Goal: Task Accomplishment & Management: Complete application form

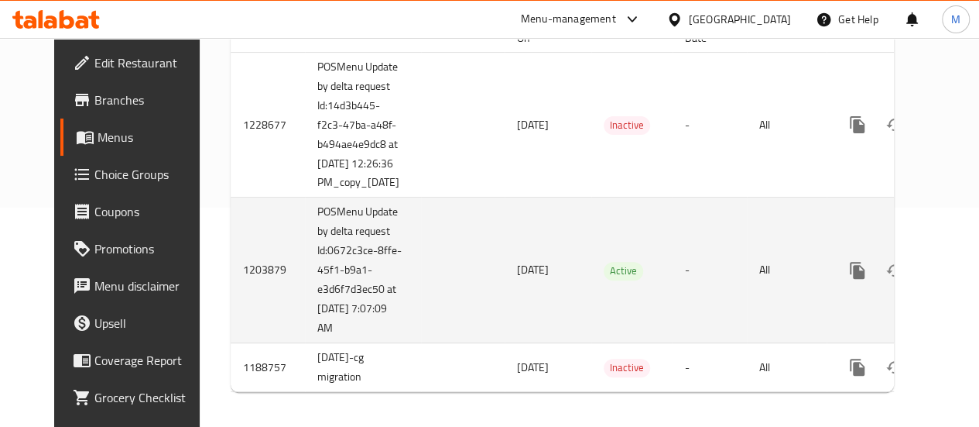
scroll to position [0, 38]
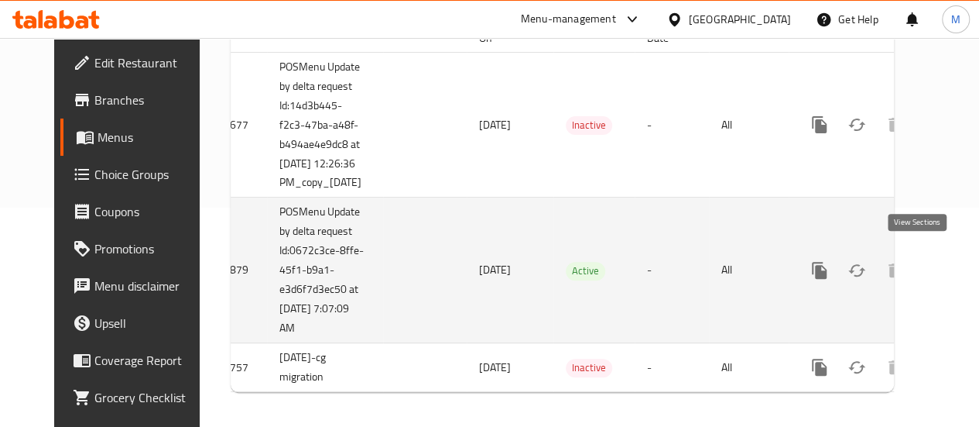
click at [921, 274] on link "enhanced table" at bounding box center [931, 270] width 37 height 37
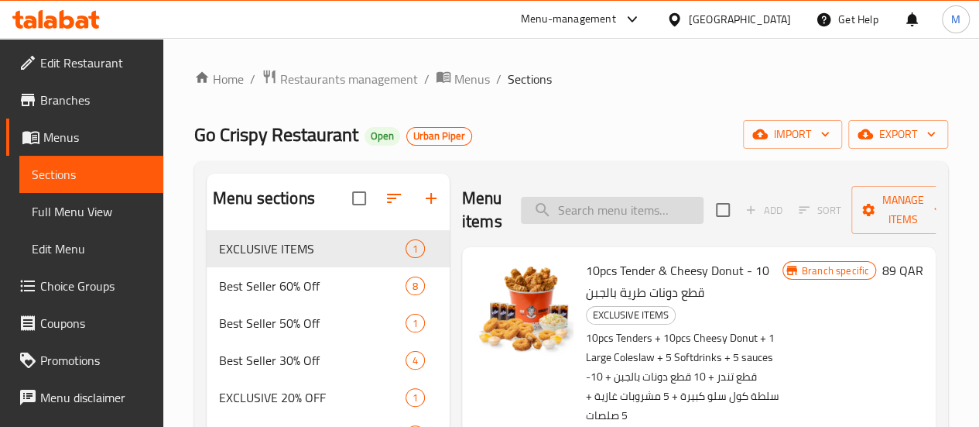
click at [598, 208] on input "search" at bounding box center [612, 210] width 183 height 27
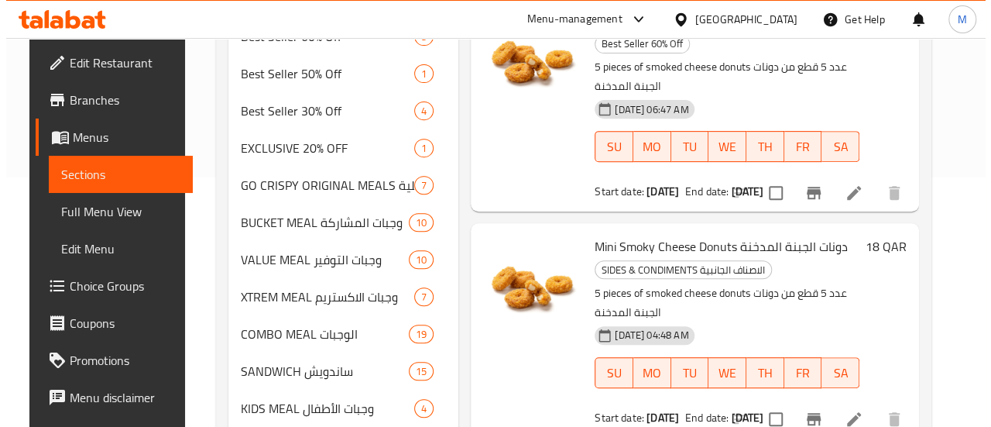
scroll to position [249, 0]
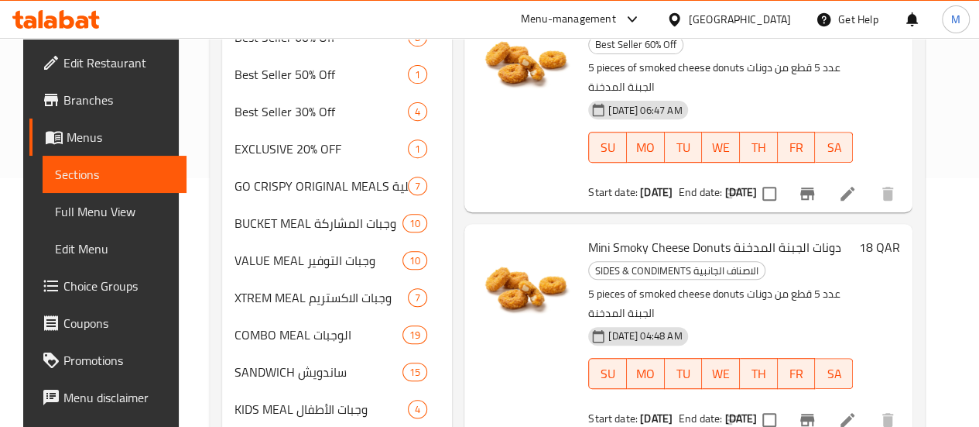
type input "cheese do"
drag, startPoint x: 691, startPoint y: 357, endPoint x: 738, endPoint y: 357, distance: 46.5
click at [738, 408] on b "01-10-2125" at bounding box center [741, 418] width 33 height 20
click at [815, 413] on icon "Branch-specific-item" at bounding box center [808, 419] width 14 height 12
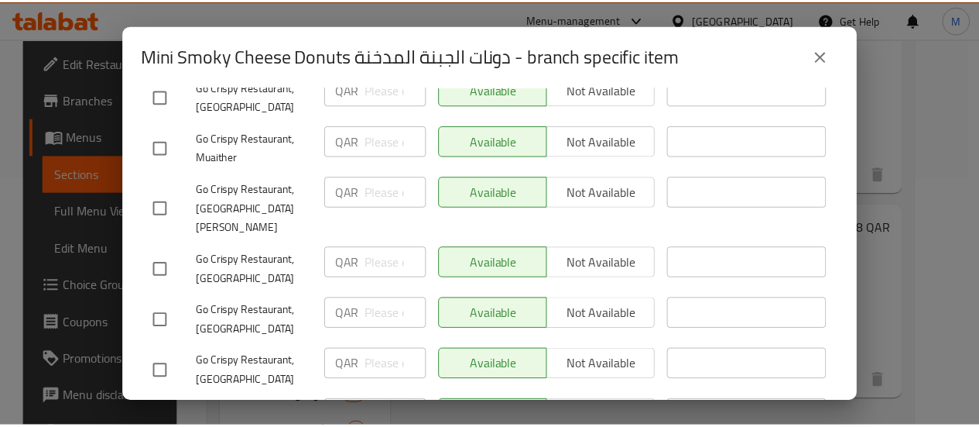
scroll to position [619, 0]
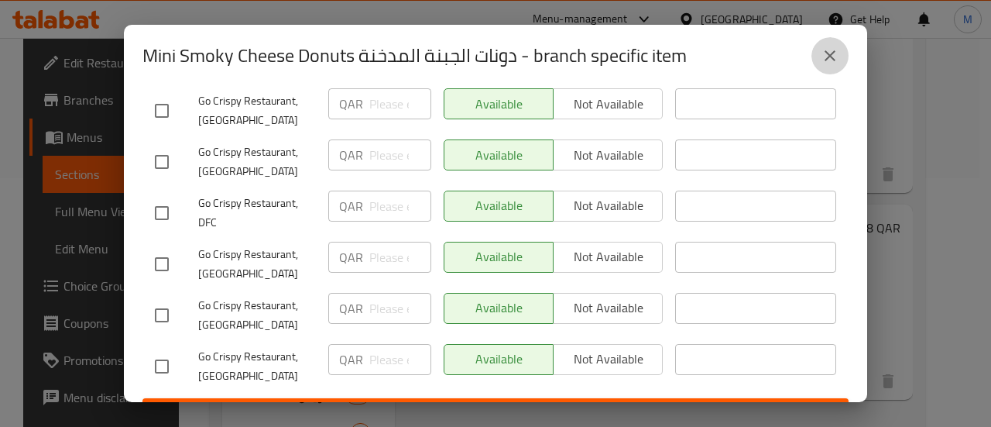
click at [828, 59] on icon "close" at bounding box center [830, 55] width 19 height 19
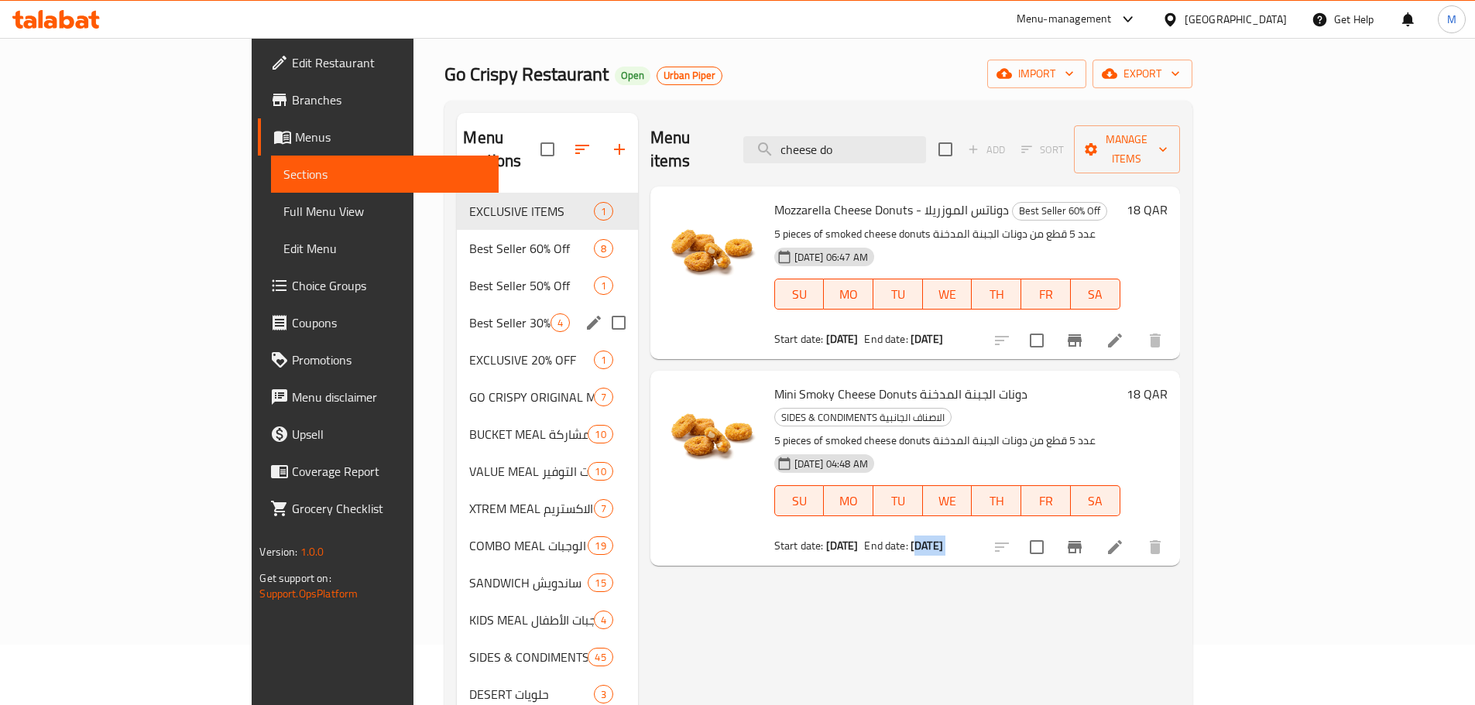
scroll to position [0, 0]
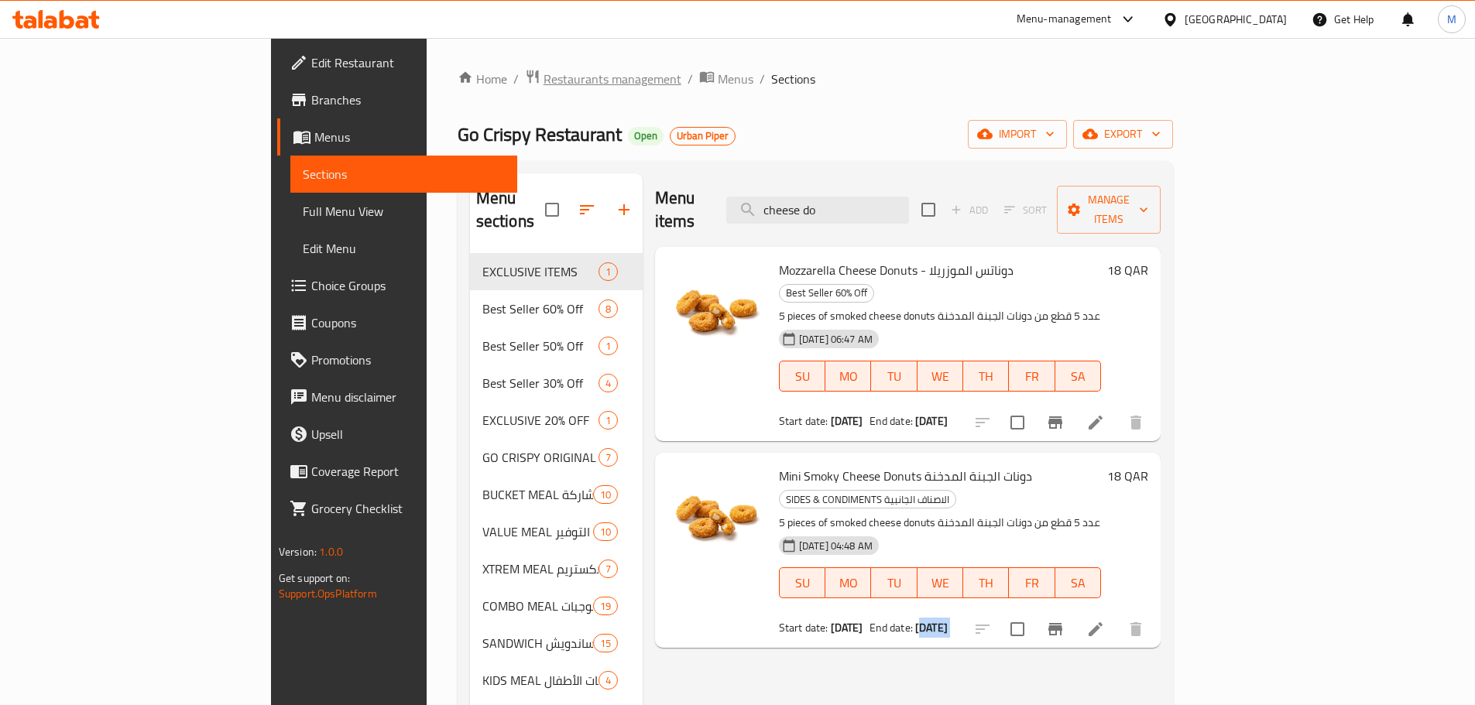
click at [544, 77] on span "Restaurants management" at bounding box center [613, 79] width 138 height 19
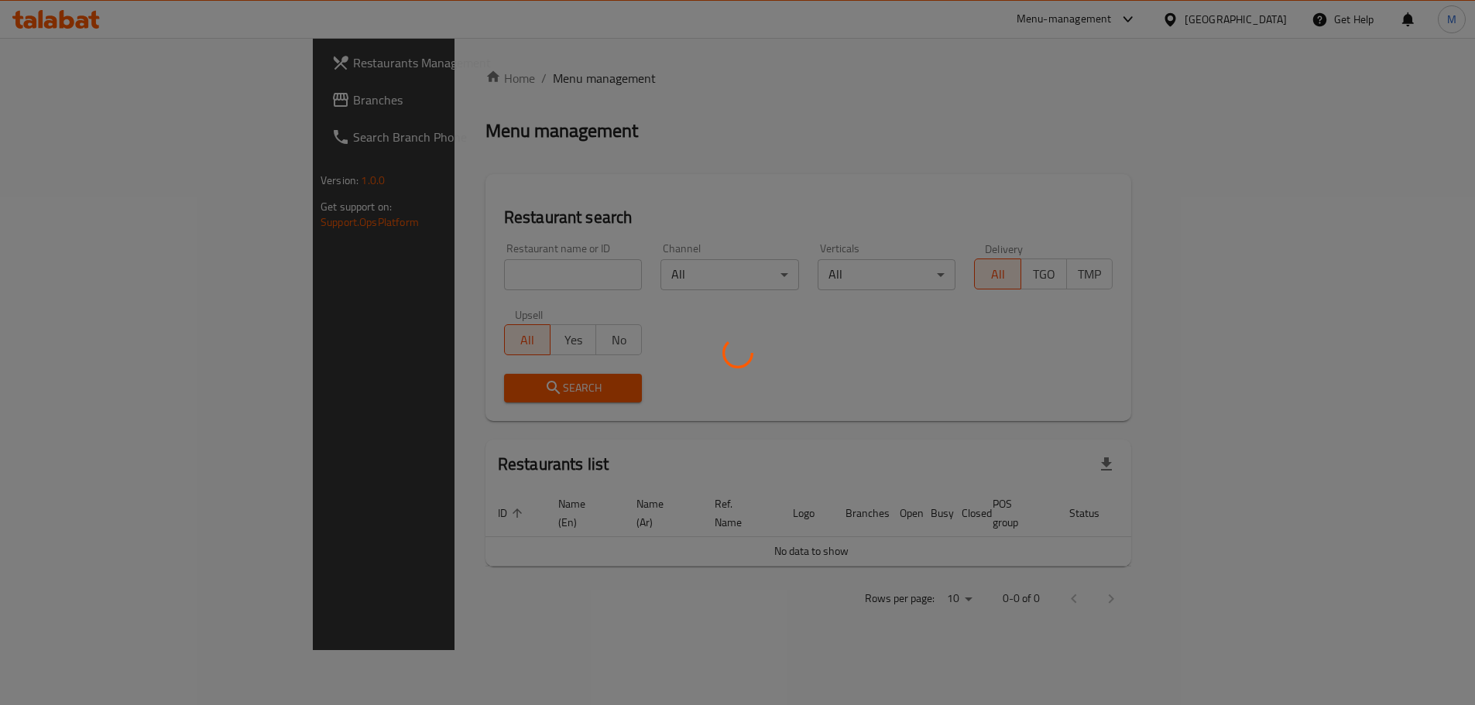
click at [440, 270] on div at bounding box center [737, 352] width 1475 height 705
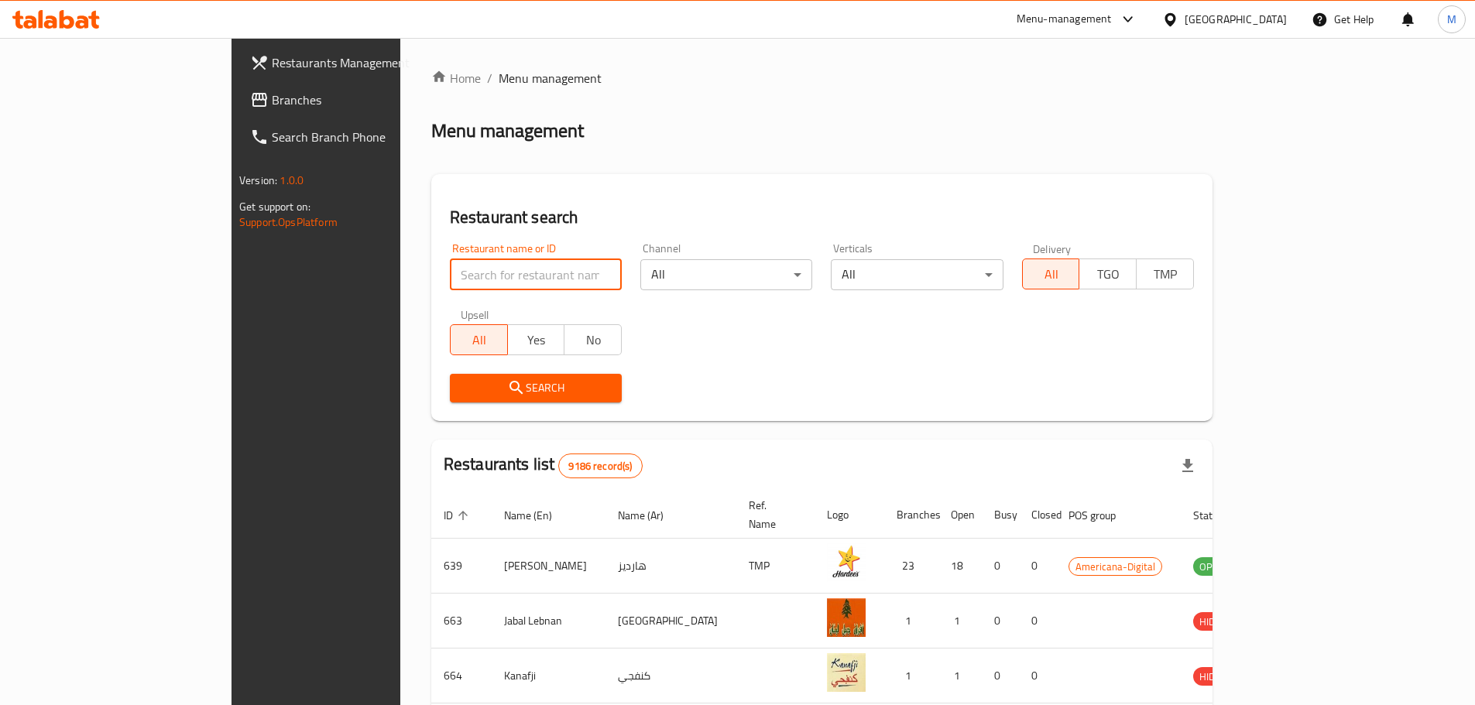
click at [450, 278] on input "search" at bounding box center [536, 274] width 172 height 31
type input "joy stix"
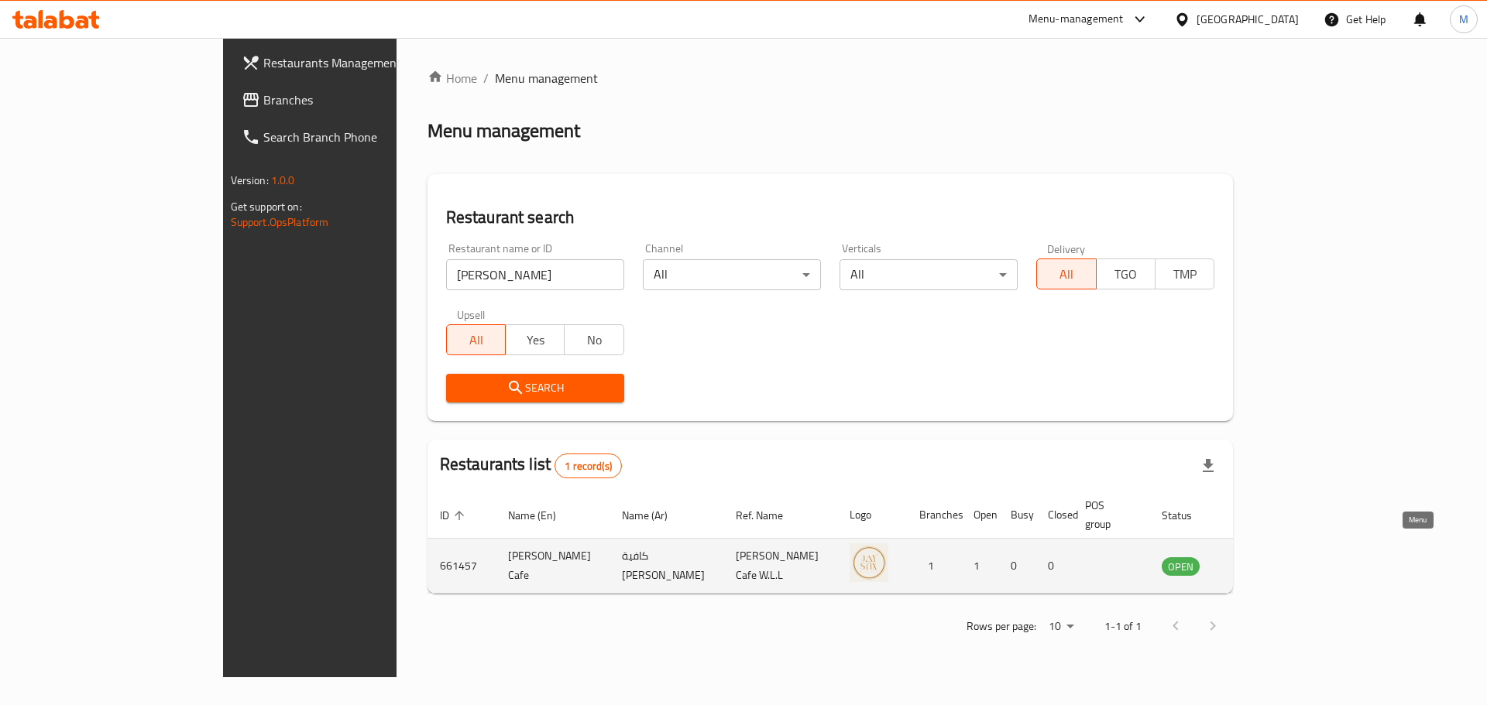
click at [979, 426] on icon "enhanced table" at bounding box center [1251, 567] width 17 height 13
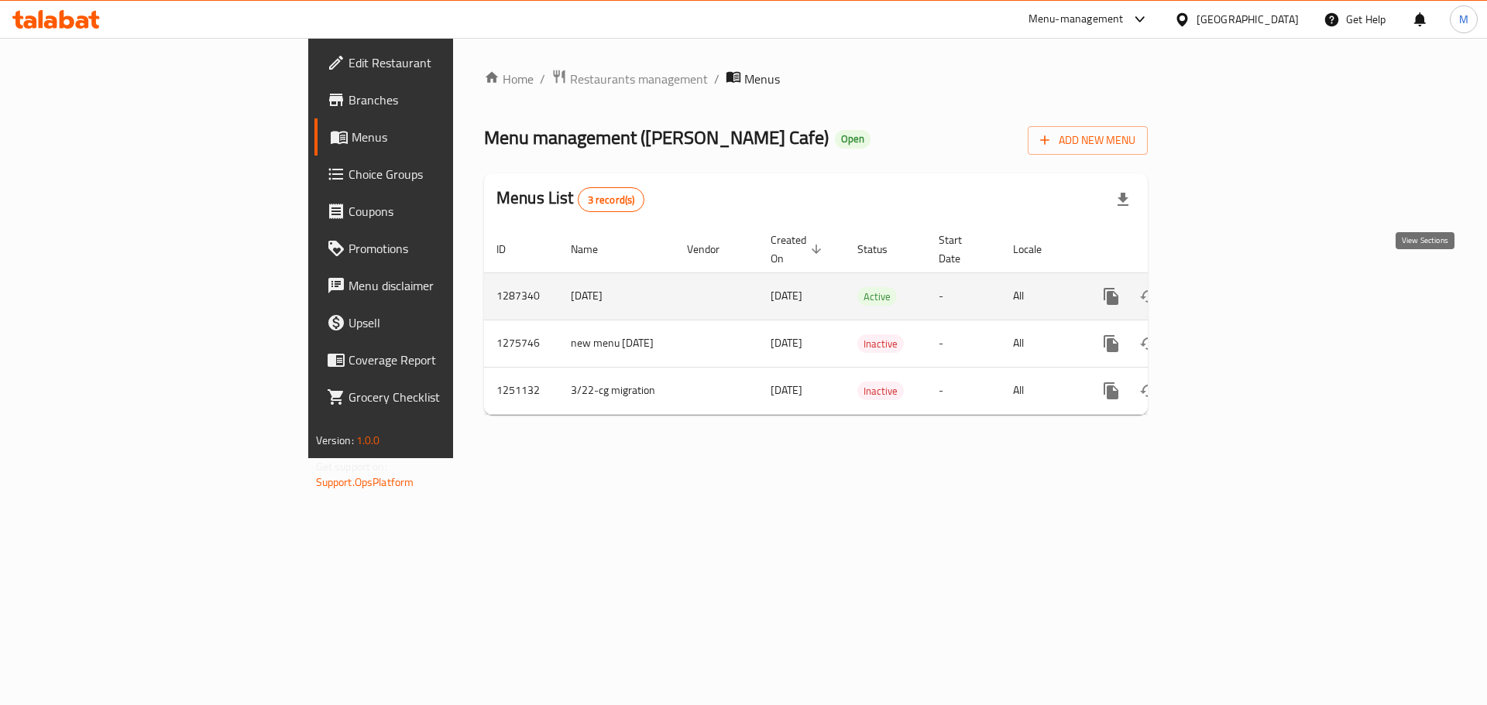
click at [979, 287] on icon "enhanced table" at bounding box center [1222, 296] width 19 height 19
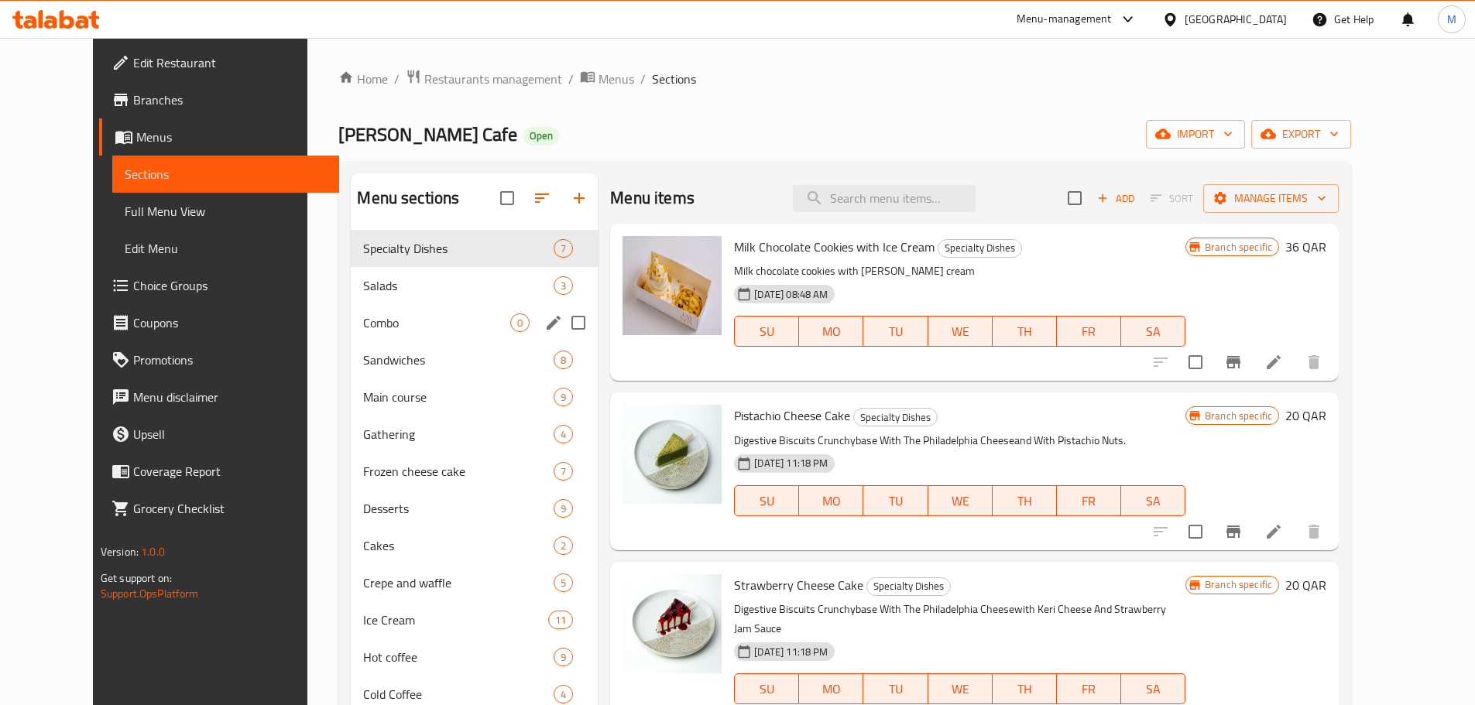
click at [403, 321] on span "Combo" at bounding box center [436, 323] width 147 height 19
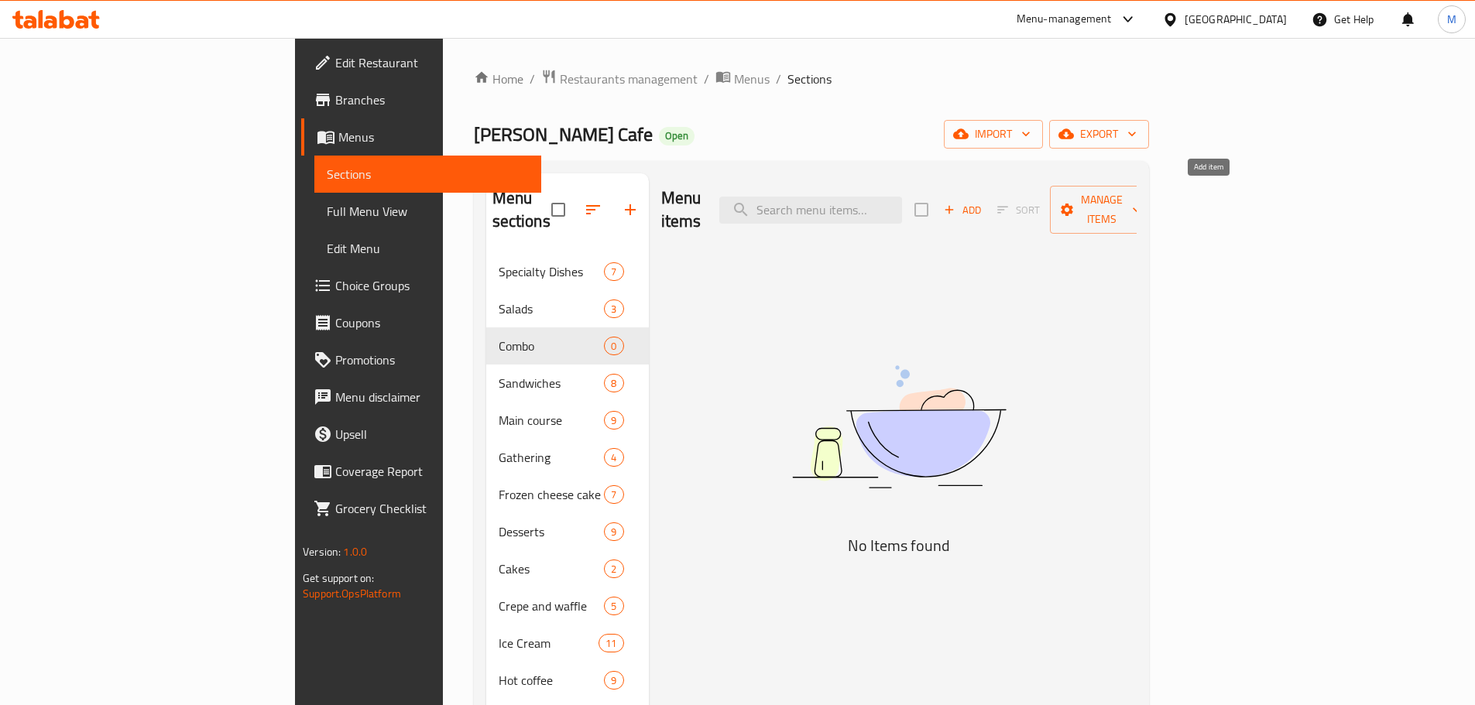
click at [979, 201] on span "Add" at bounding box center [963, 210] width 42 height 18
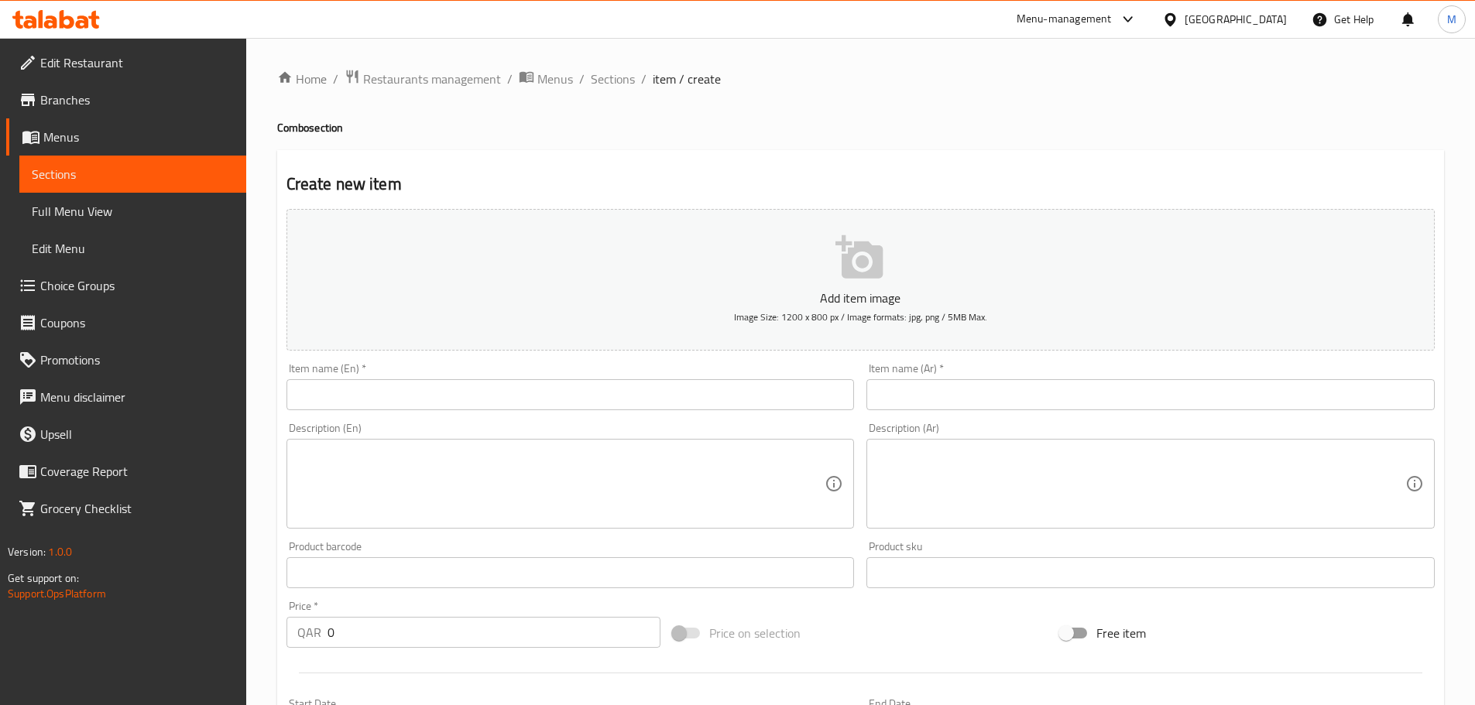
click at [700, 286] on button "Add item image Image Size: 1200 x 800 px / Image formats: jpg, png / 5MB Max." at bounding box center [860, 280] width 1148 height 142
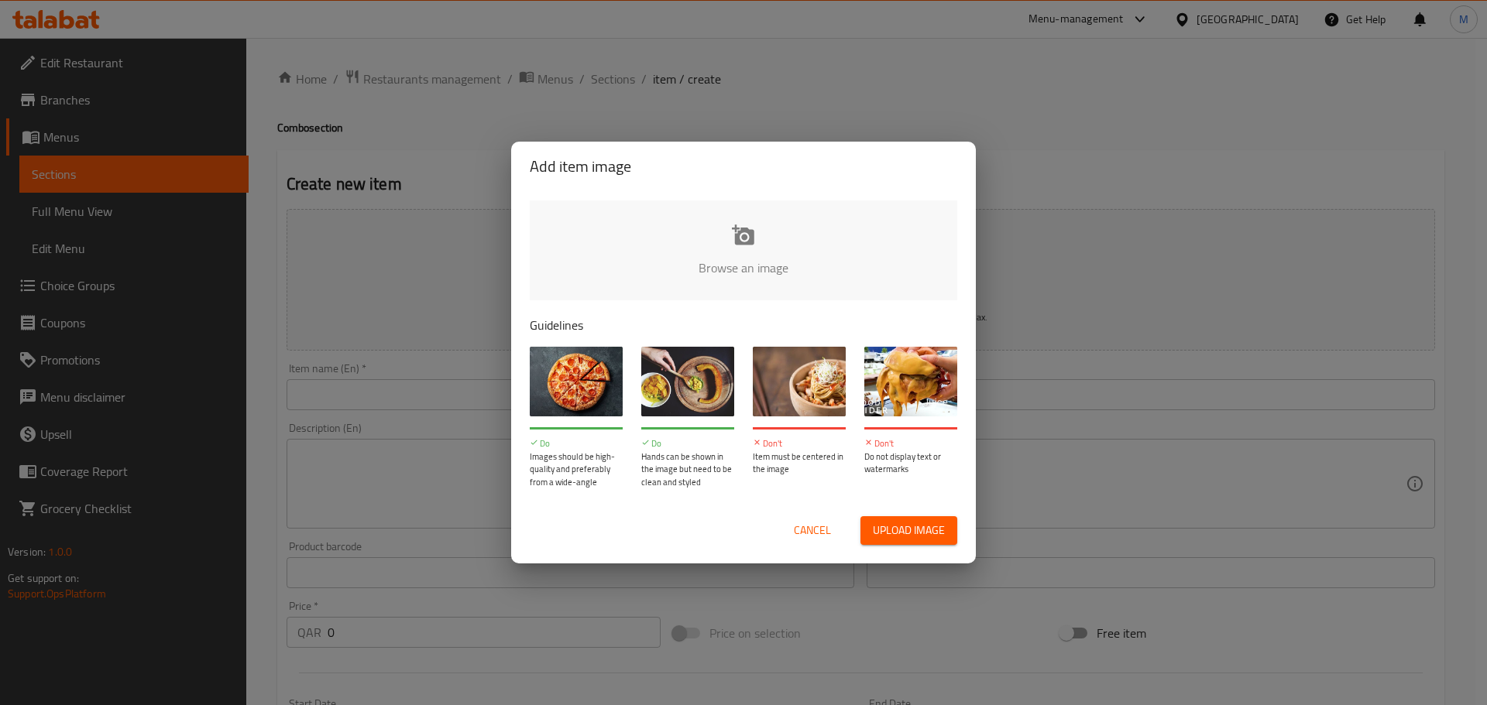
click at [924, 426] on span "Upload image" at bounding box center [909, 530] width 72 height 19
type input "C:\fakepath\pasta combo a.png"
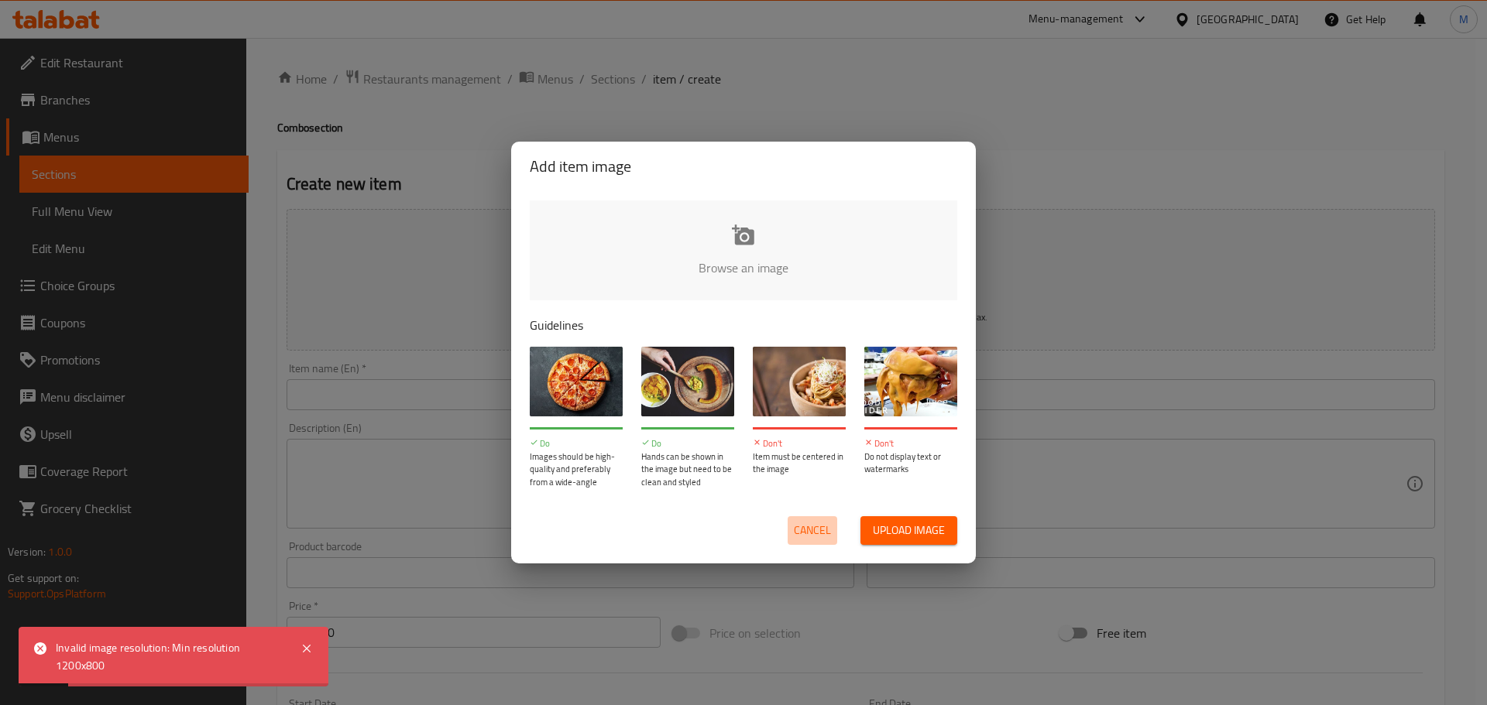
click at [818, 426] on span "Cancel" at bounding box center [812, 530] width 37 height 19
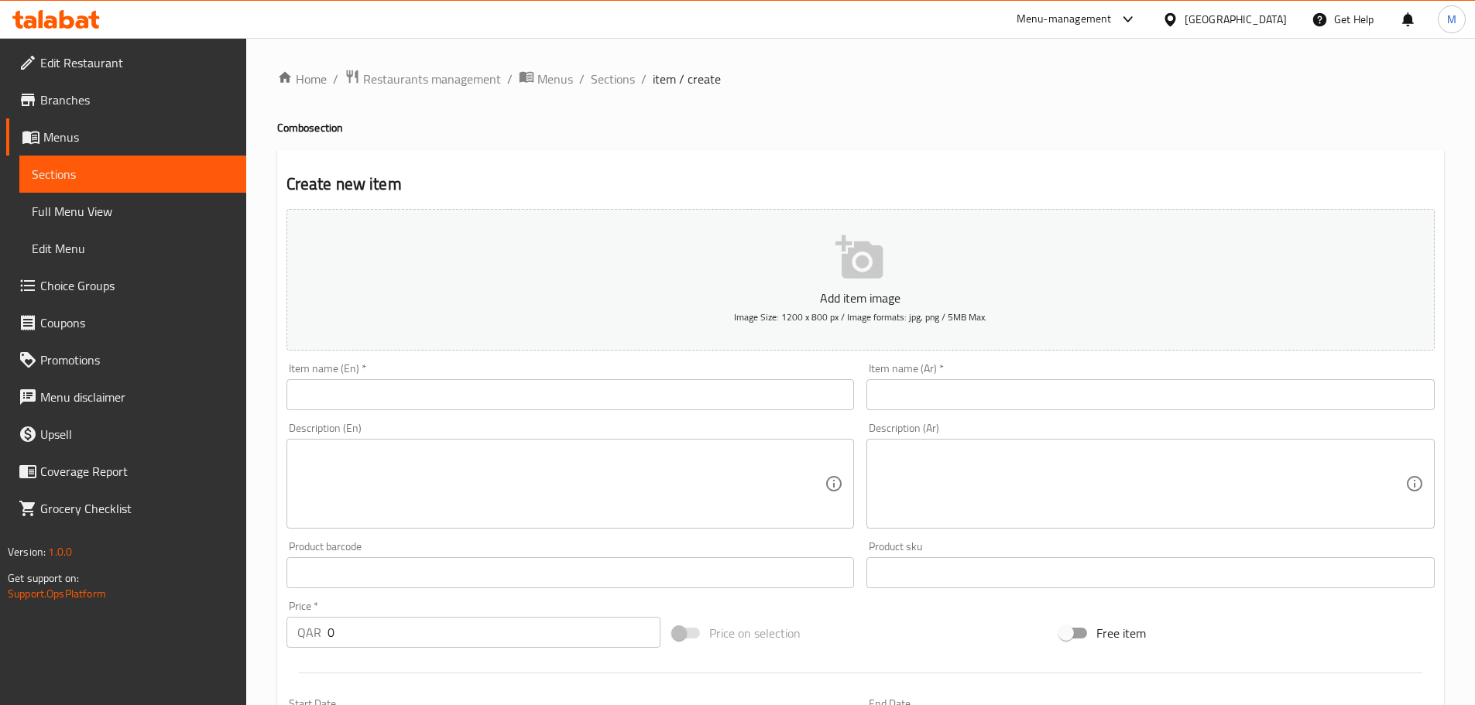
click at [852, 319] on span "Image Size: 1200 x 800 px / Image formats: jpg, png / 5MB Max." at bounding box center [860, 317] width 253 height 18
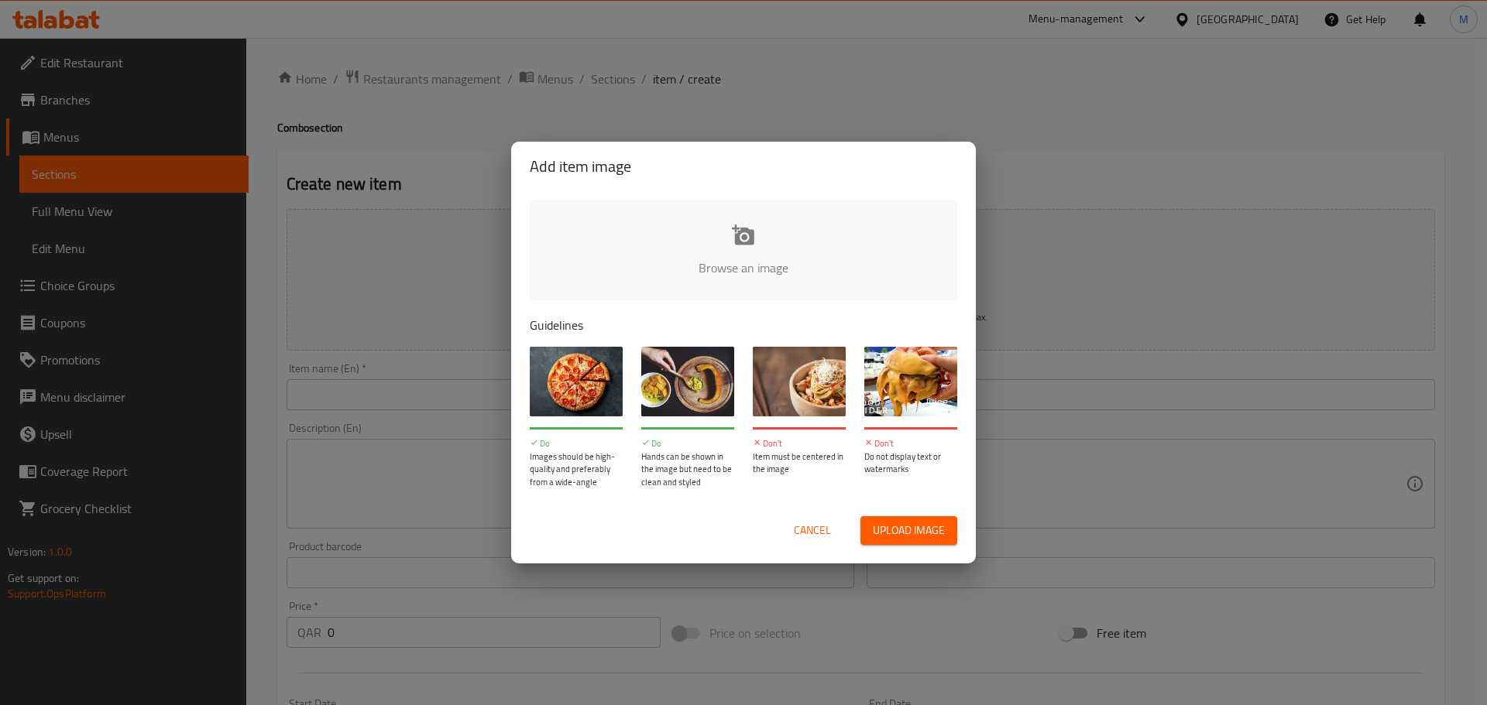
click at [911, 426] on span "Upload image" at bounding box center [909, 530] width 72 height 19
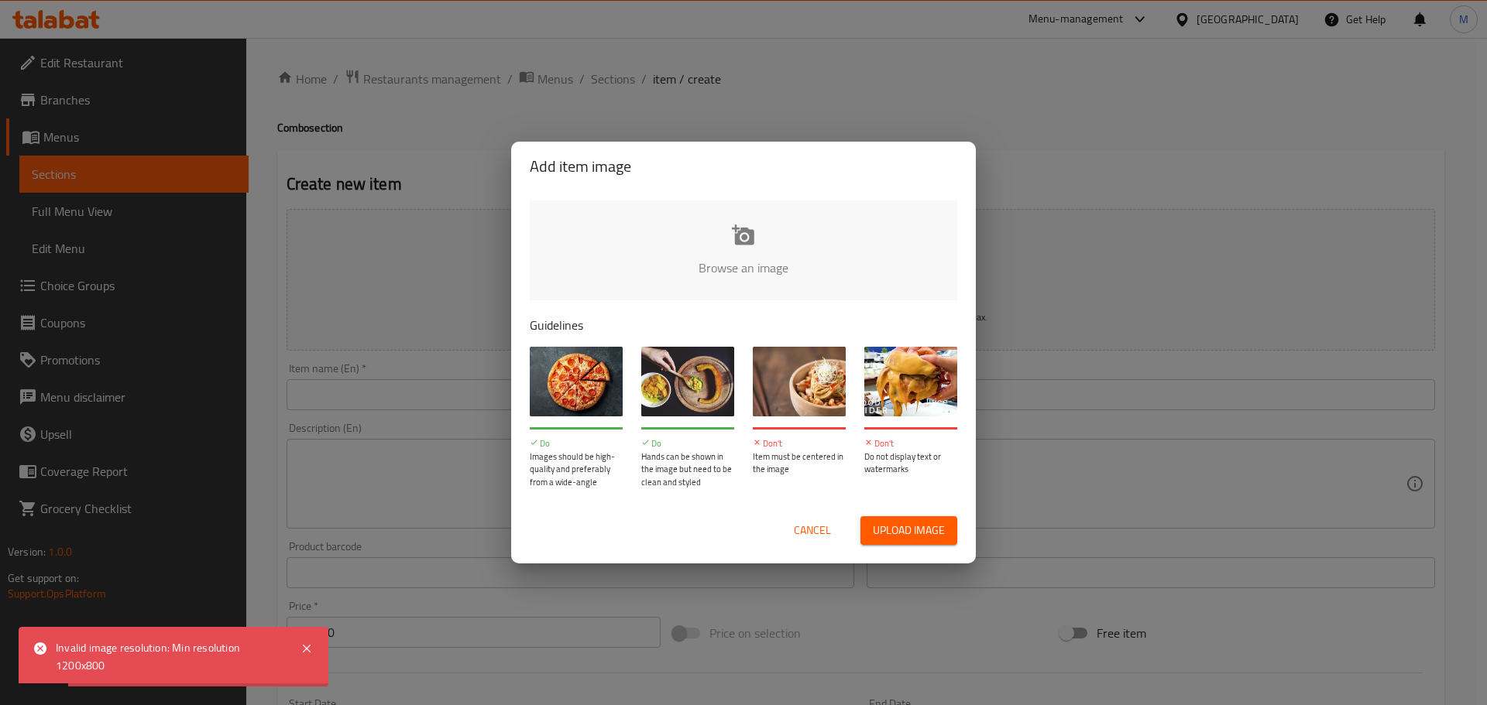
click at [903, 426] on span "Upload image" at bounding box center [909, 530] width 72 height 19
type input "C:\fakepath\pasta combo a.jpg"
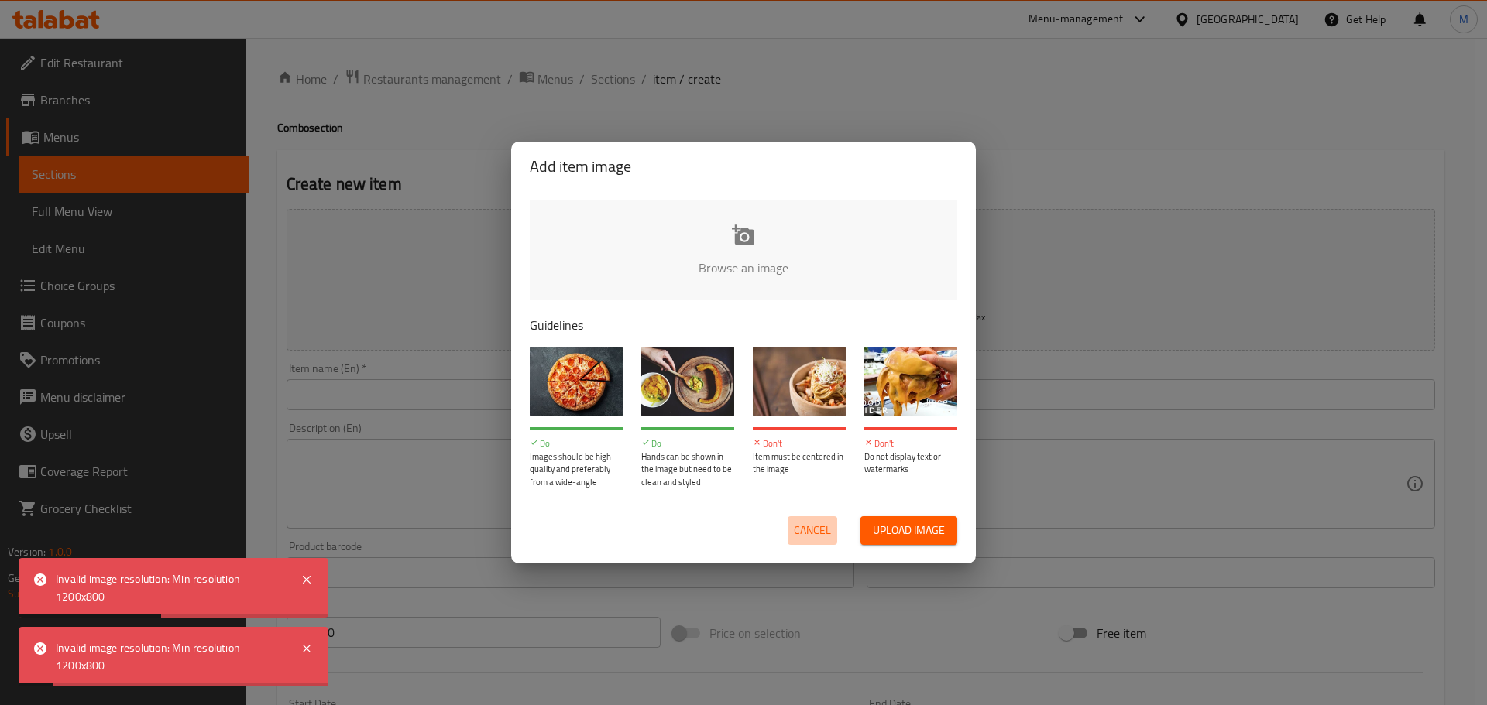
click at [808, 426] on span "Cancel" at bounding box center [812, 530] width 37 height 19
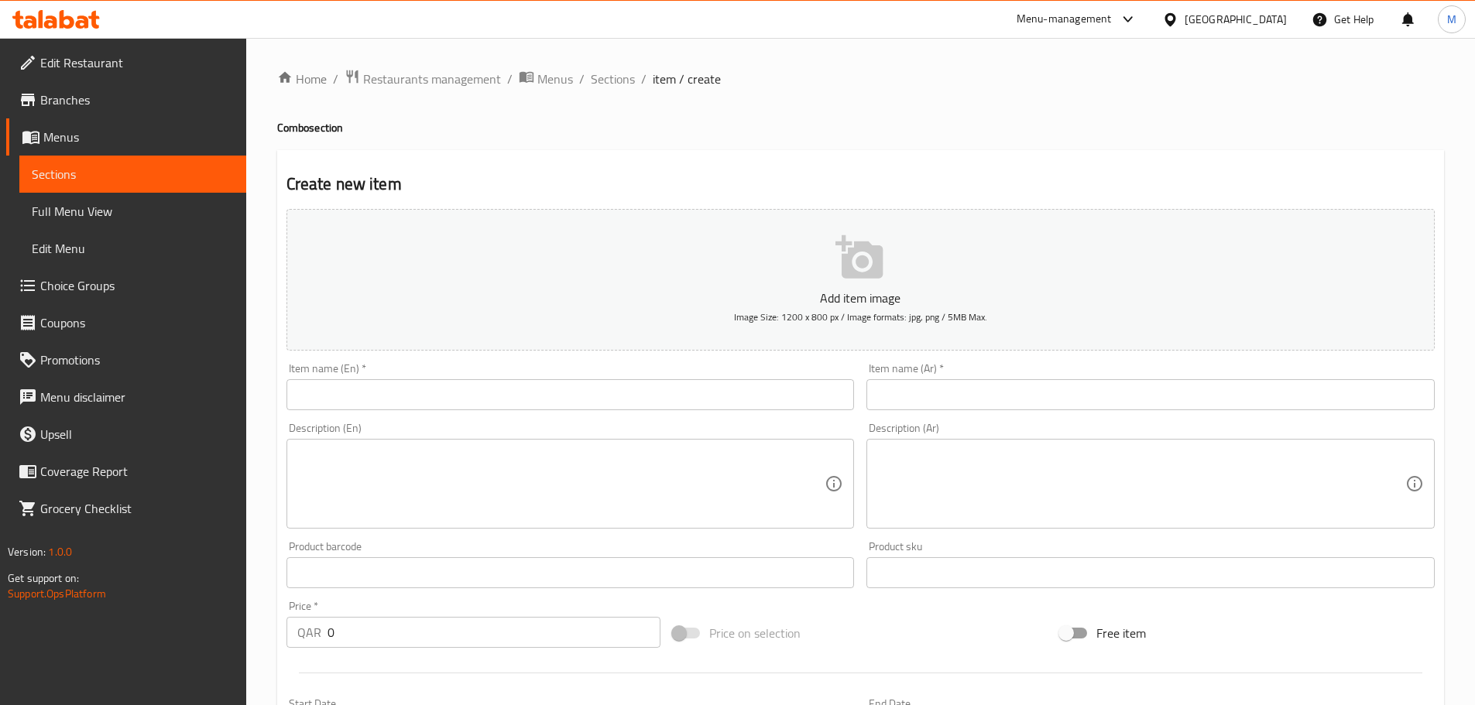
click at [880, 245] on icon "button" at bounding box center [860, 258] width 50 height 50
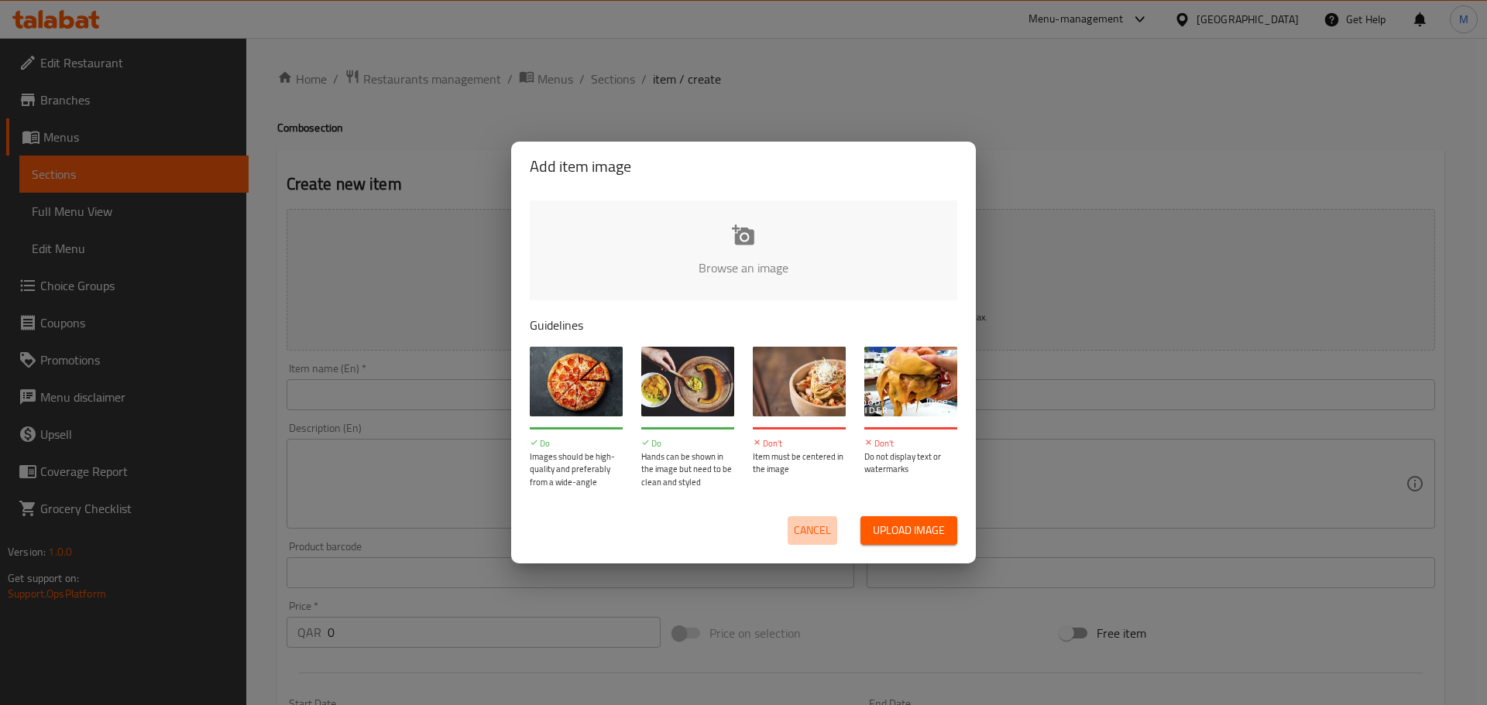
click at [809, 426] on span "Cancel" at bounding box center [812, 530] width 37 height 19
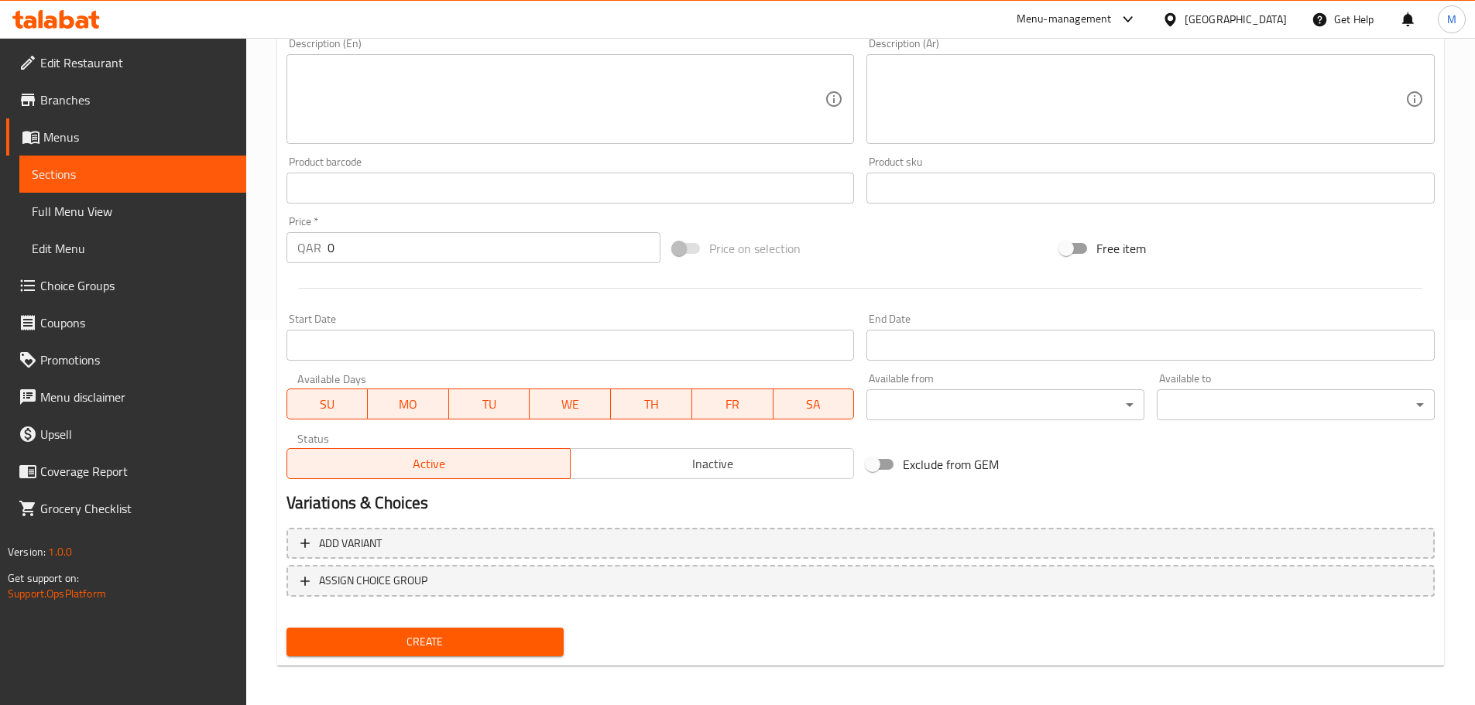
scroll to position [389, 0]
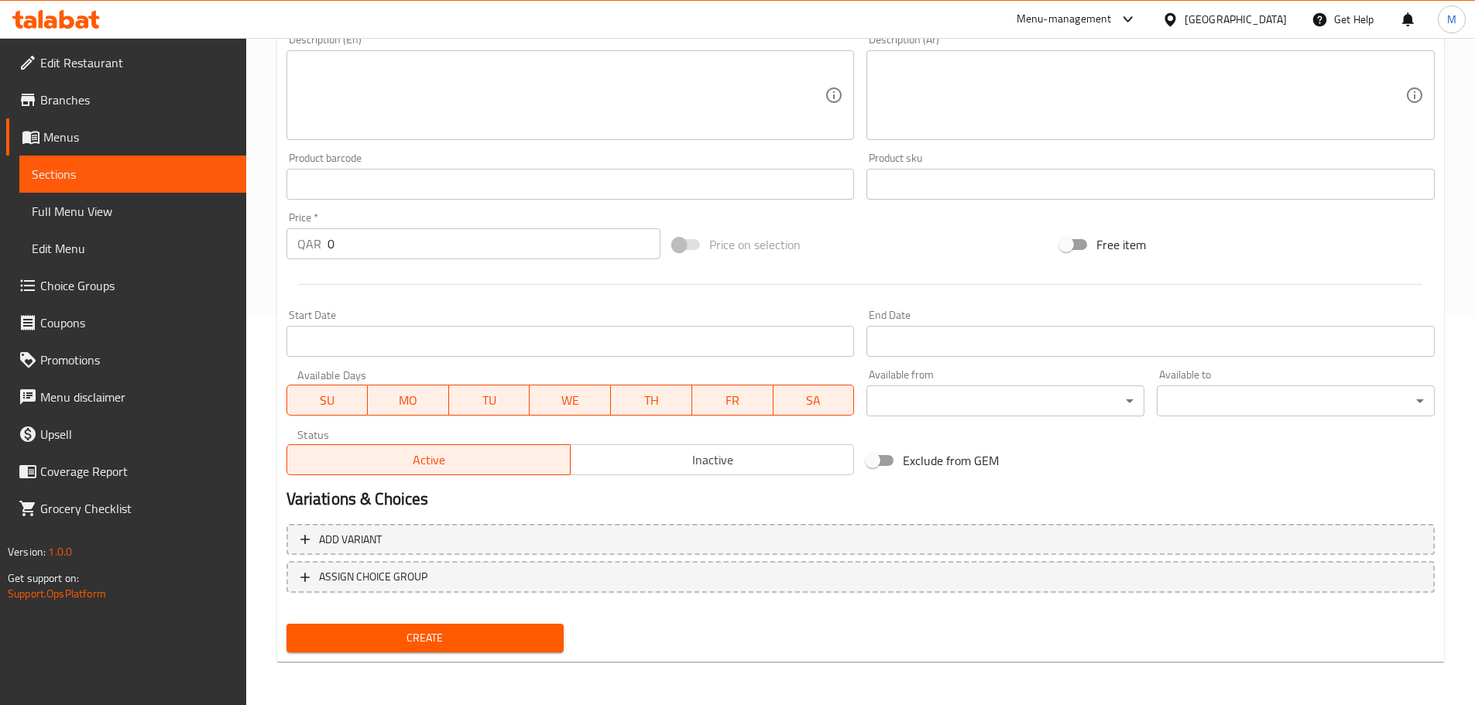
click at [691, 426] on span "Inactive" at bounding box center [712, 460] width 271 height 22
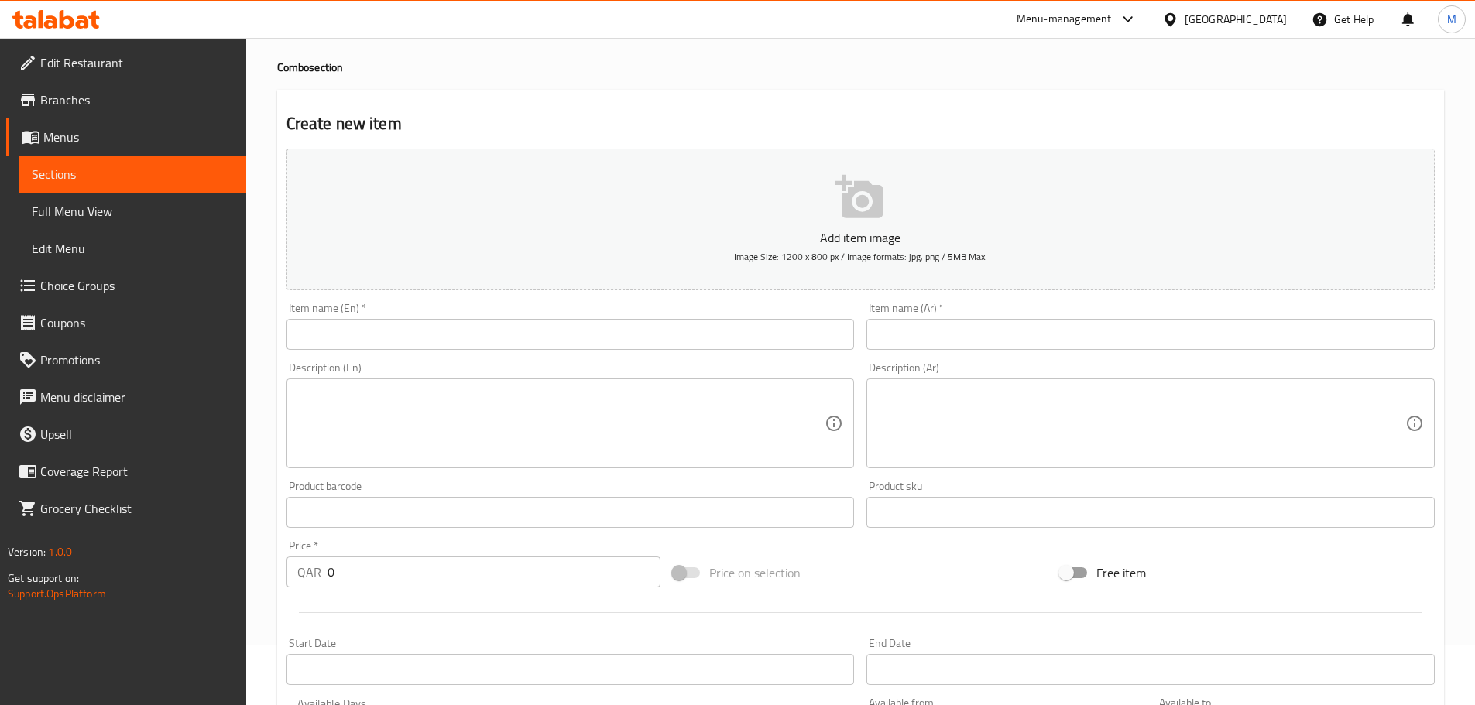
scroll to position [0, 0]
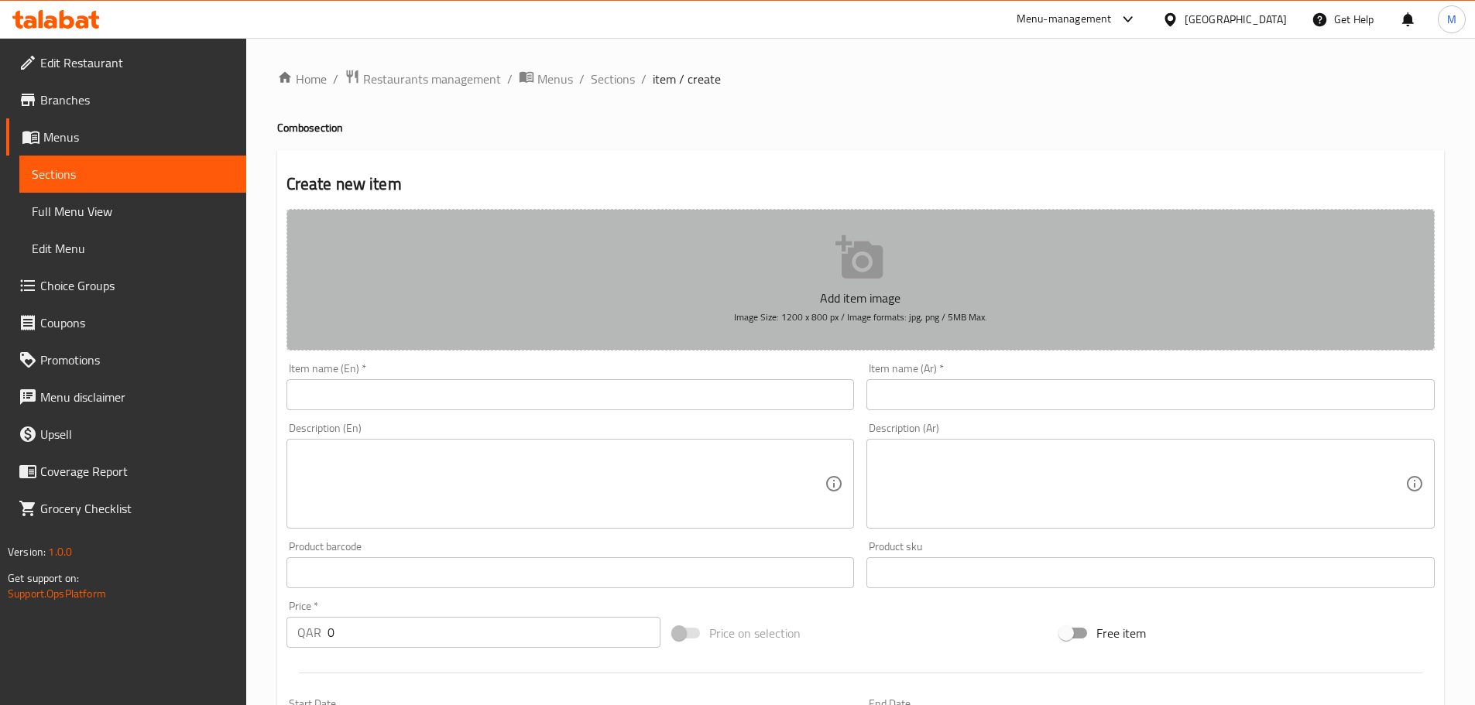
click at [842, 274] on icon "button" at bounding box center [858, 256] width 47 height 43
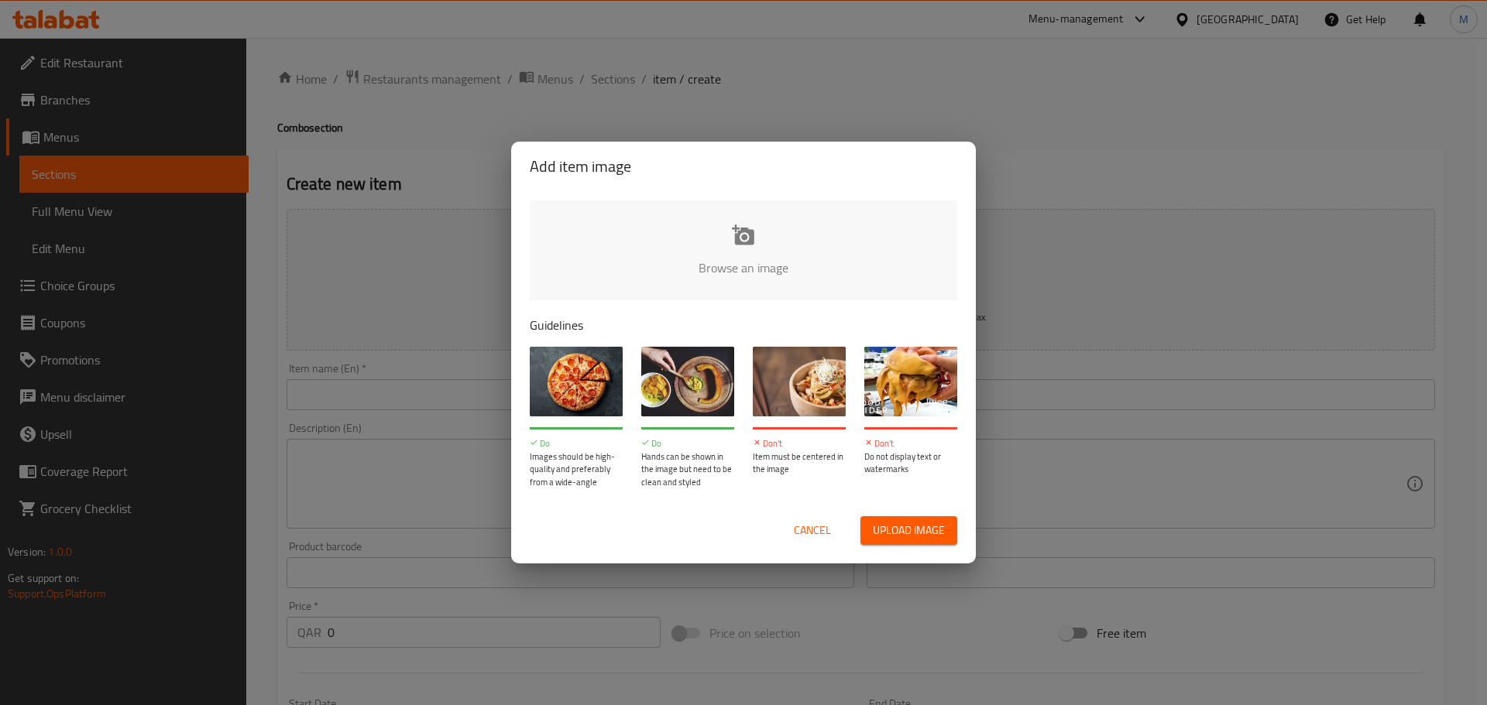
click at [886, 426] on span "Upload image" at bounding box center [909, 530] width 72 height 19
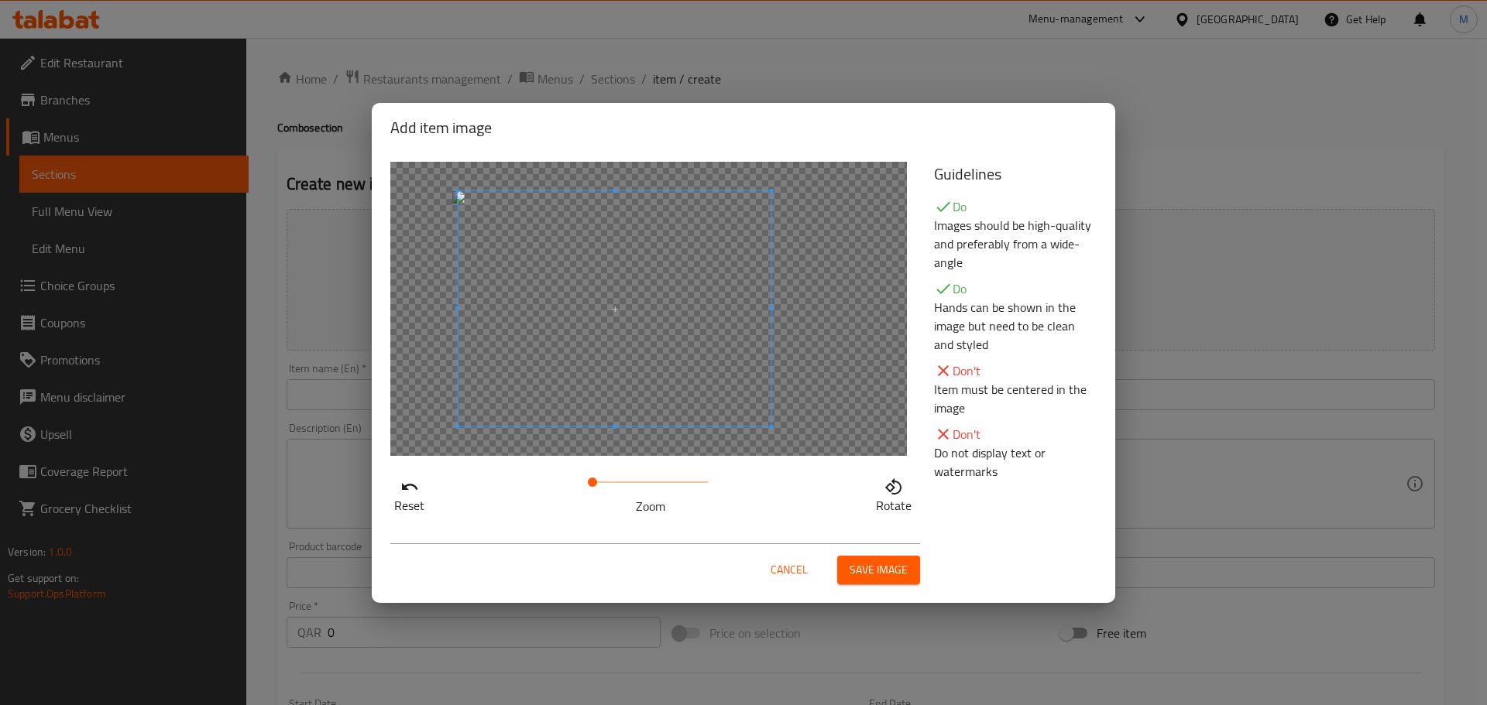
click at [578, 357] on span at bounding box center [615, 308] width 314 height 235
click at [866, 426] on span "Save image" at bounding box center [878, 570] width 58 height 19
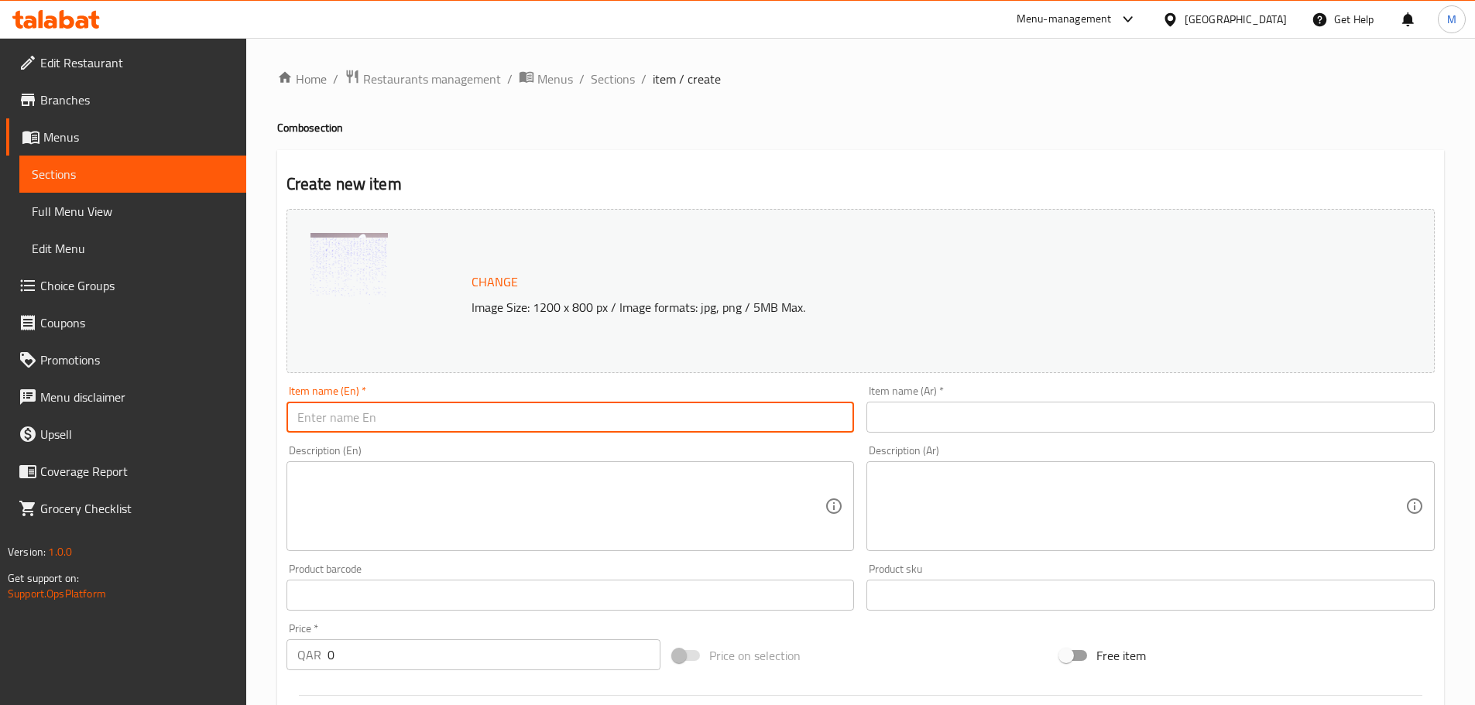
click at [341, 410] on input "text" at bounding box center [570, 417] width 568 height 31
paste input "Pasta Combo"
type input "Pasta Combo"
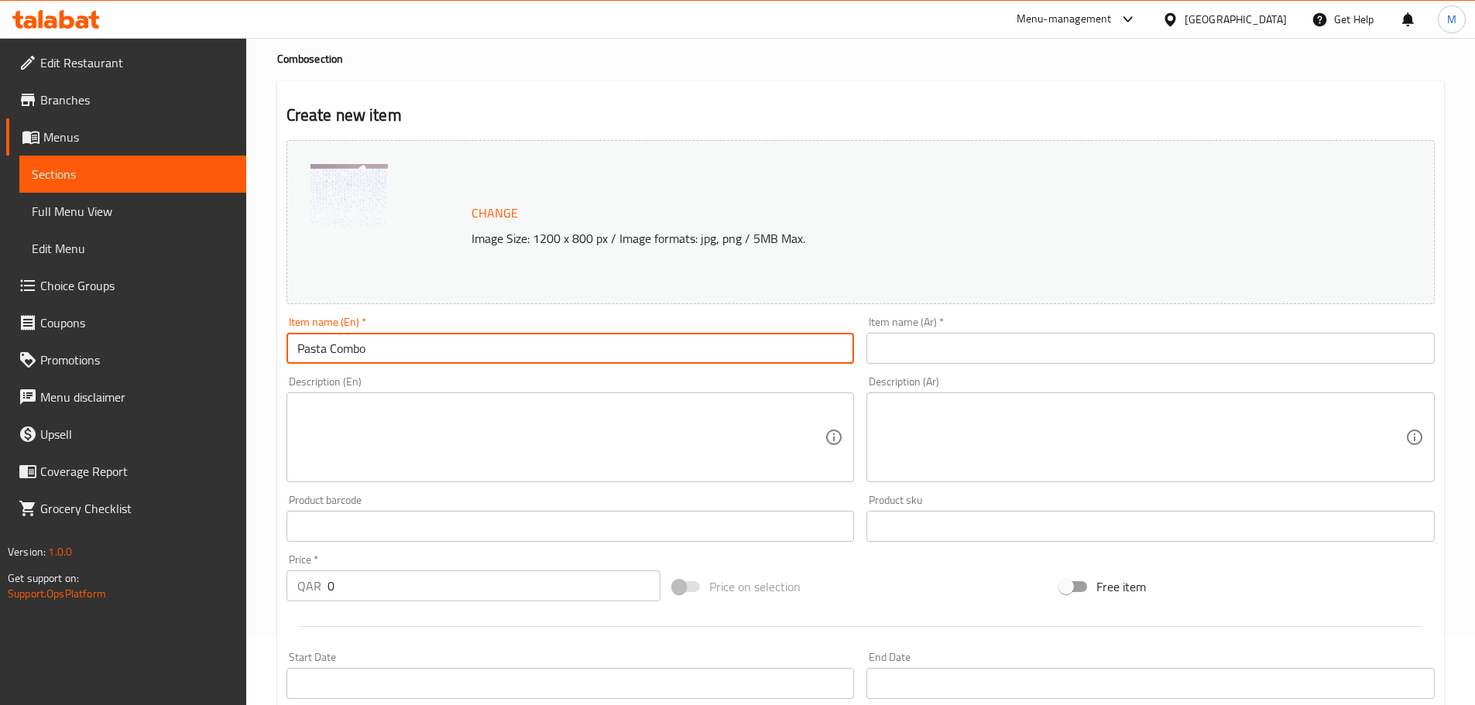
scroll to position [77, 0]
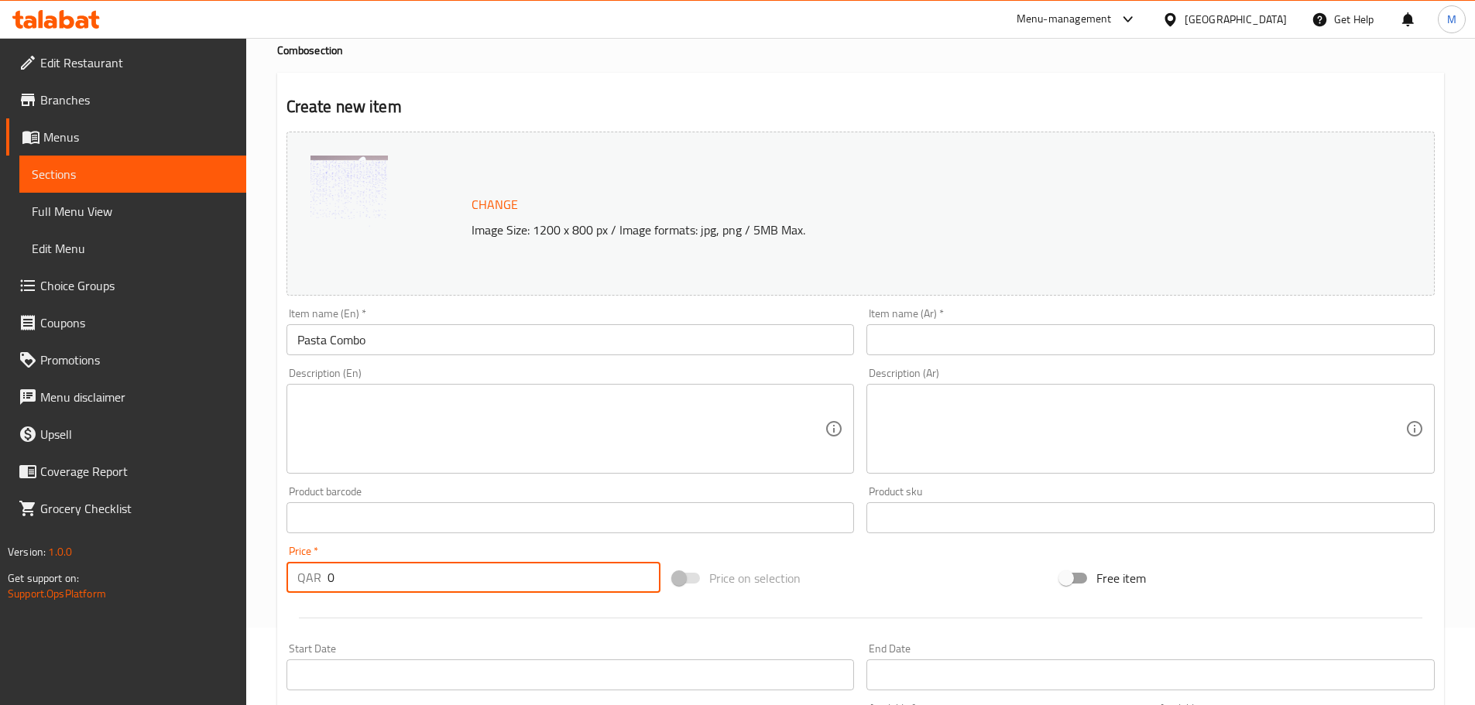
drag, startPoint x: 386, startPoint y: 569, endPoint x: 327, endPoint y: 566, distance: 58.9
click at [328, 426] on input "0" at bounding box center [495, 577] width 334 height 31
paste input "32"
type input "32"
click at [948, 338] on input "text" at bounding box center [1150, 339] width 568 height 31
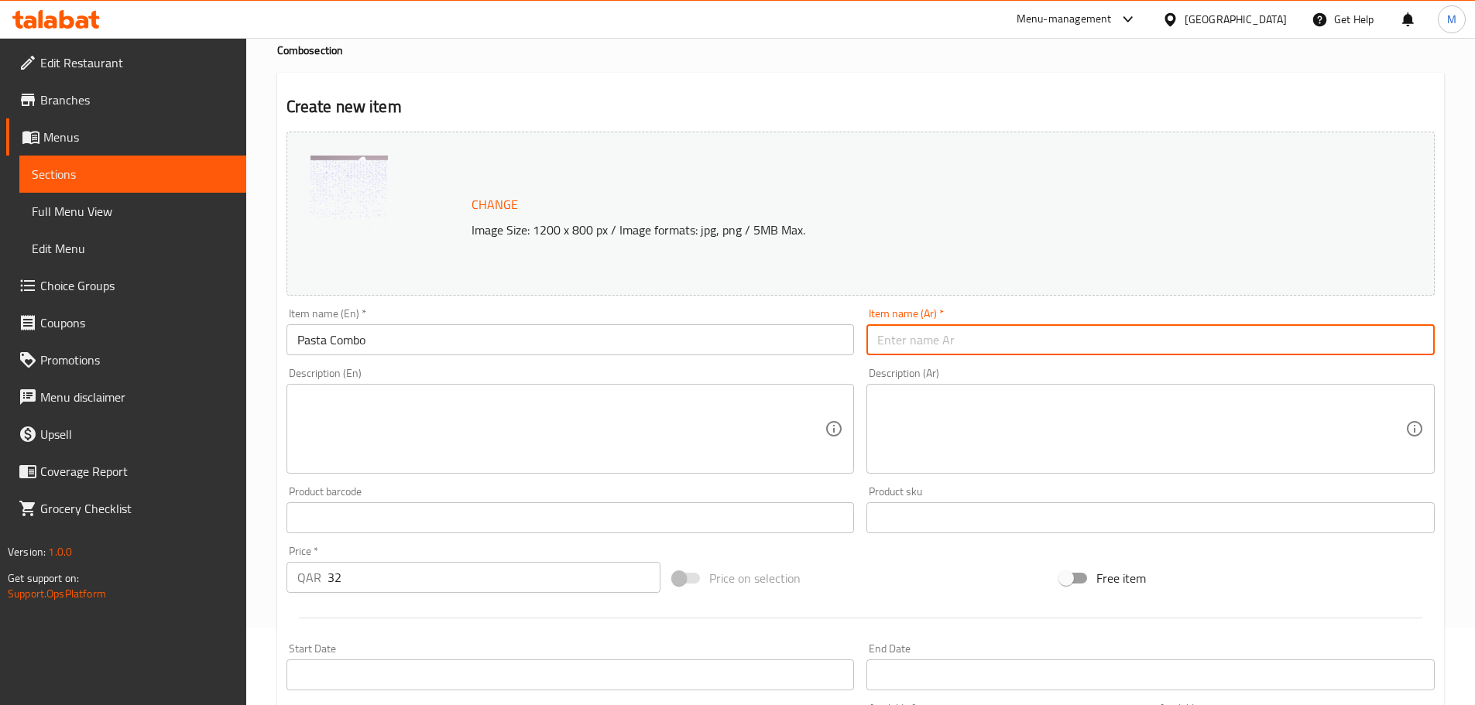
paste input "وجبة باستا"
type input "وجبة باستا"
click at [599, 426] on textarea at bounding box center [561, 430] width 528 height 74
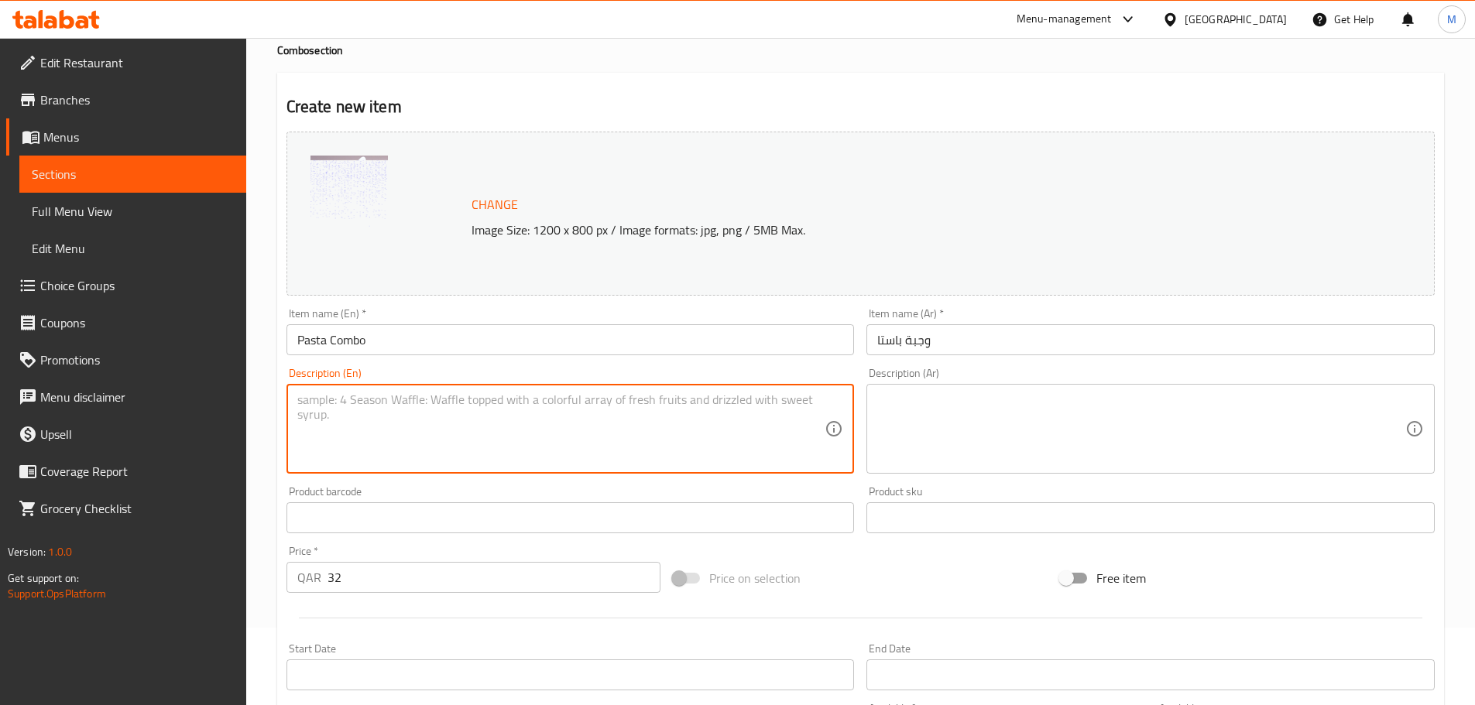
paste textarea "Pasta and a drink"
type textarea "Pasta and a drink"
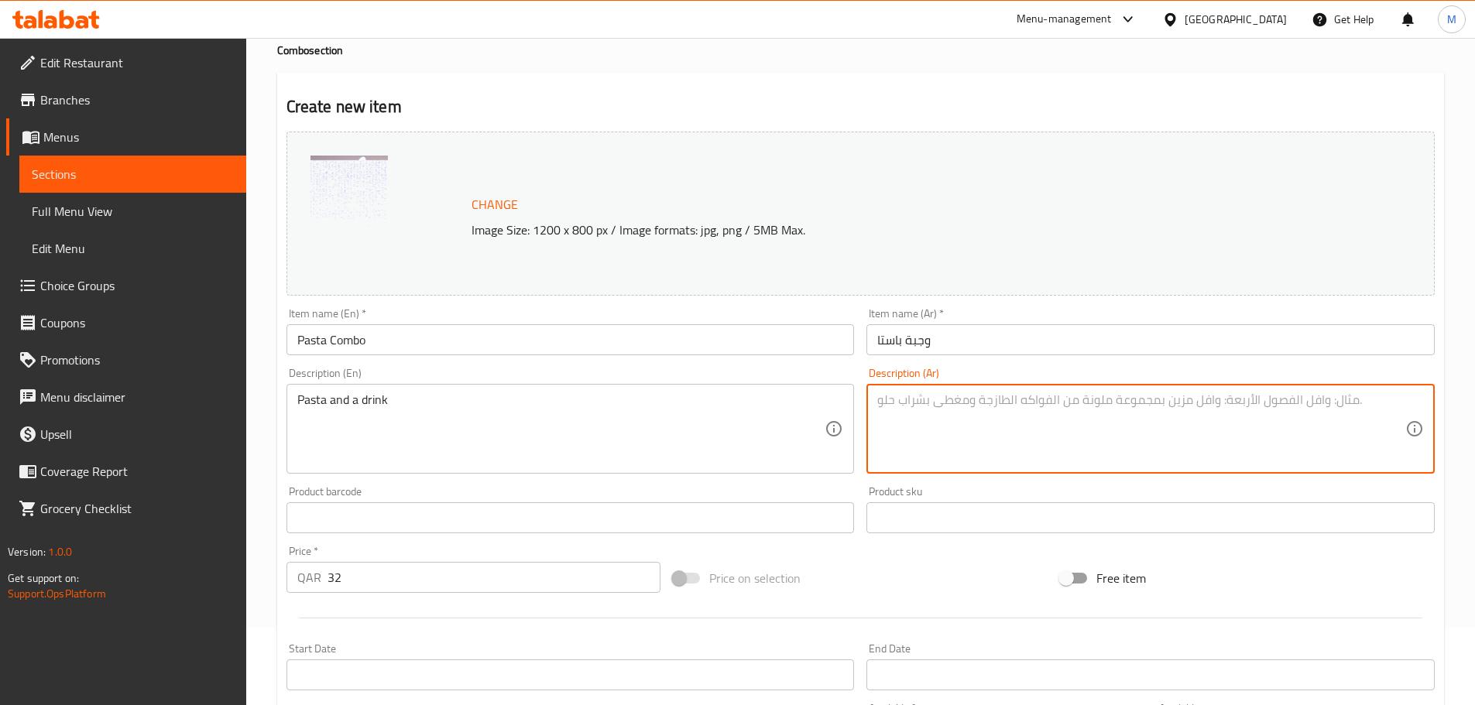
click at [911, 399] on textarea at bounding box center [1141, 430] width 528 height 74
click at [948, 406] on textarea at bounding box center [1141, 430] width 528 height 74
paste textarea "مكرونة ومشروب"
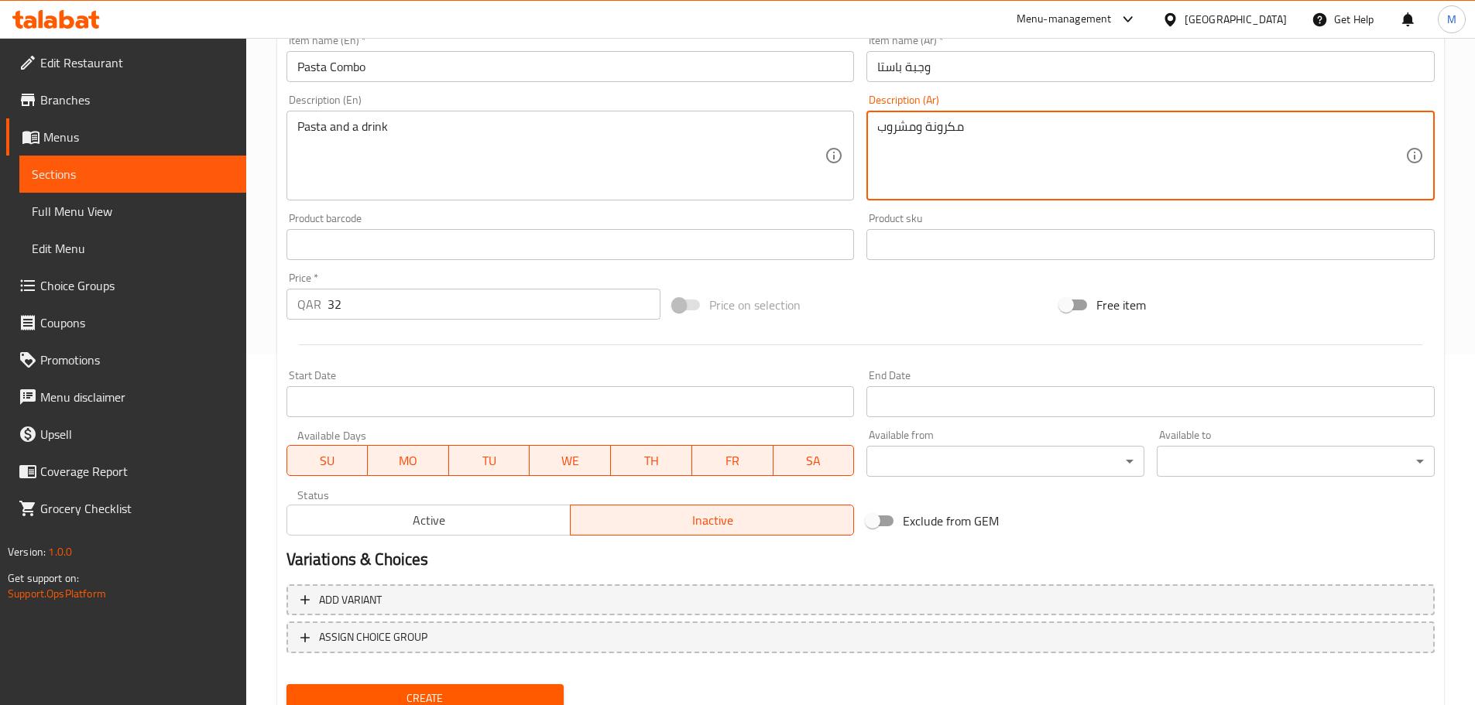
scroll to position [411, 0]
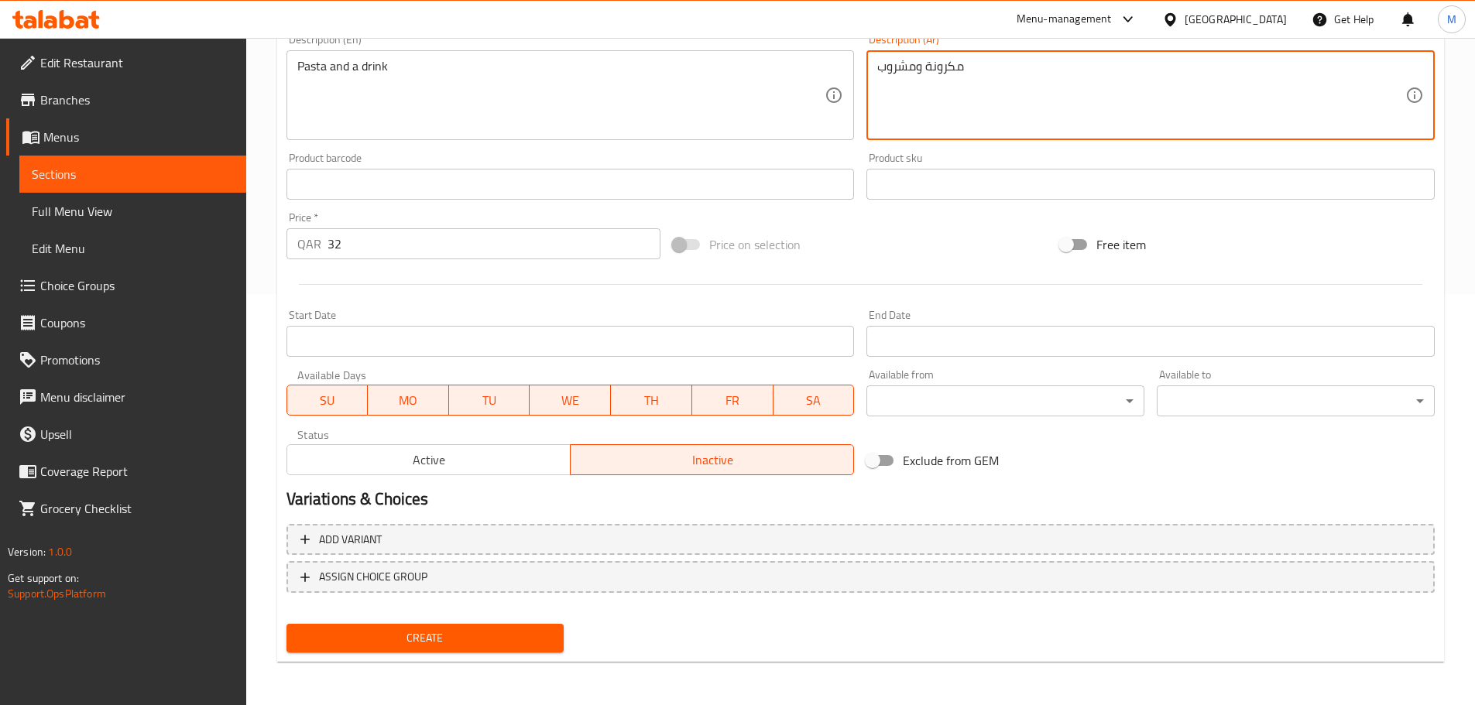
type textarea "مكرونة ومشروب"
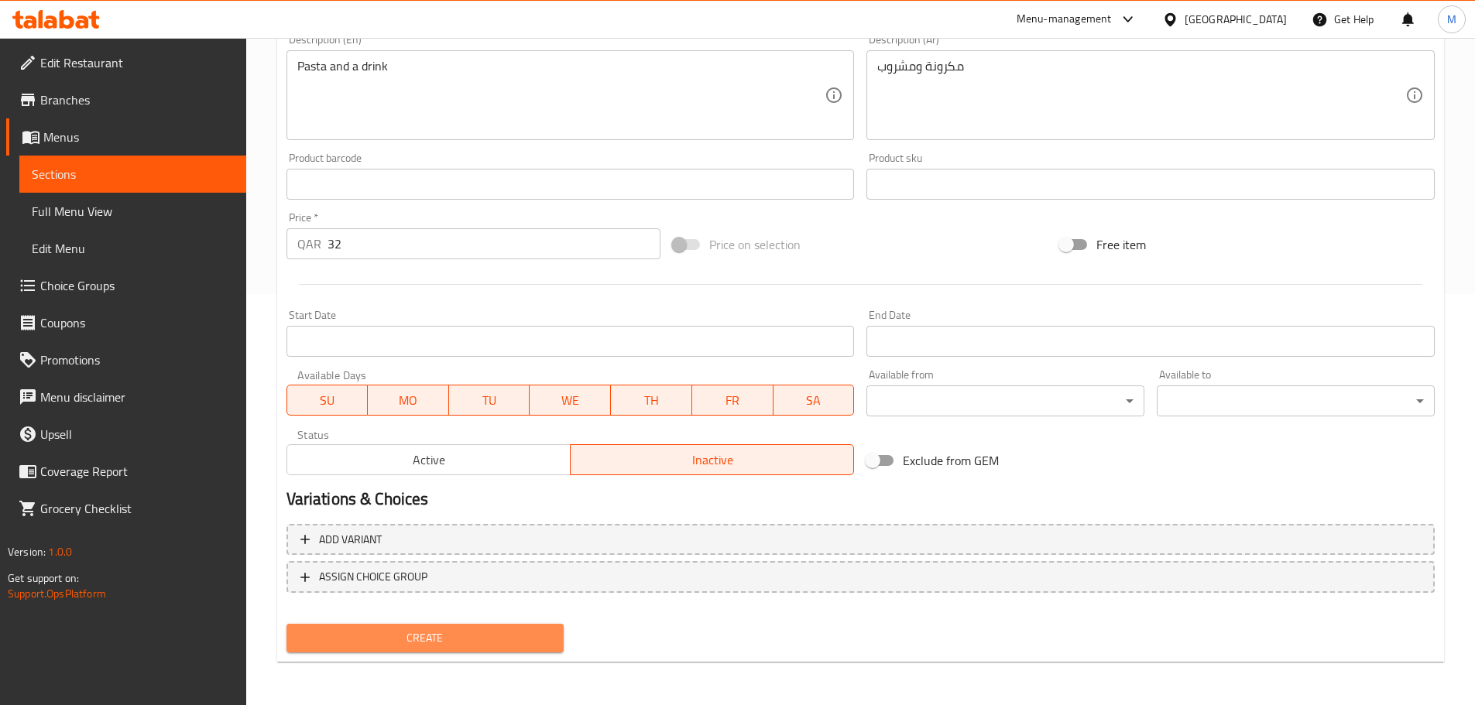
click at [538, 426] on span "Create" at bounding box center [425, 638] width 253 height 19
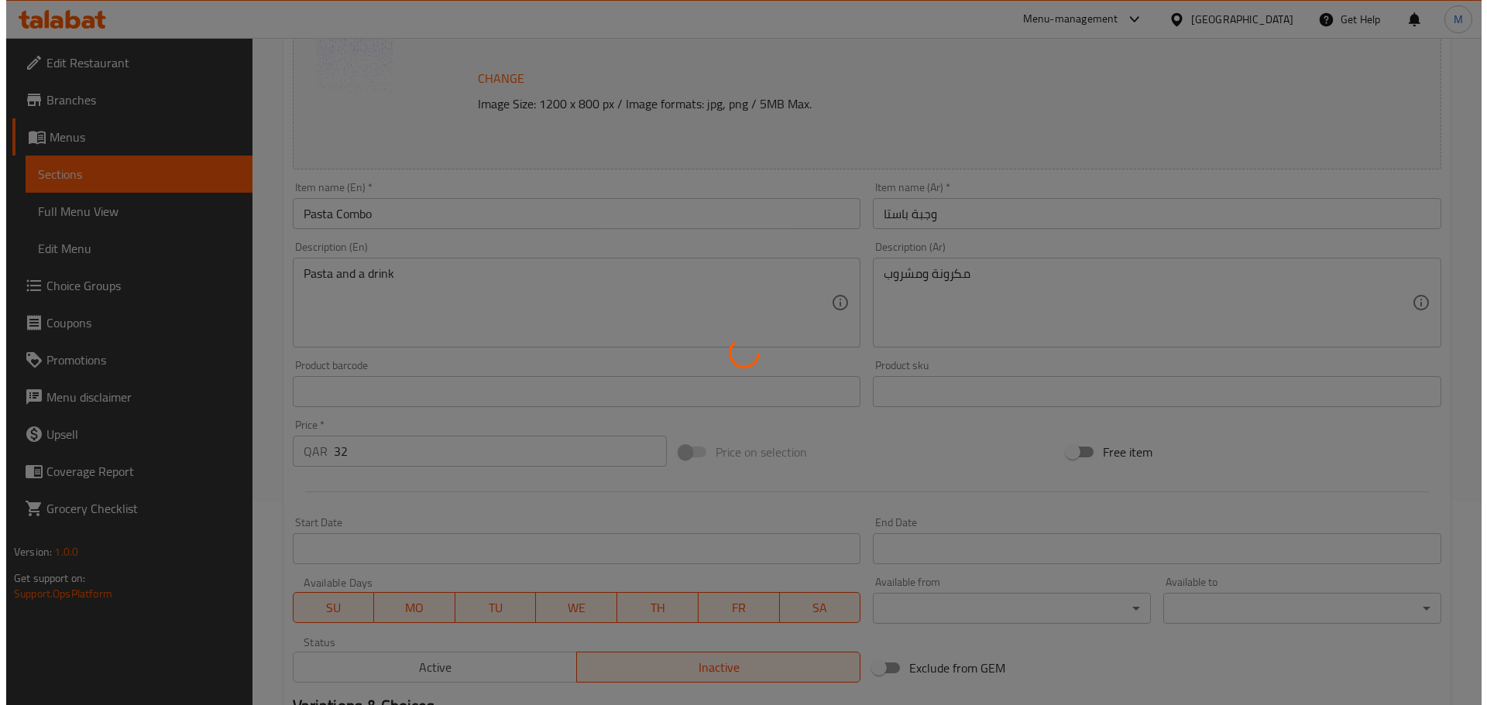
scroll to position [0, 0]
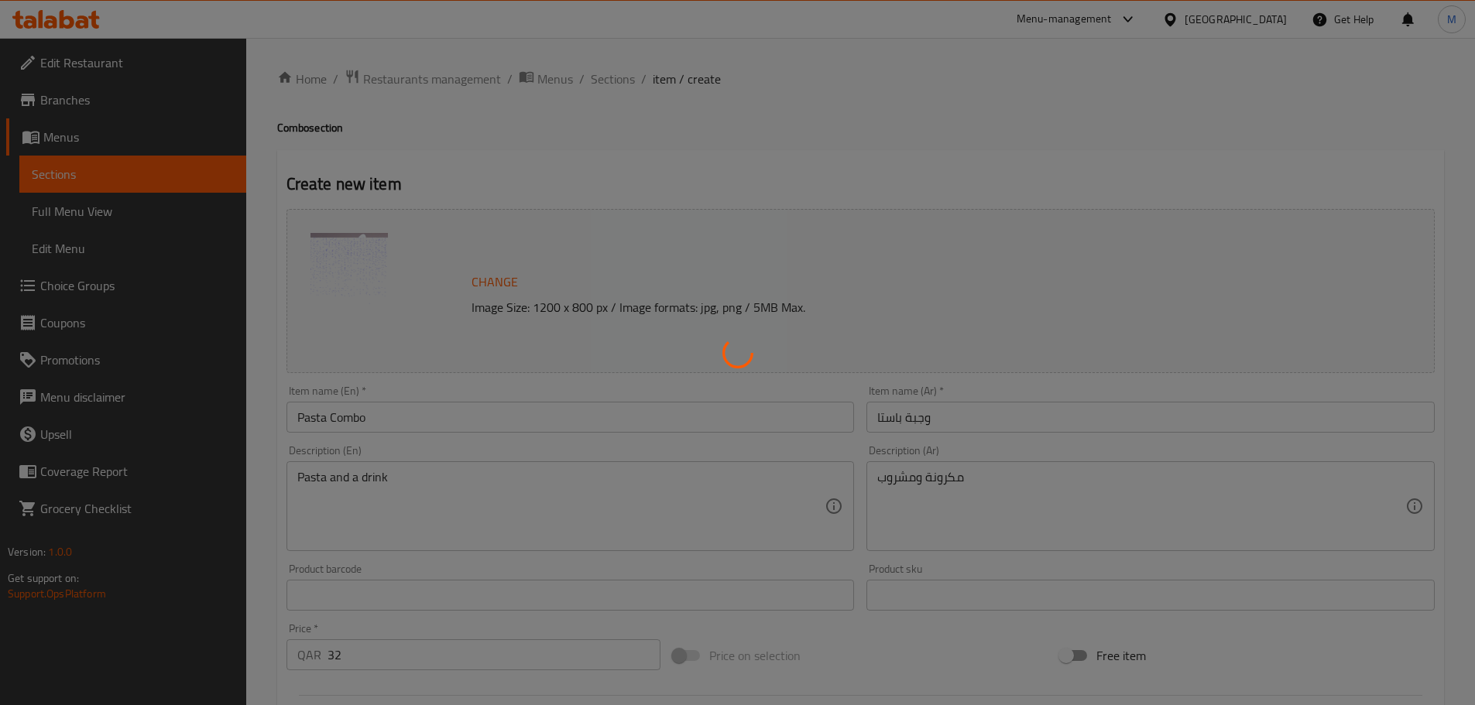
type input "0"
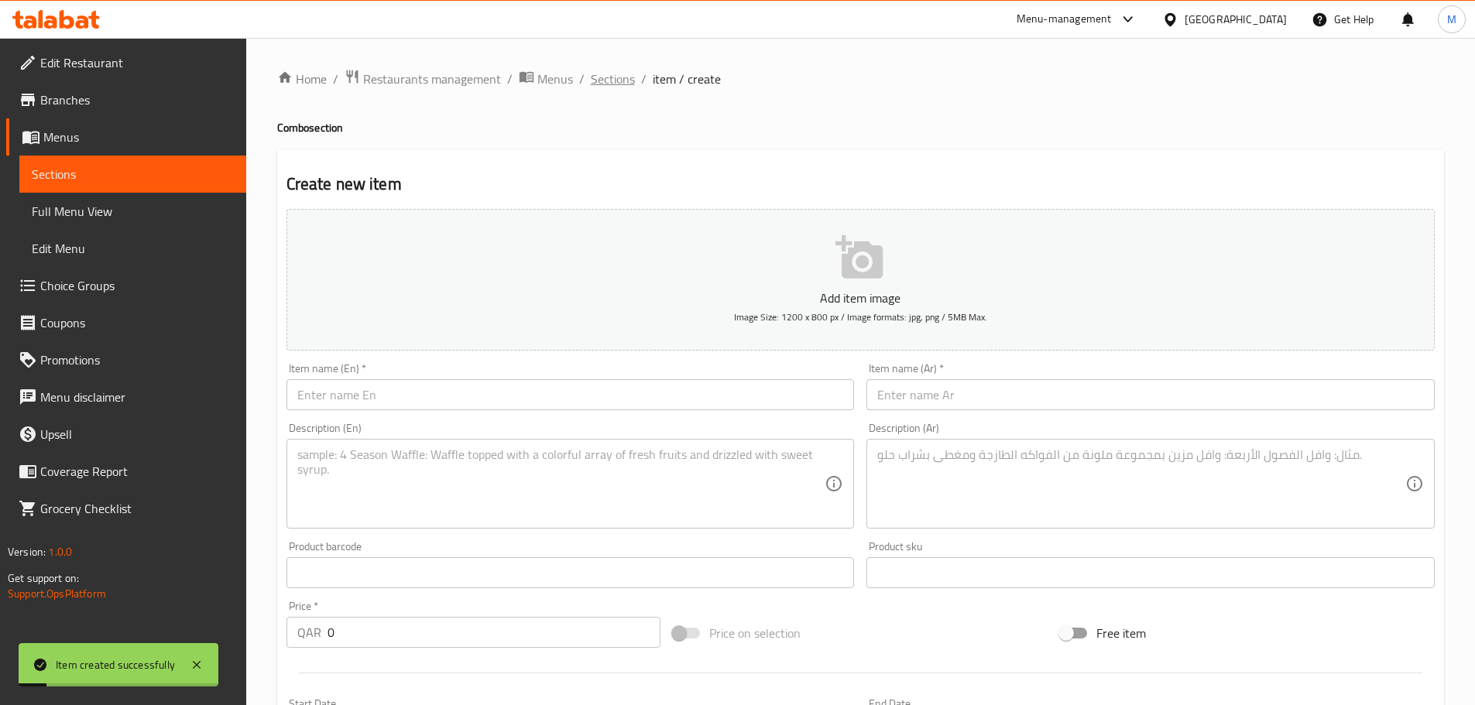
click at [620, 80] on span "Sections" at bounding box center [613, 79] width 44 height 19
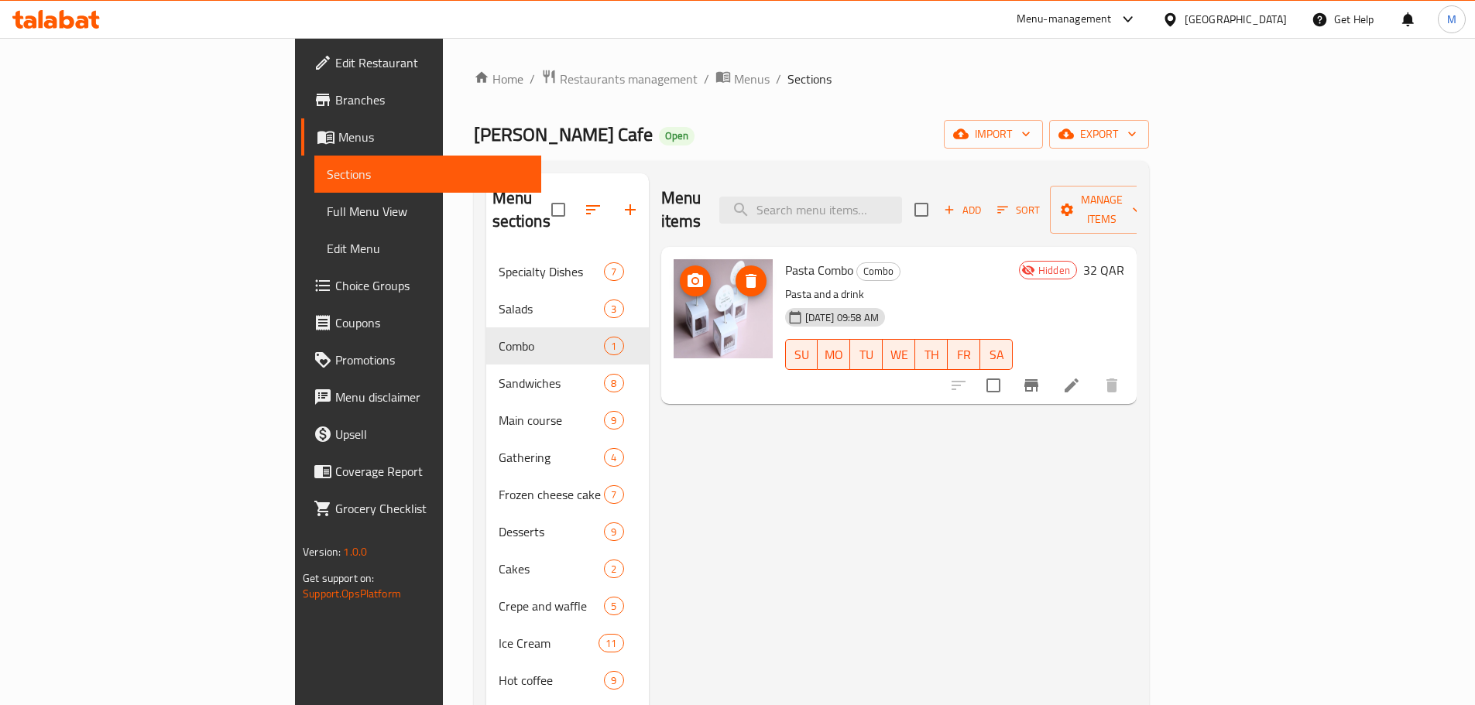
drag, startPoint x: 619, startPoint y: 259, endPoint x: 670, endPoint y: 267, distance: 51.8
click at [674, 307] on div at bounding box center [723, 308] width 99 height 99
click at [686, 272] on icon "upload picture" at bounding box center [695, 281] width 19 height 19
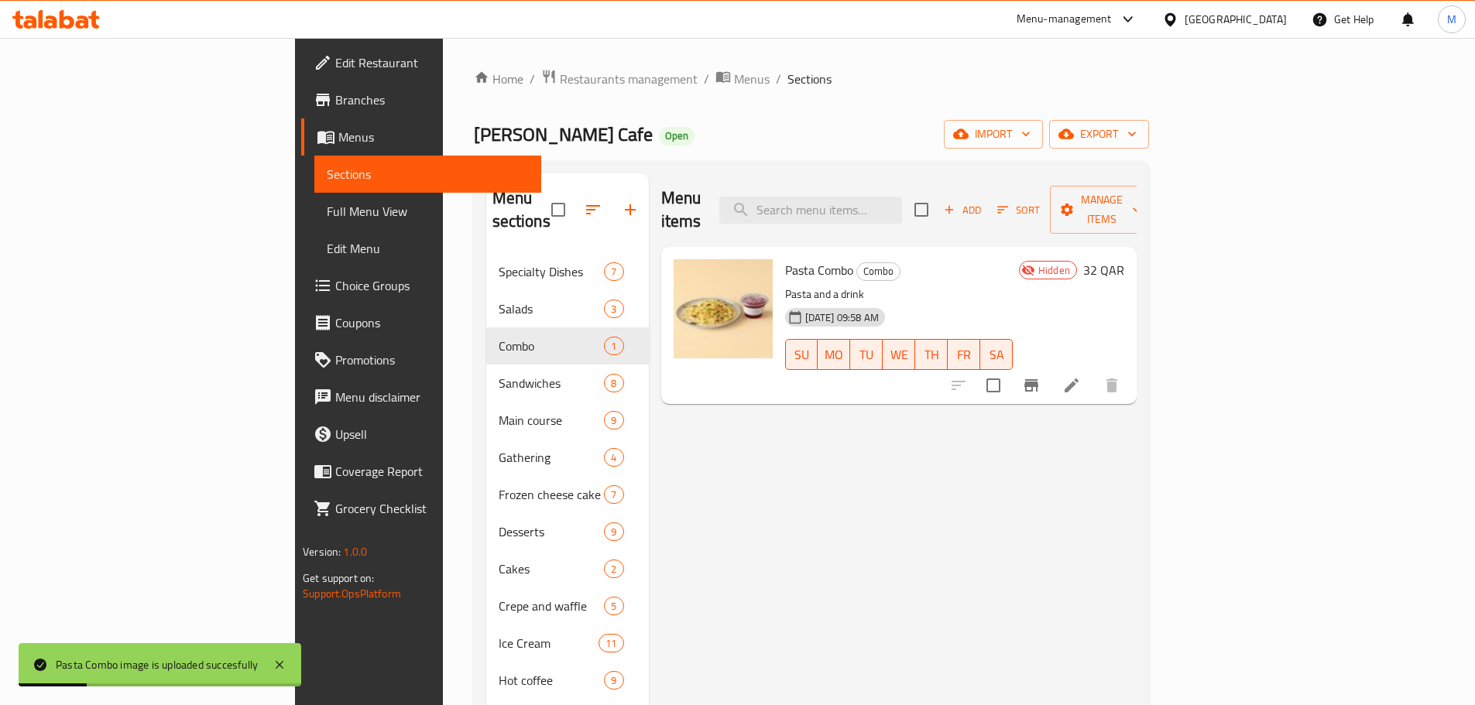
click at [979, 376] on icon at bounding box center [1071, 385] width 19 height 19
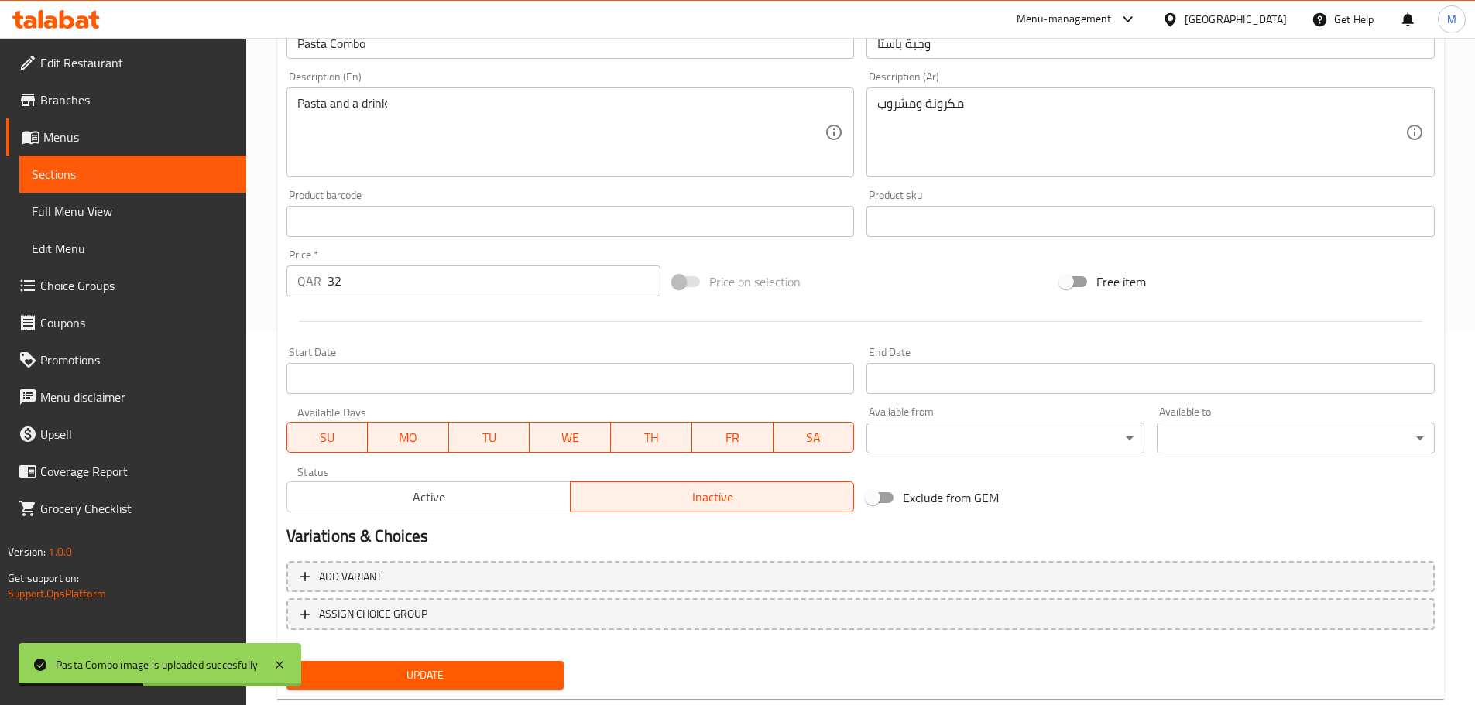
scroll to position [411, 0]
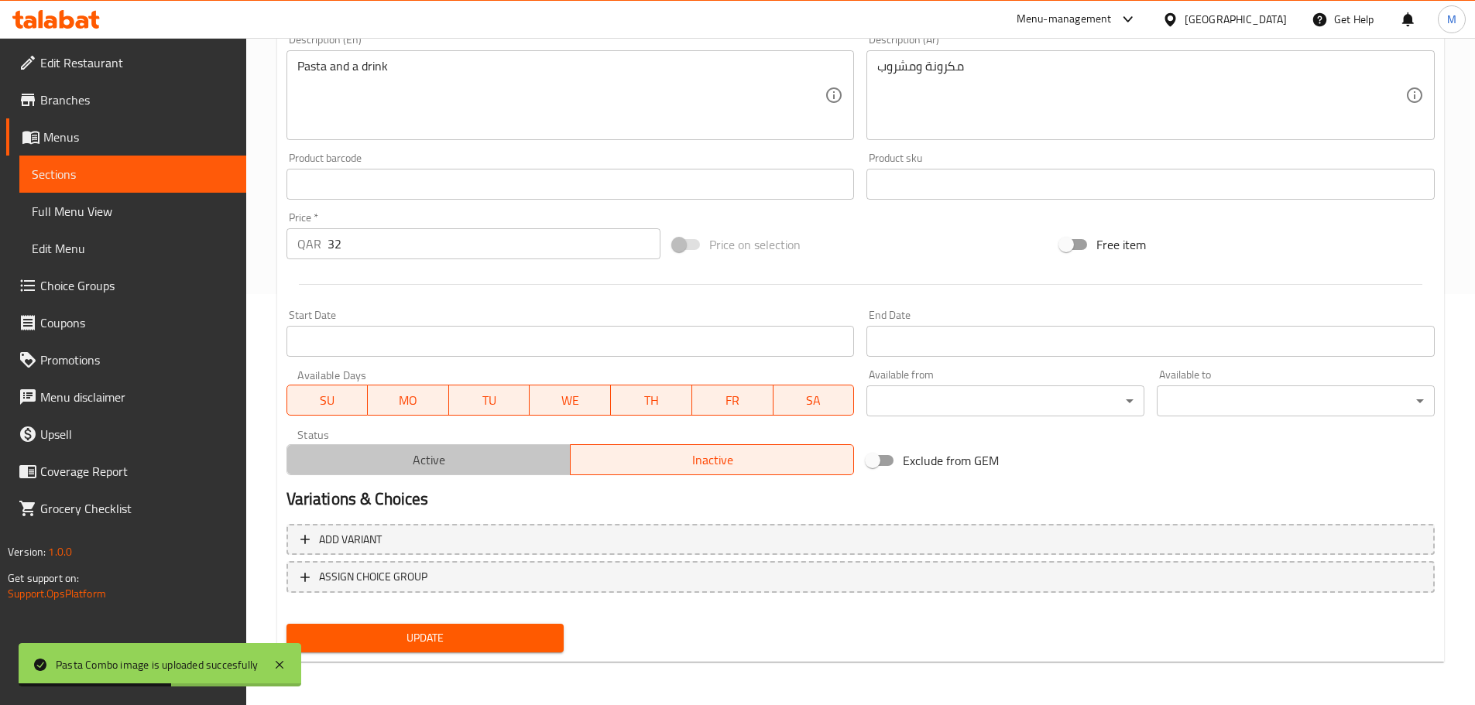
click at [407, 426] on span "Active" at bounding box center [428, 460] width 271 height 22
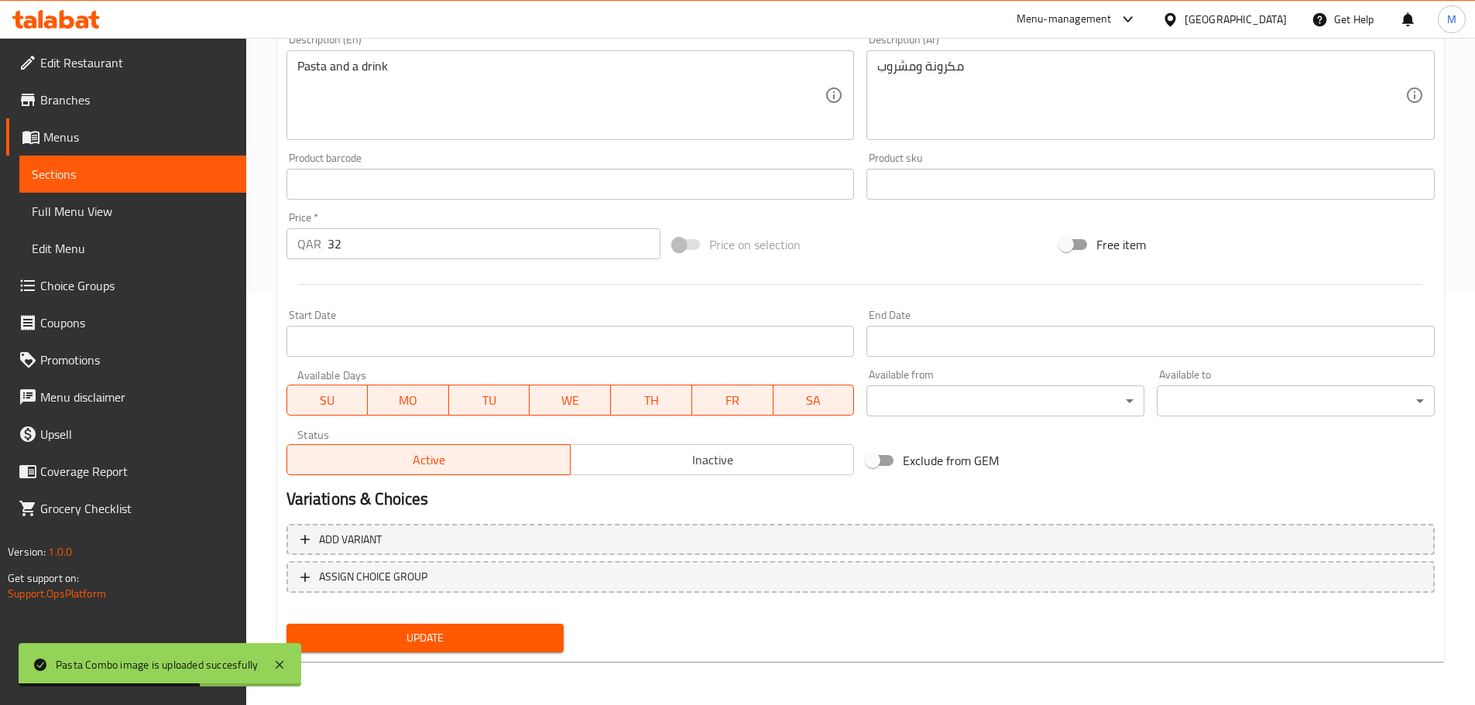
click at [506, 426] on span "Update" at bounding box center [425, 638] width 253 height 19
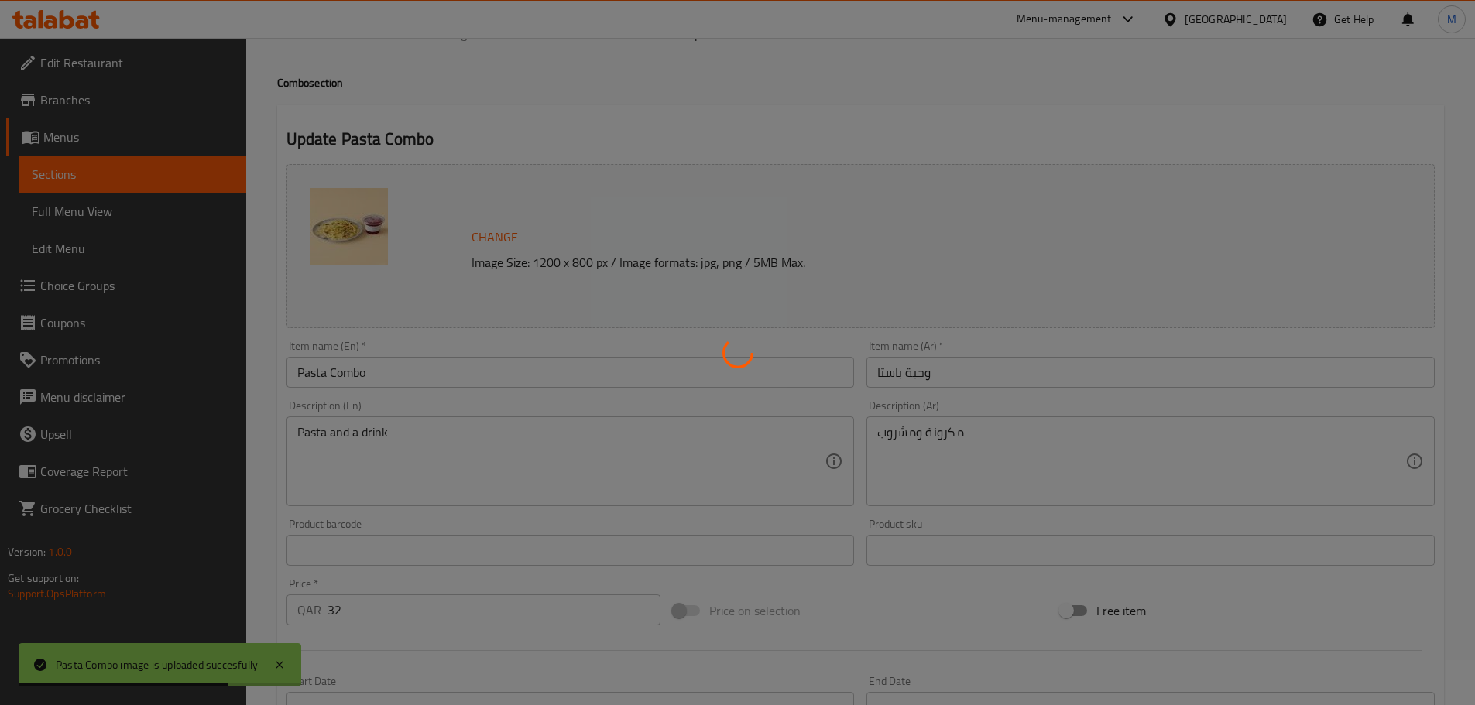
scroll to position [0, 0]
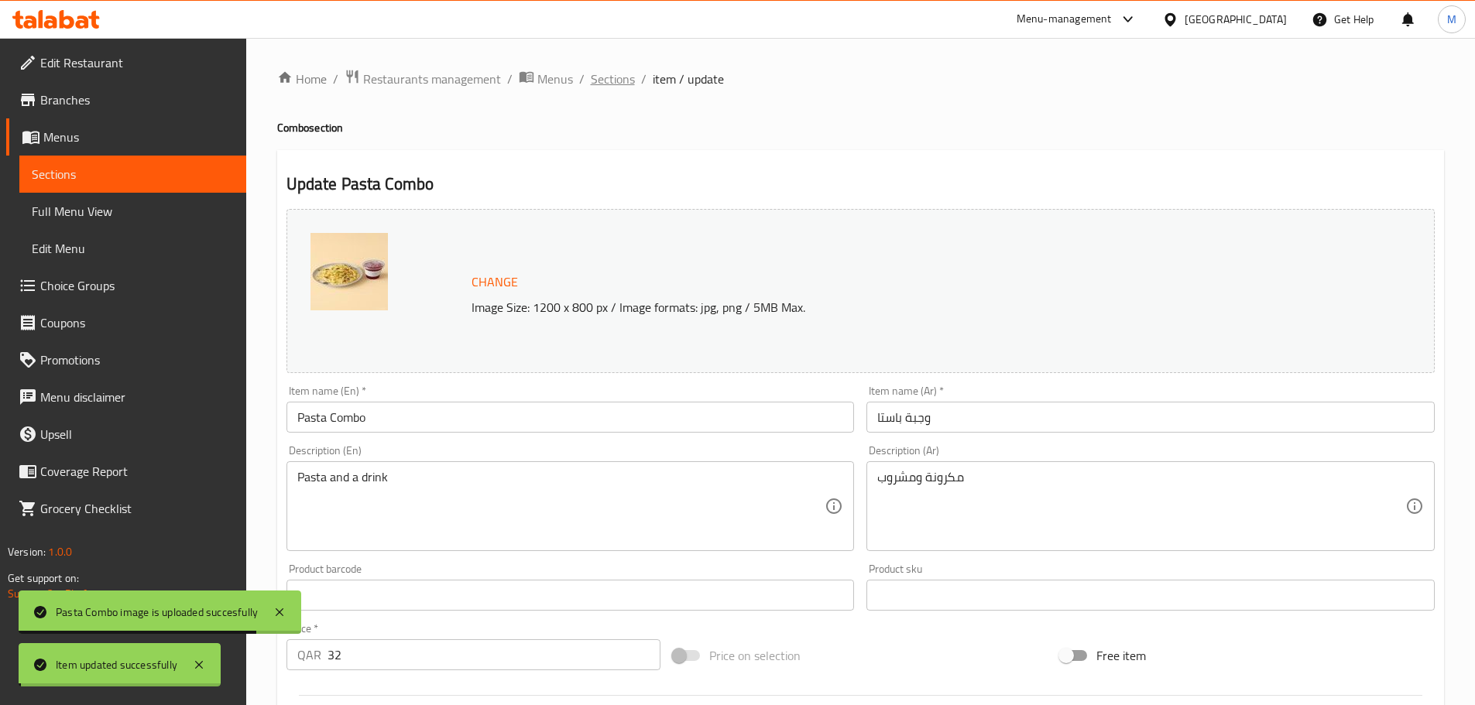
click at [619, 74] on span "Sections" at bounding box center [613, 79] width 44 height 19
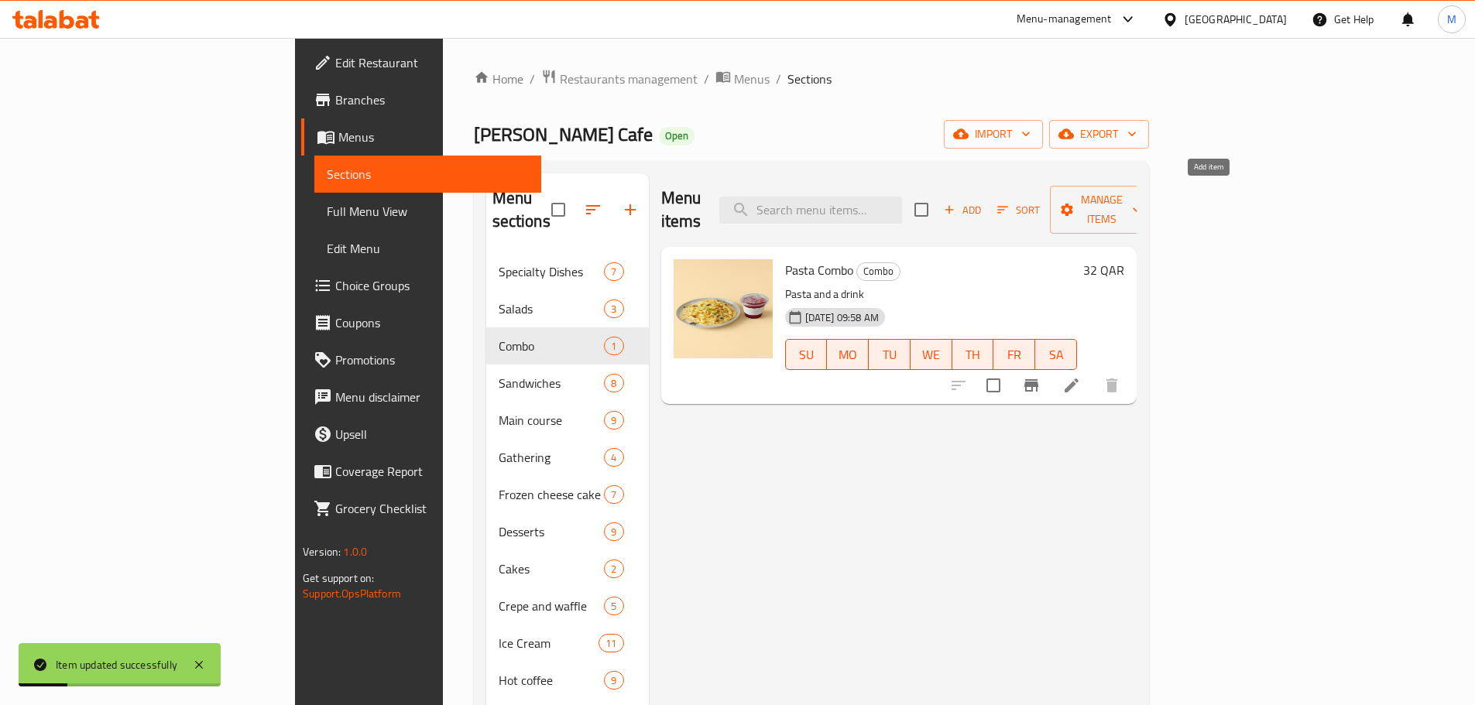
click at [979, 201] on span "Add" at bounding box center [963, 210] width 42 height 18
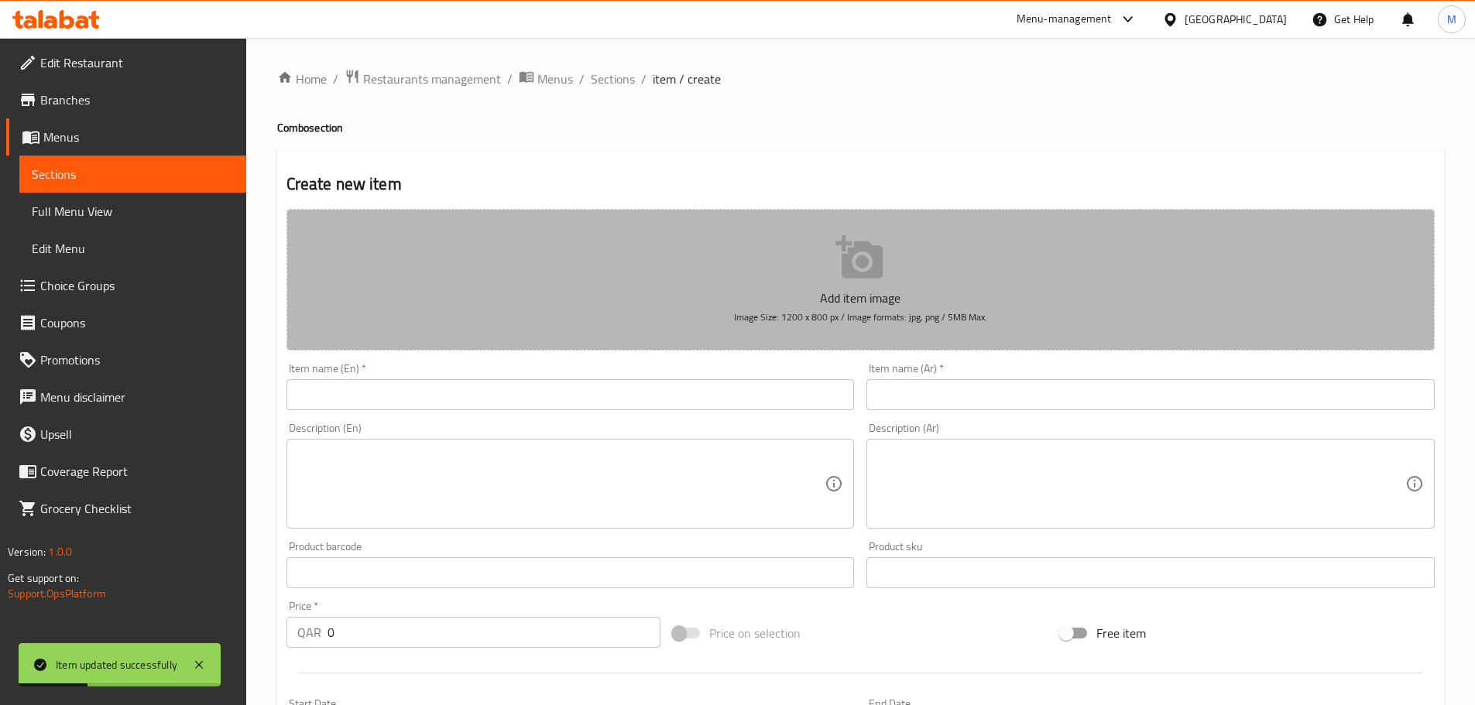
click at [853, 303] on p "Add item image" at bounding box center [860, 298] width 1100 height 19
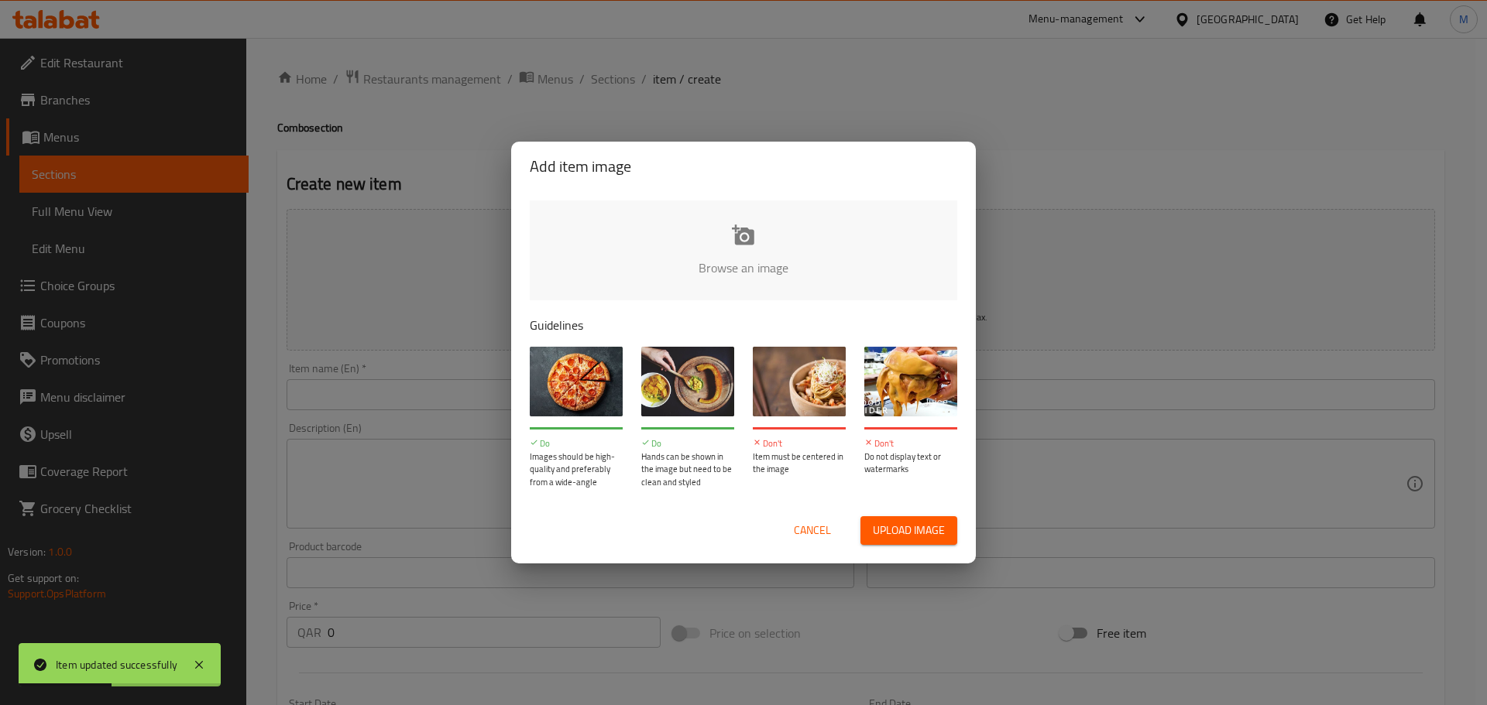
click at [894, 426] on span "Upload image" at bounding box center [909, 530] width 72 height 19
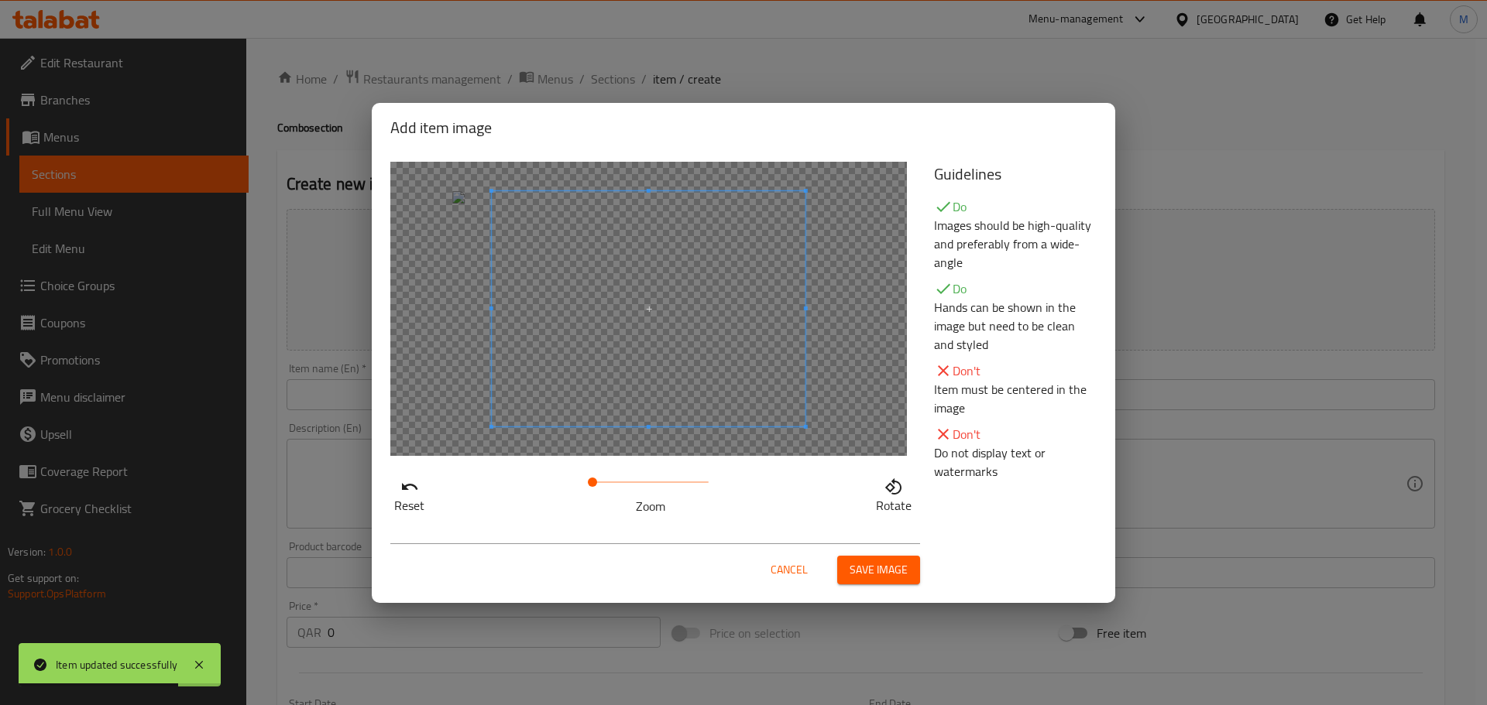
click at [585, 353] on span at bounding box center [649, 308] width 314 height 235
drag, startPoint x: 873, startPoint y: 547, endPoint x: 892, endPoint y: 570, distance: 30.2
click at [875, 426] on div "Cancel Save image" at bounding box center [655, 564] width 530 height 41
click at [892, 426] on span "Save image" at bounding box center [878, 570] width 58 height 19
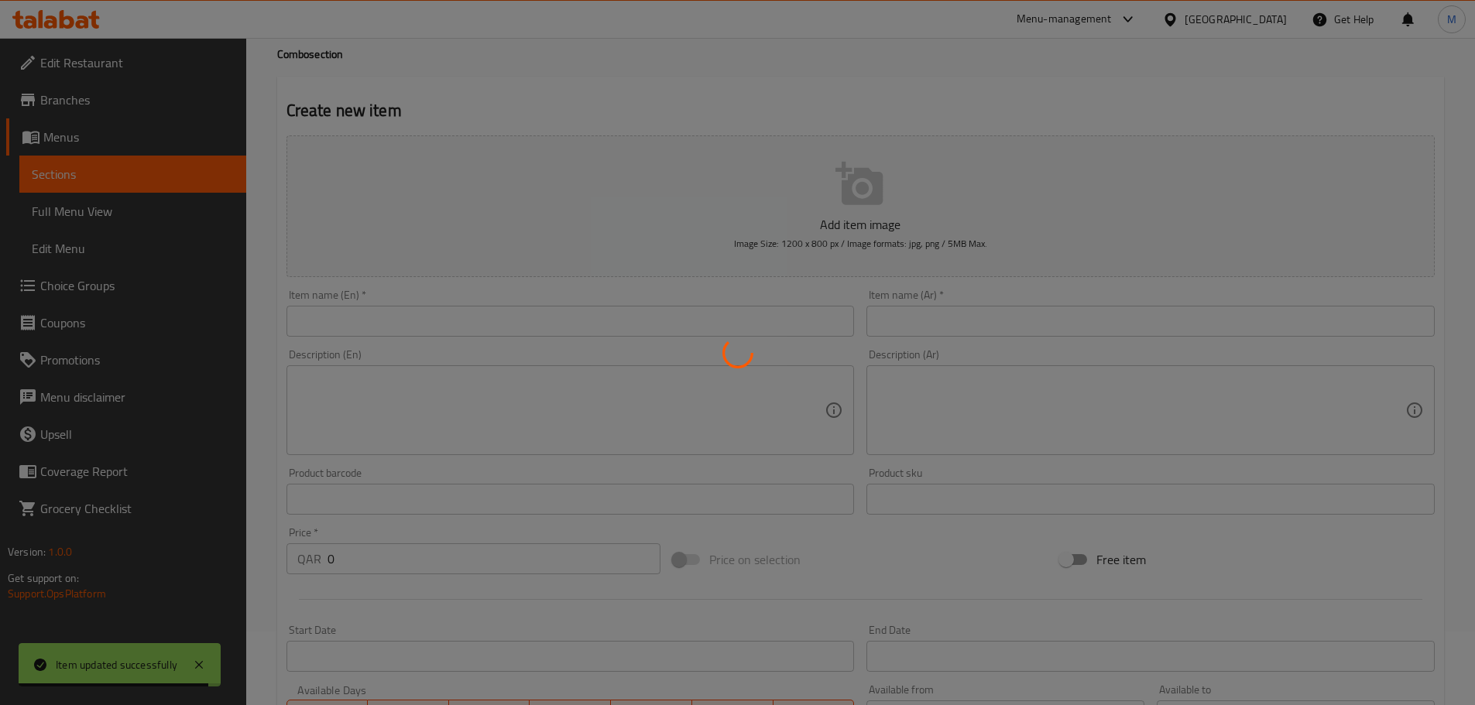
scroll to position [155, 0]
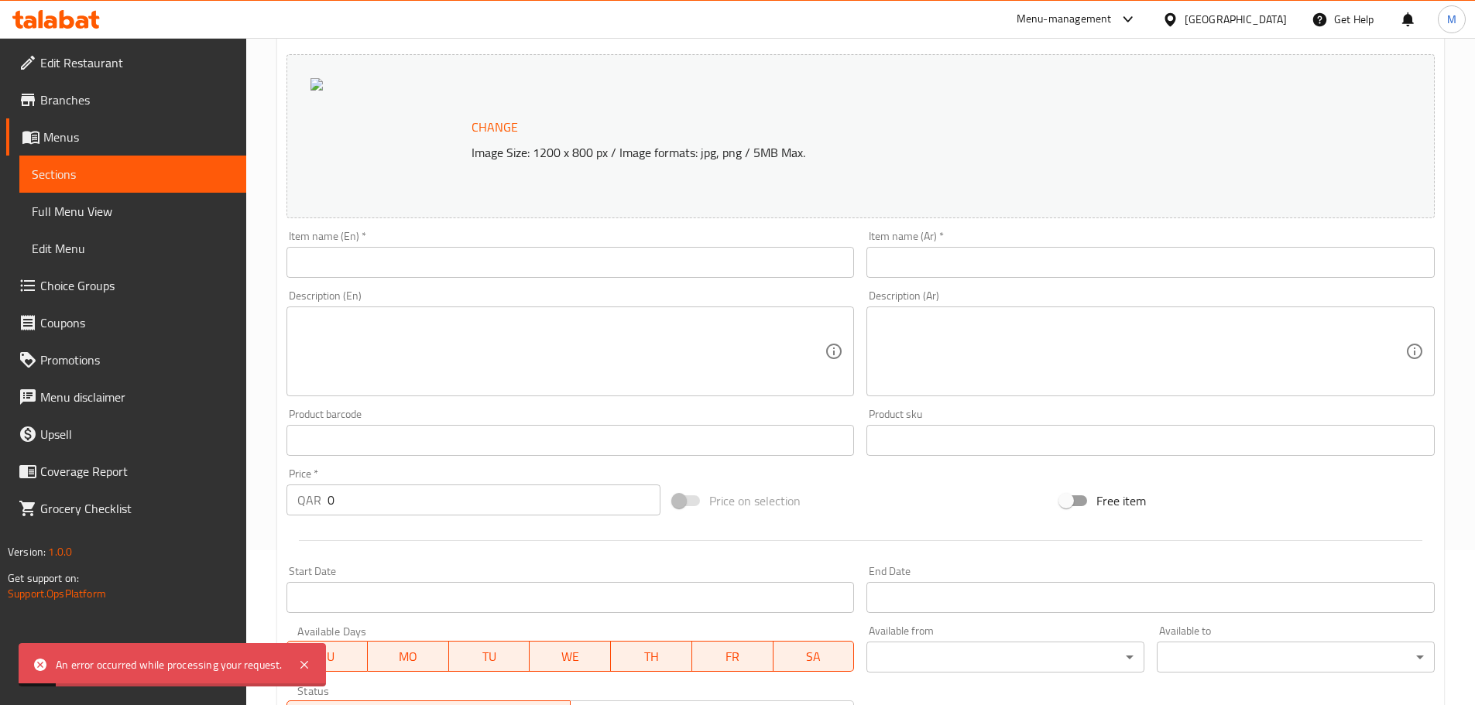
click at [369, 269] on input "text" at bounding box center [570, 262] width 568 height 31
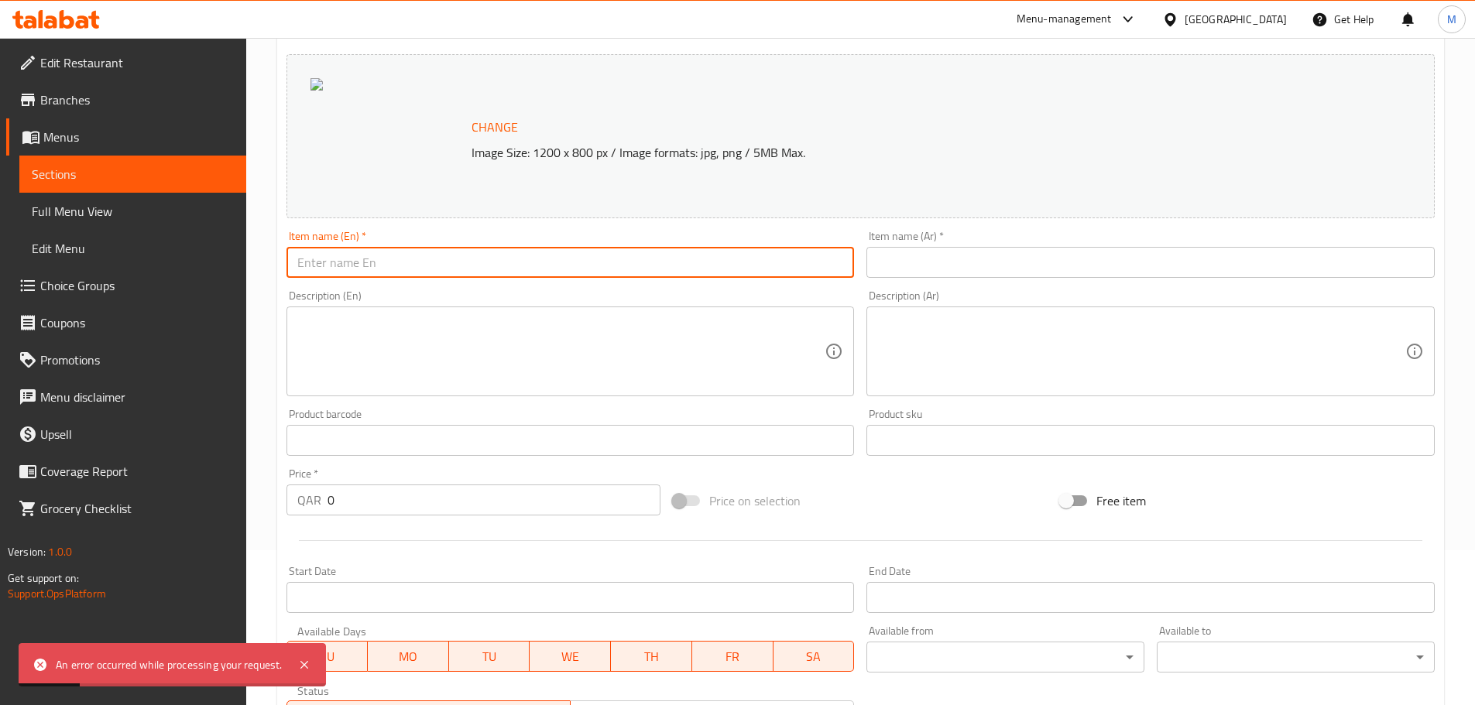
paste input "Sandwich Combo"
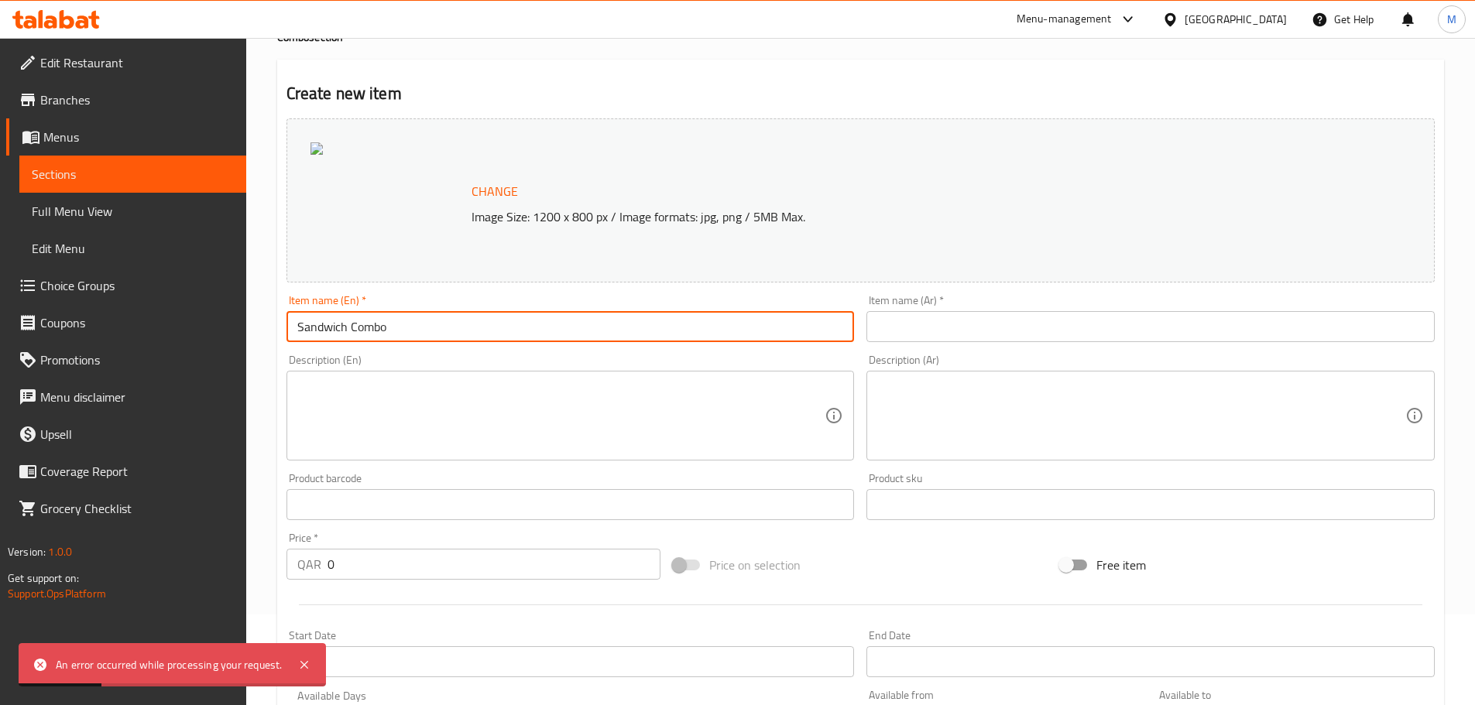
scroll to position [0, 0]
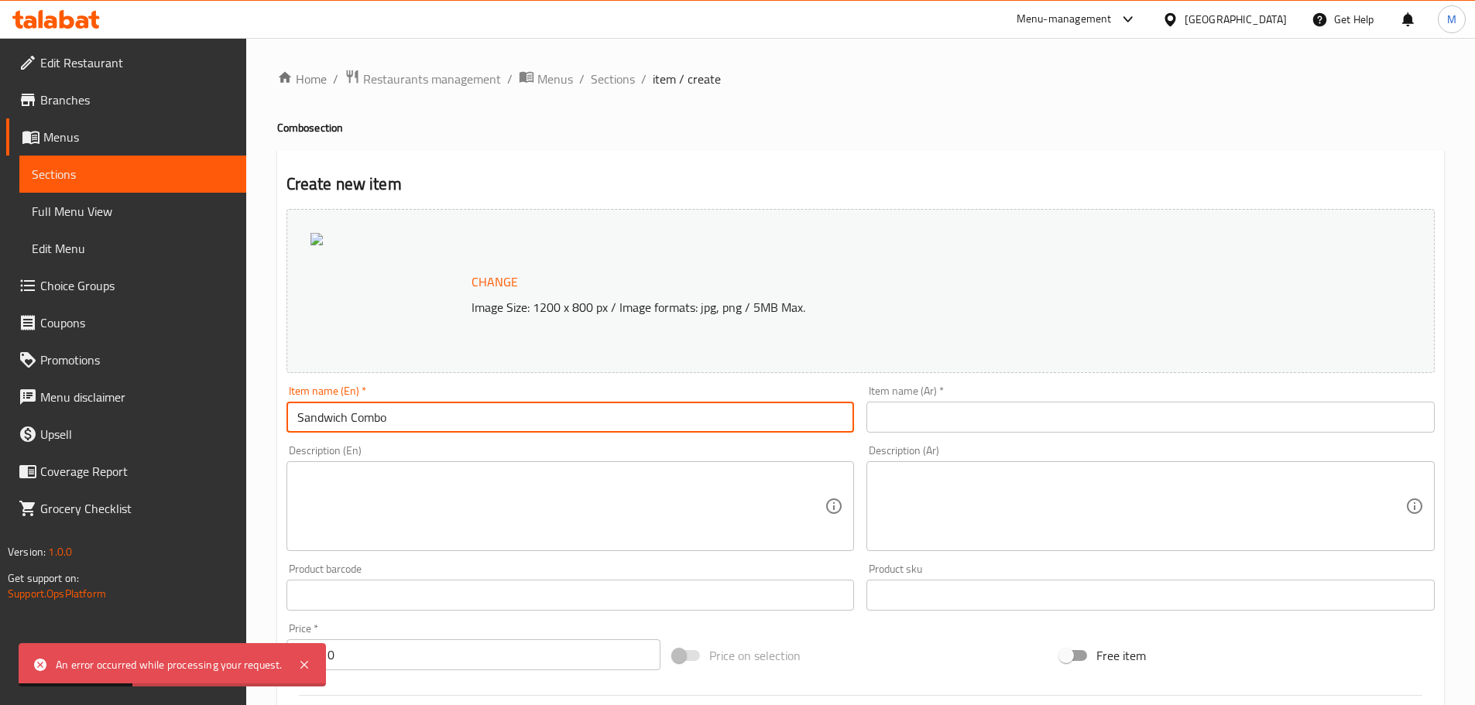
type input "Sandwich Combo"
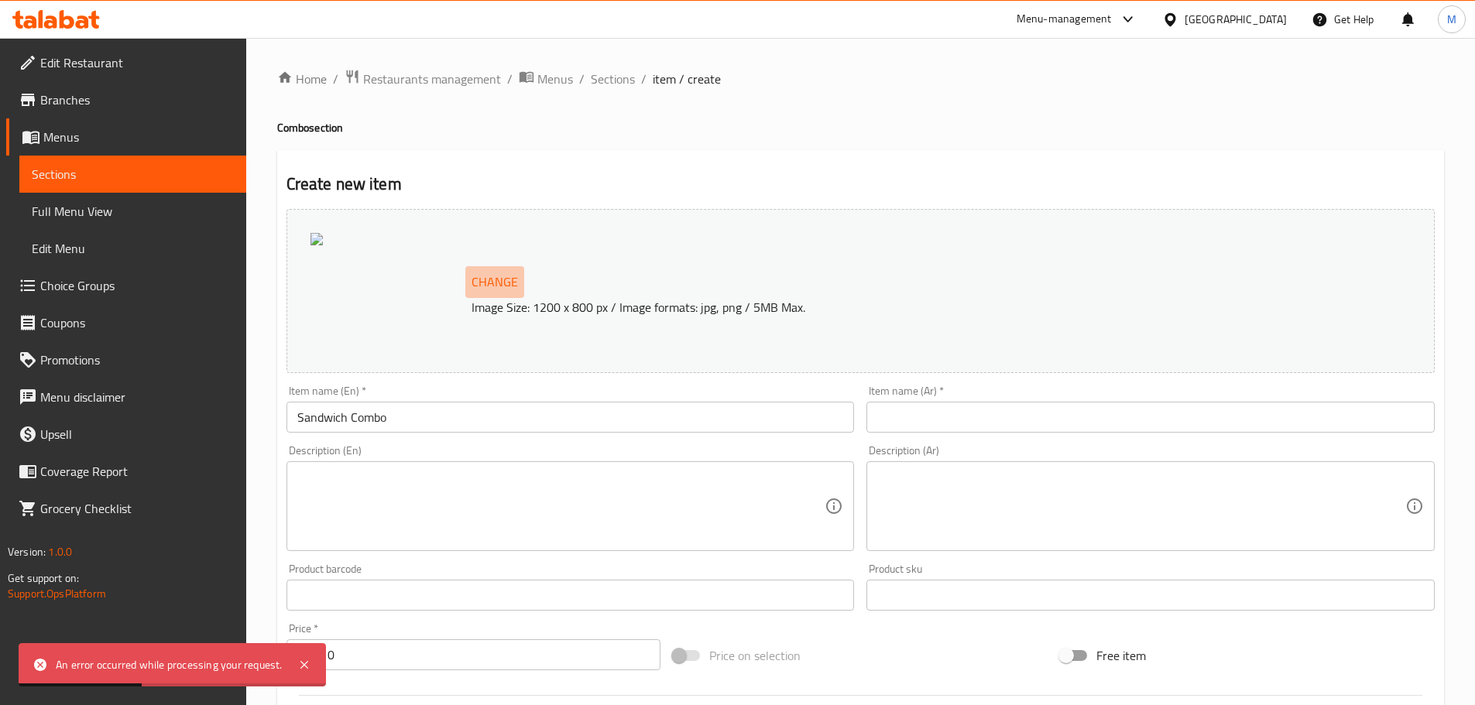
click at [465, 274] on button "Change" at bounding box center [494, 282] width 59 height 32
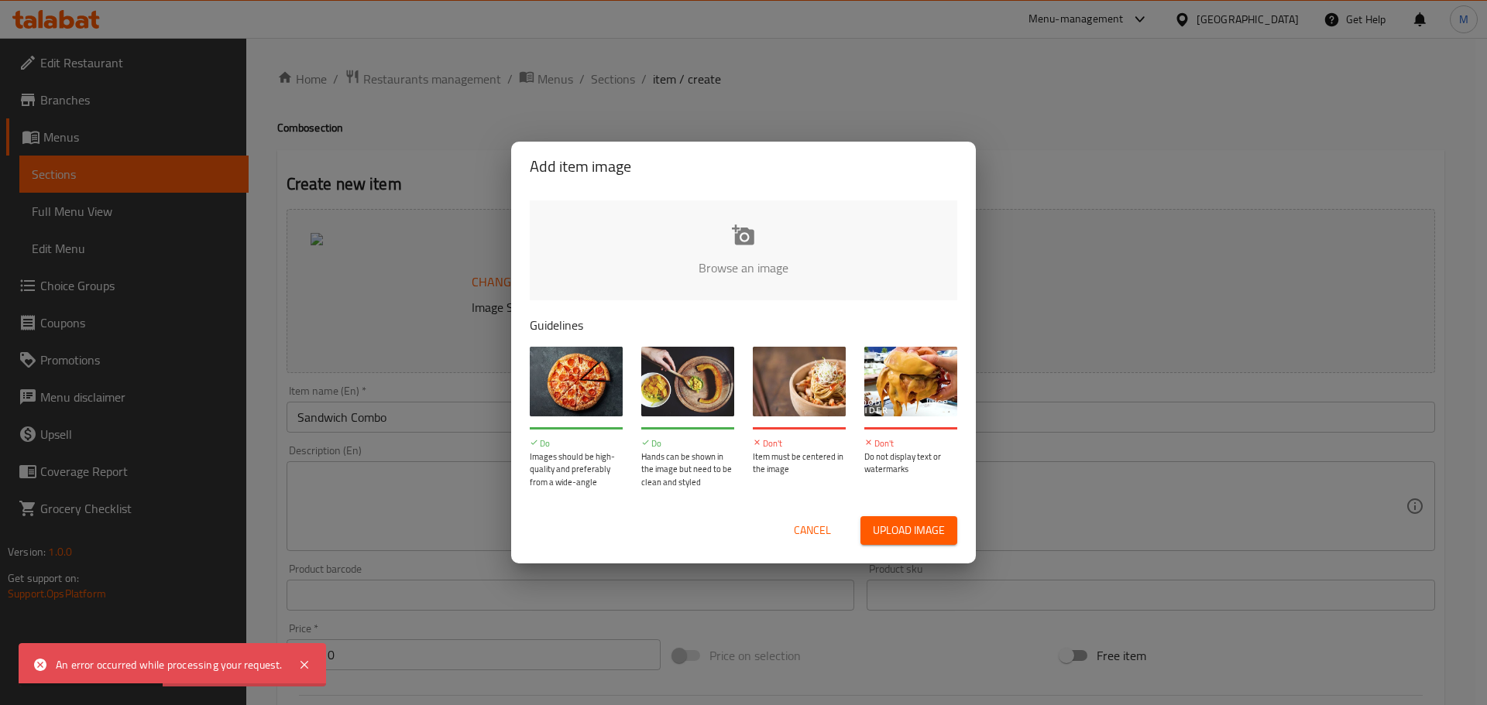
click at [878, 426] on span "Upload image" at bounding box center [909, 530] width 72 height 19
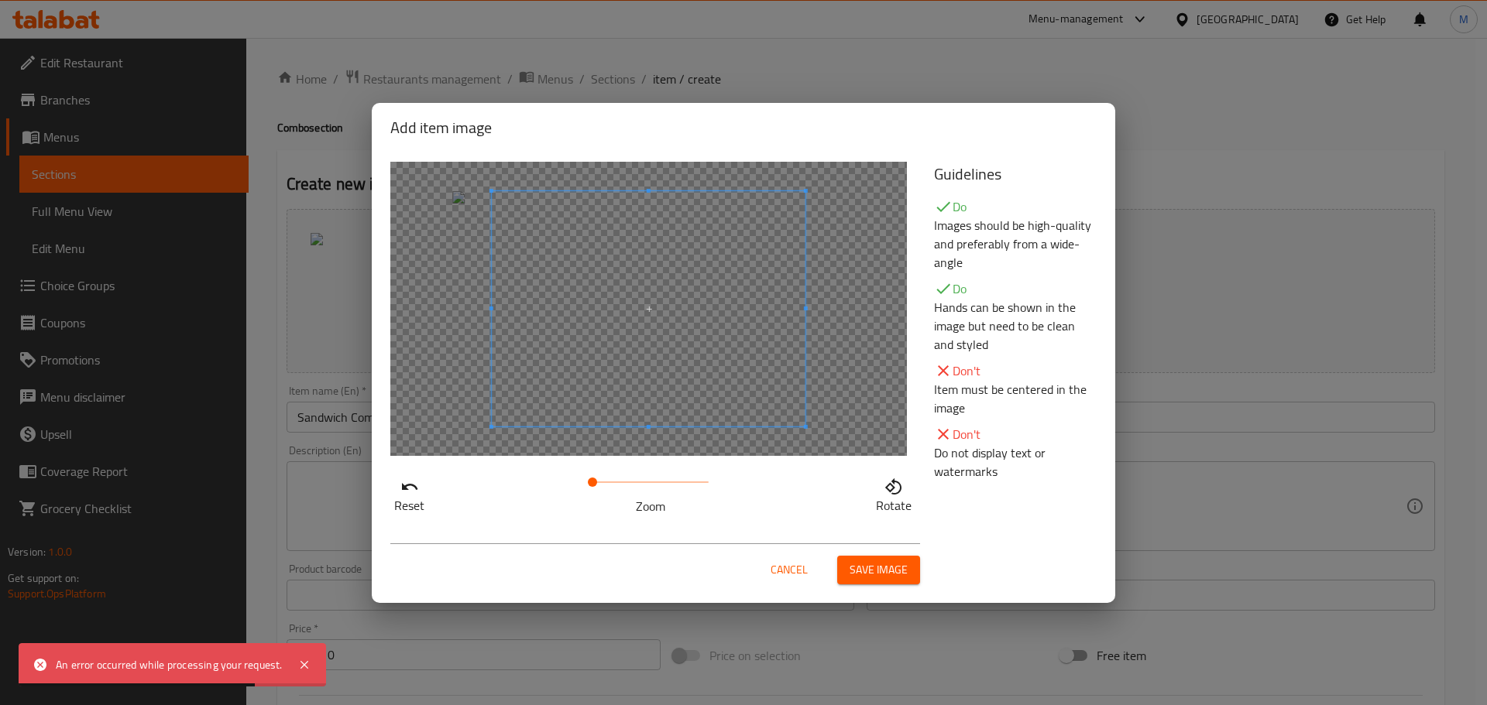
click at [865, 426] on span "Save image" at bounding box center [878, 570] width 58 height 19
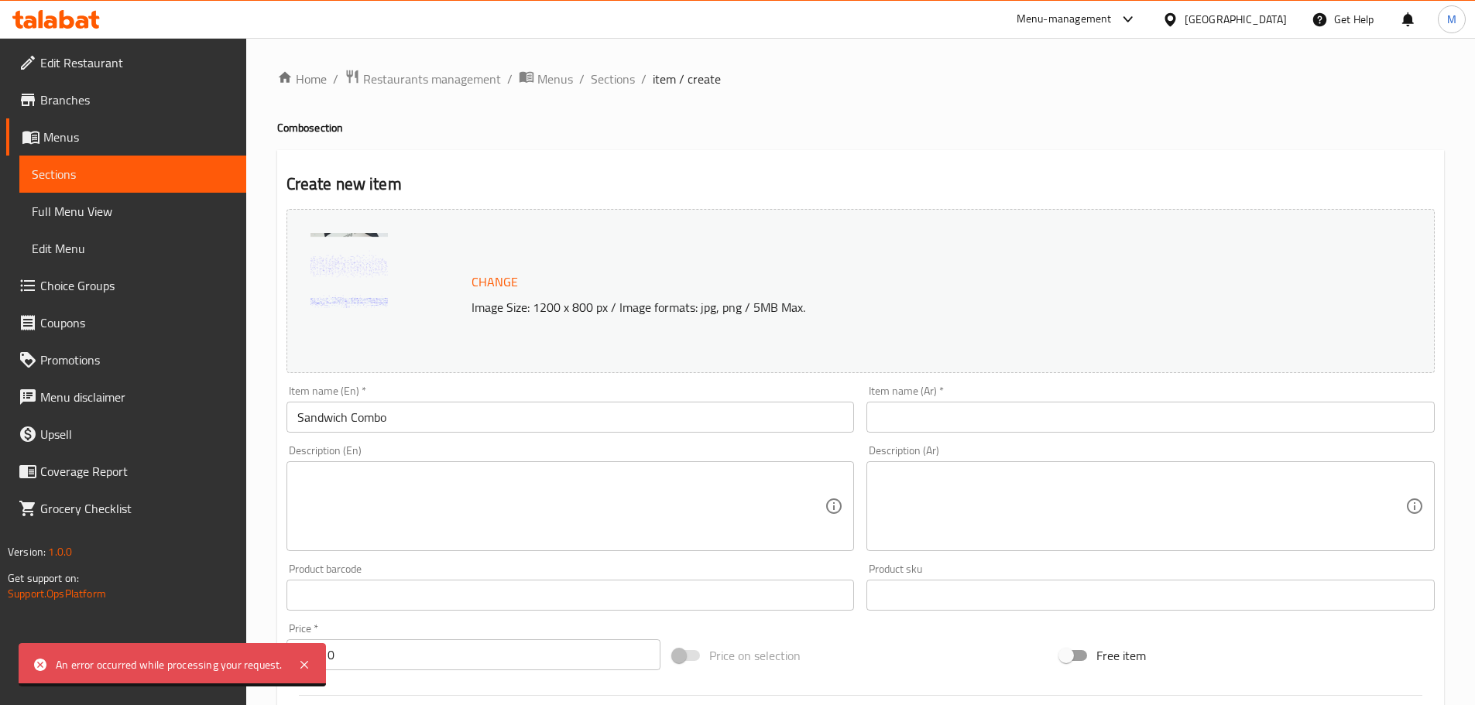
click at [933, 426] on input "text" at bounding box center [1150, 417] width 568 height 31
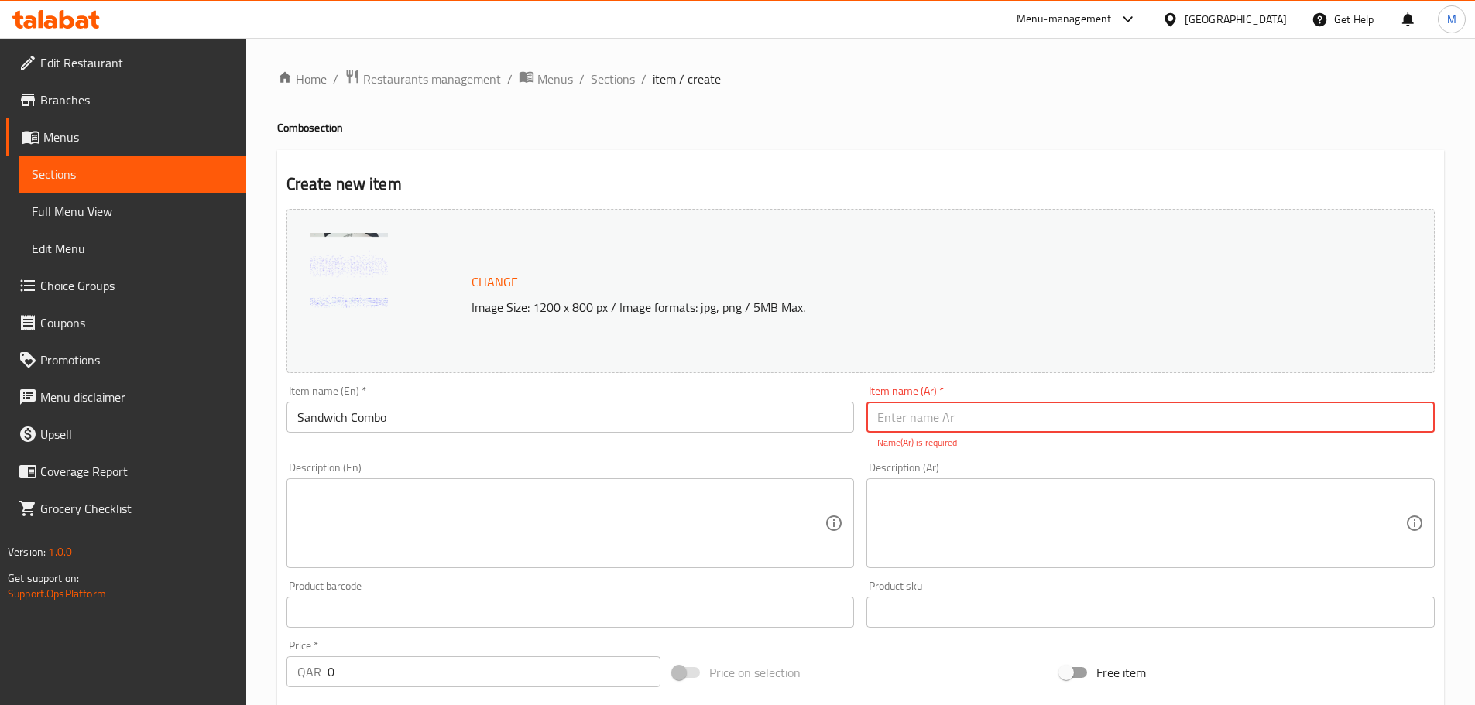
click at [931, 424] on input "text" at bounding box center [1150, 417] width 568 height 31
paste input "وجبة ساندويش"
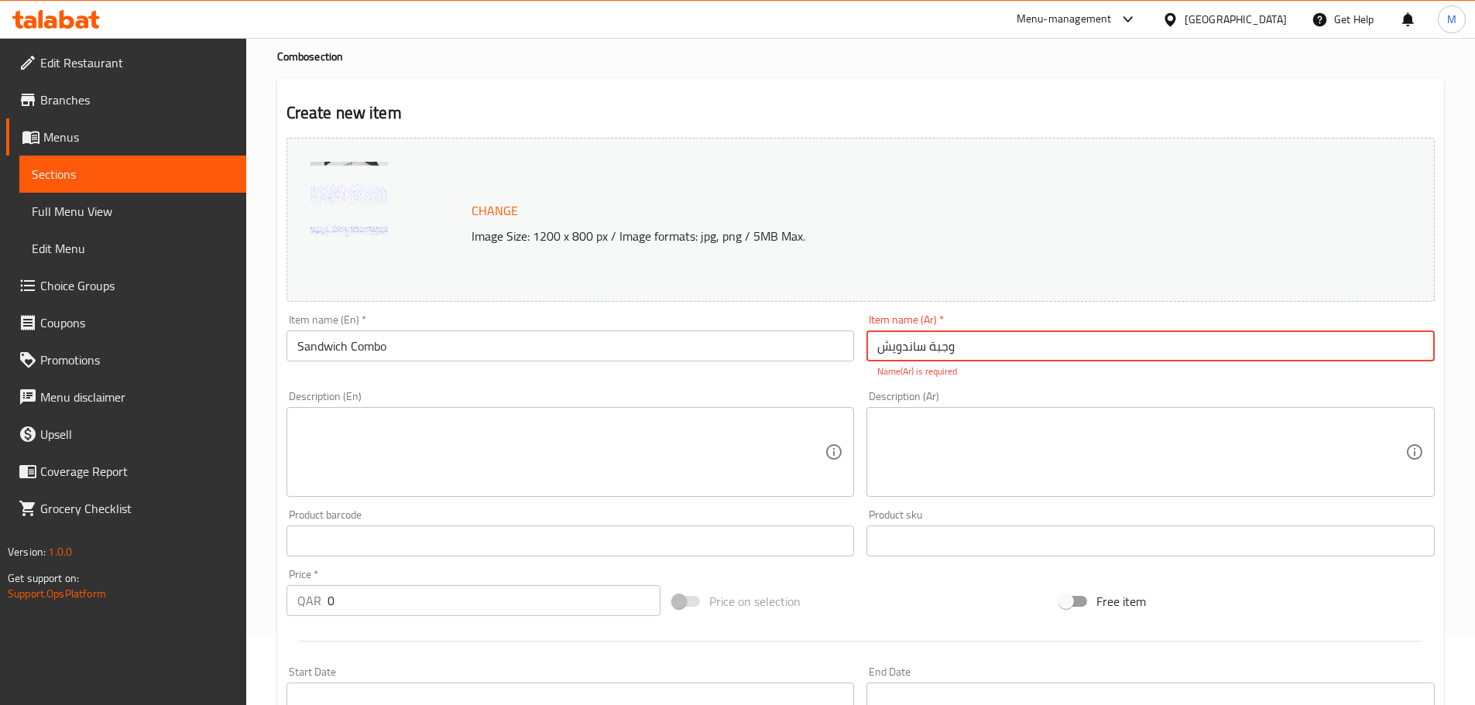
scroll to position [232, 0]
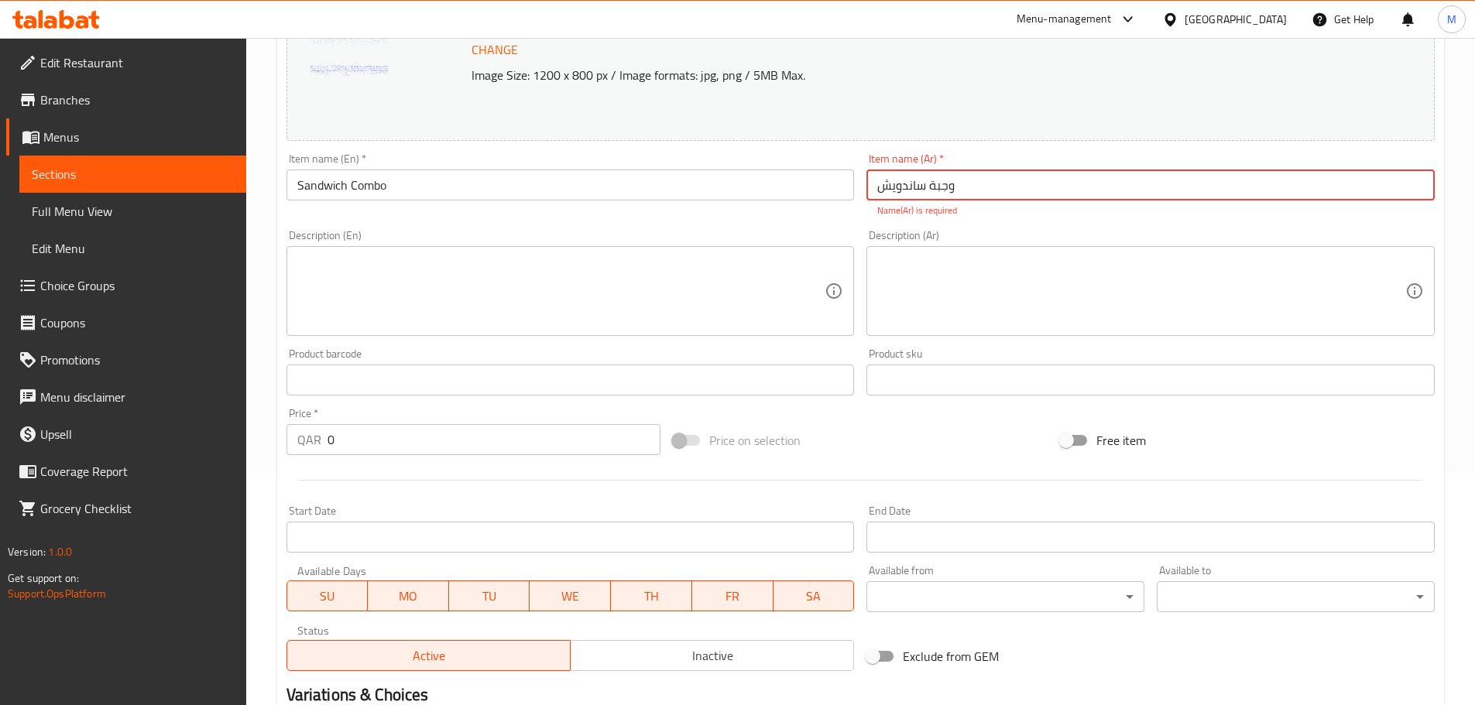
type input "وجبة ساندويش"
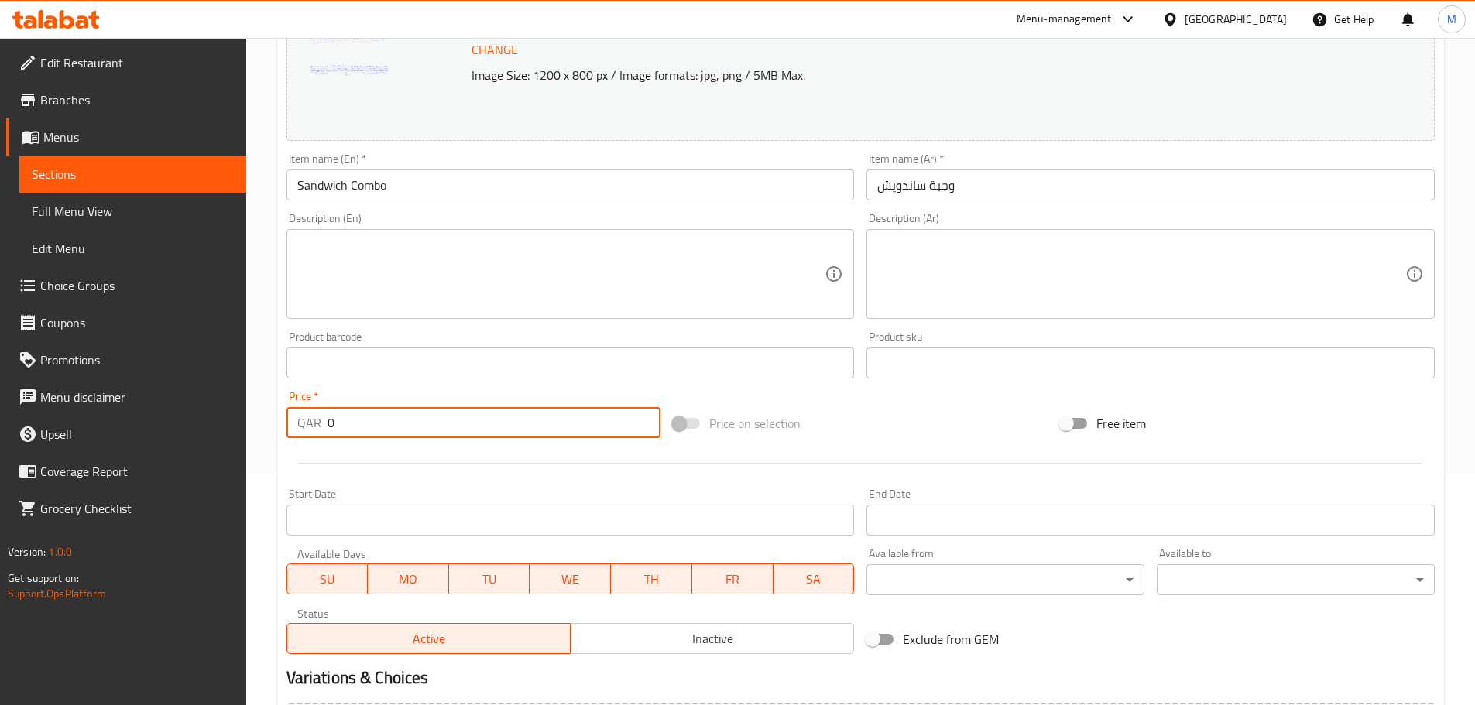
drag, startPoint x: 407, startPoint y: 436, endPoint x: 247, endPoint y: 457, distance: 161.6
click at [248, 426] on div "Home / Restaurants management / Menus / Sections / item / create Combo section …" at bounding box center [860, 345] width 1229 height 1079
paste input "27"
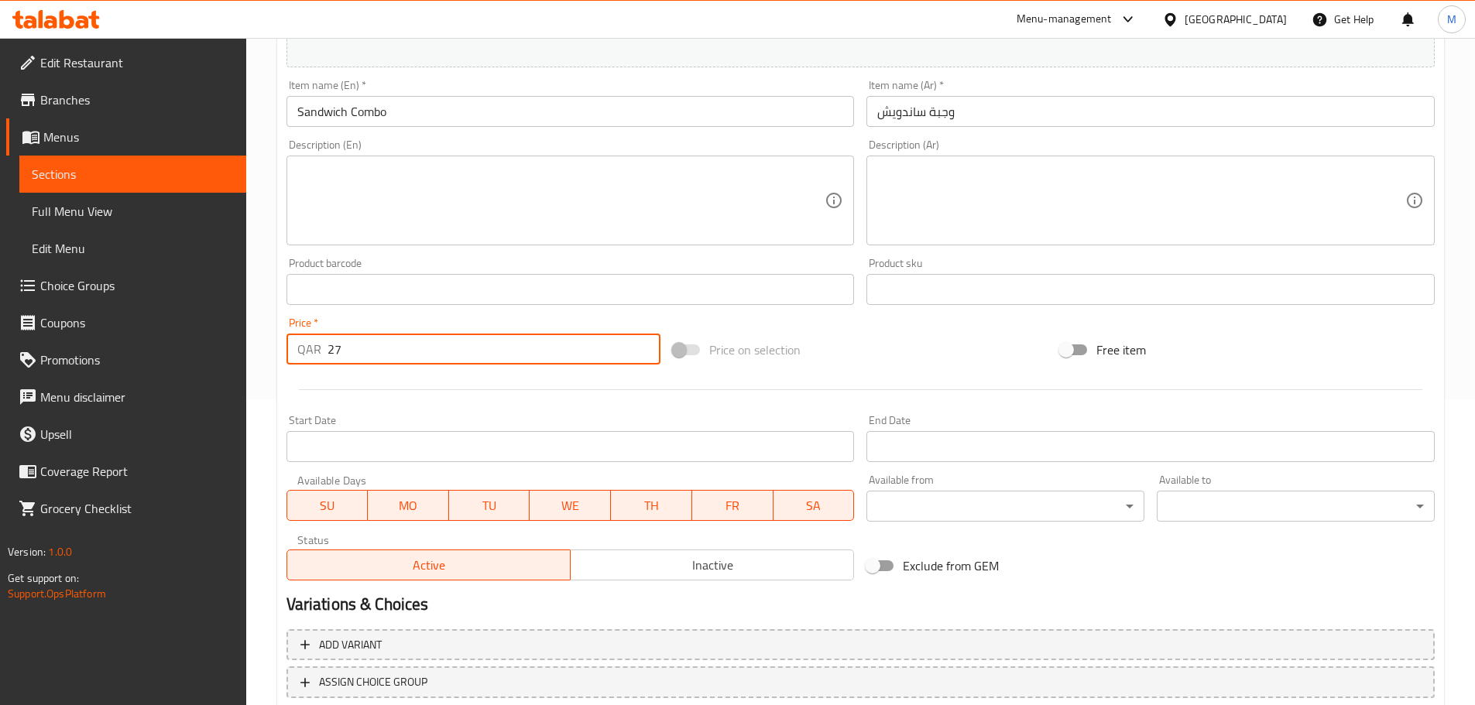
scroll to position [411, 0]
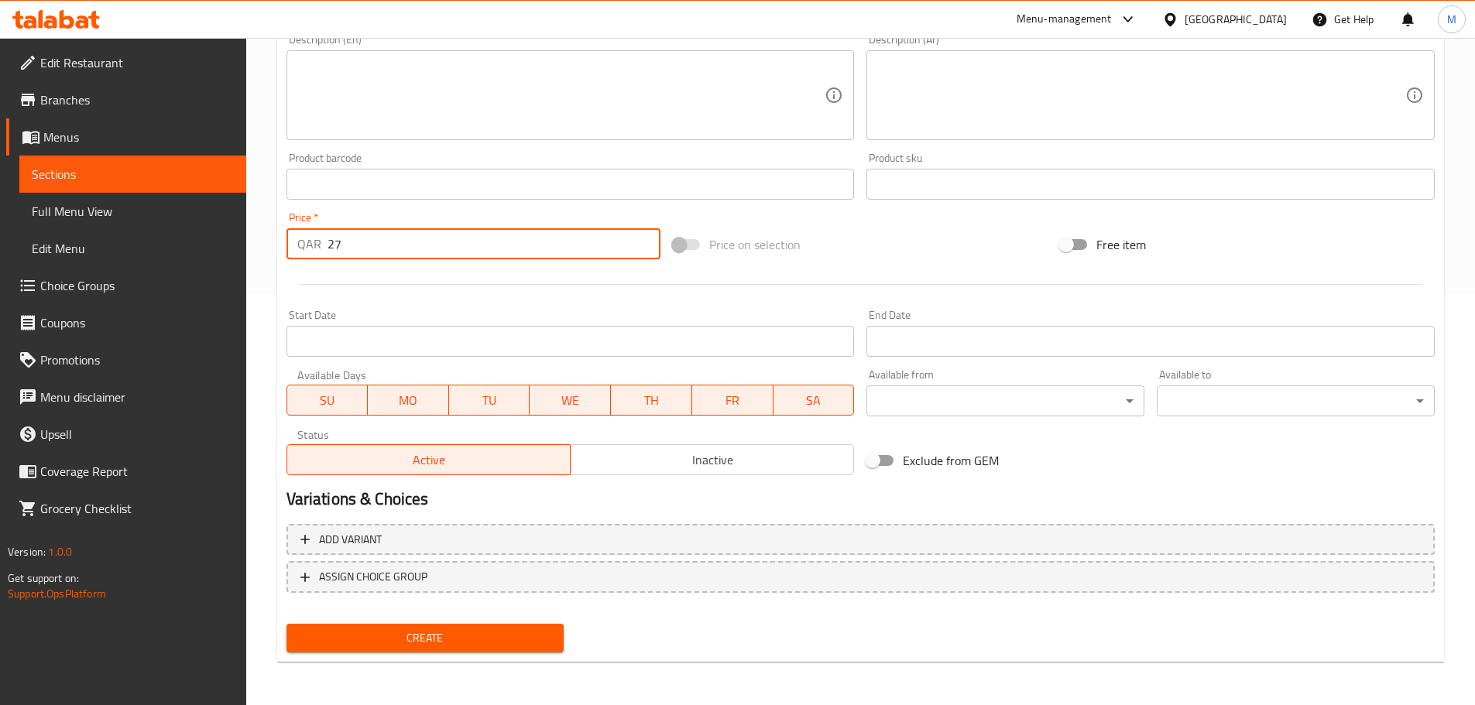
type input "27"
drag, startPoint x: 642, startPoint y: 472, endPoint x: 628, endPoint y: 492, distance: 25.1
click at [643, 426] on button "Inactive" at bounding box center [712, 459] width 284 height 31
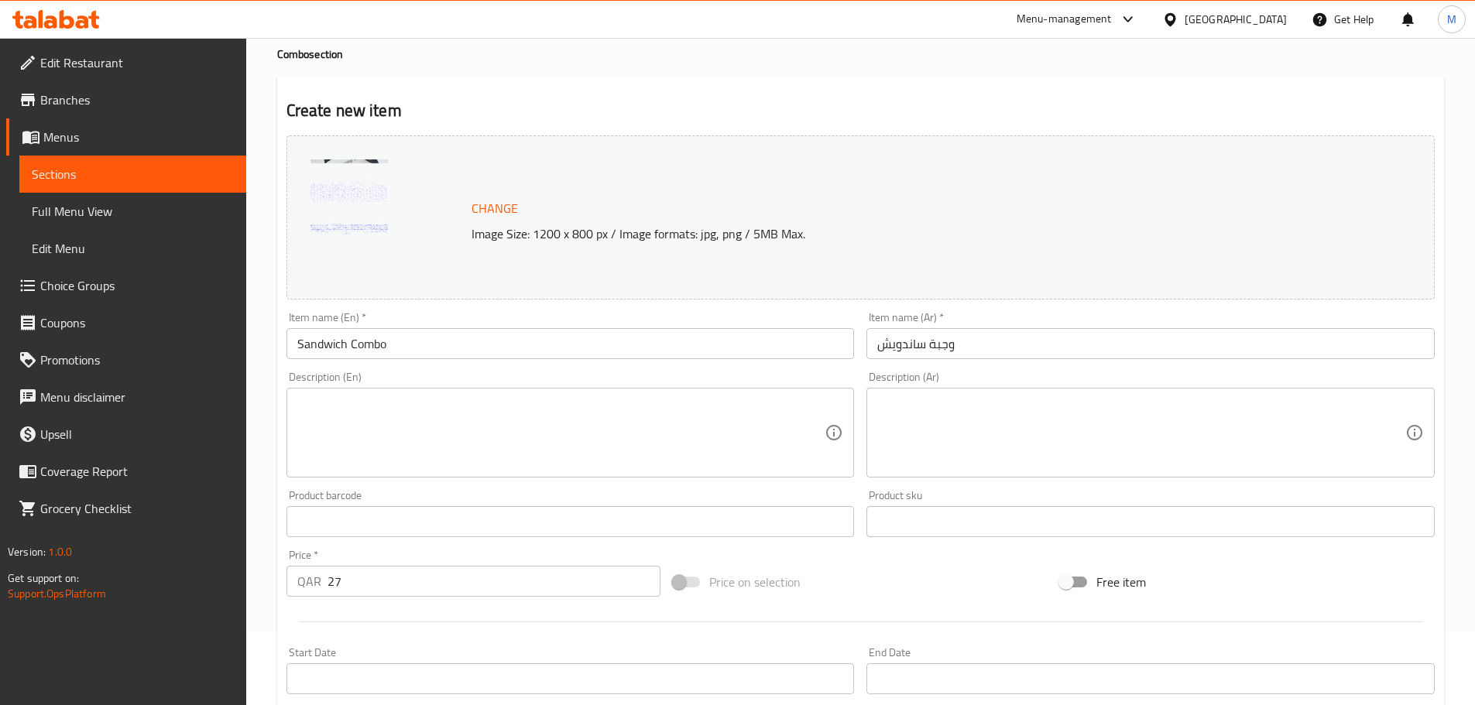
scroll to position [0, 0]
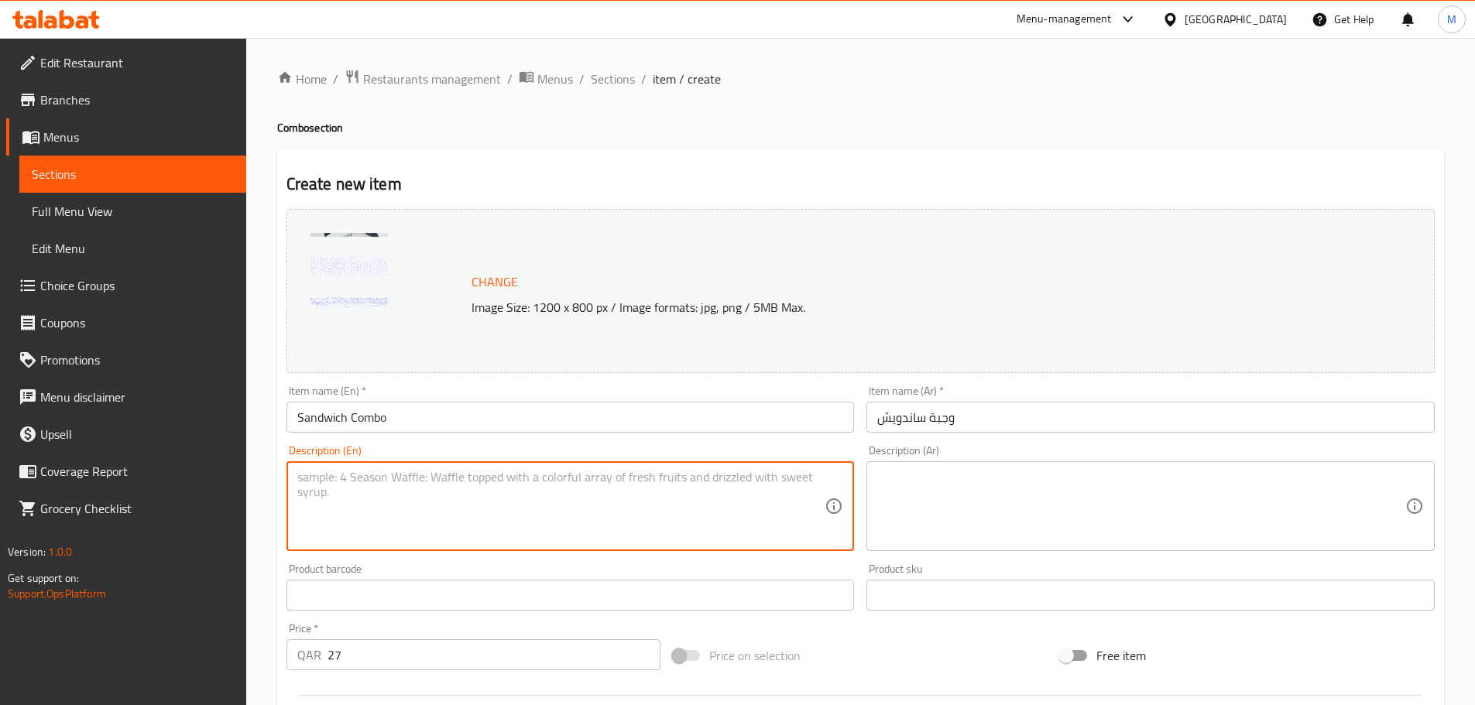
click at [444, 426] on textarea at bounding box center [561, 507] width 528 height 74
paste textarea "Sandwich and a drink"
type textarea "Sandwich and a drink"
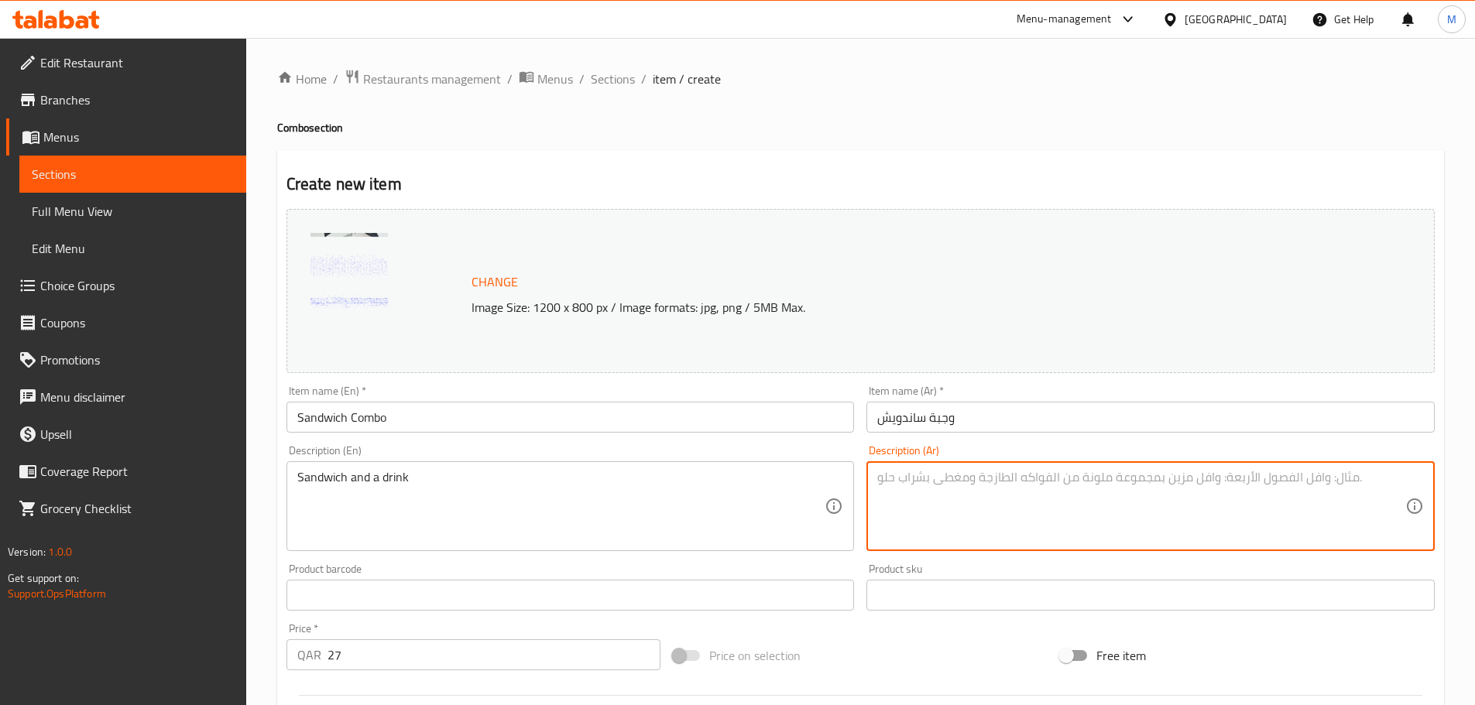
click at [921, 426] on textarea at bounding box center [1141, 507] width 528 height 74
paste textarea "ساندويتش ومشروب"
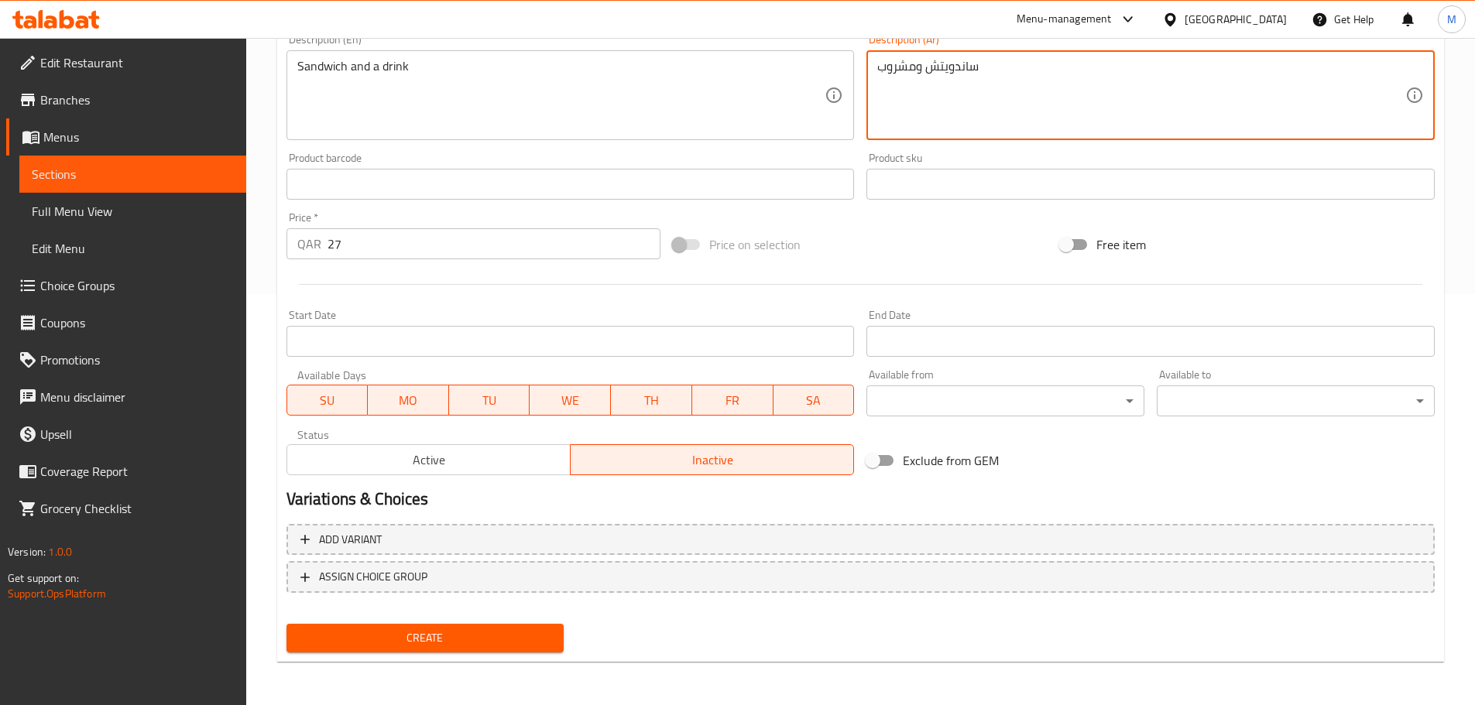
type textarea "ساندويتش ومشروب"
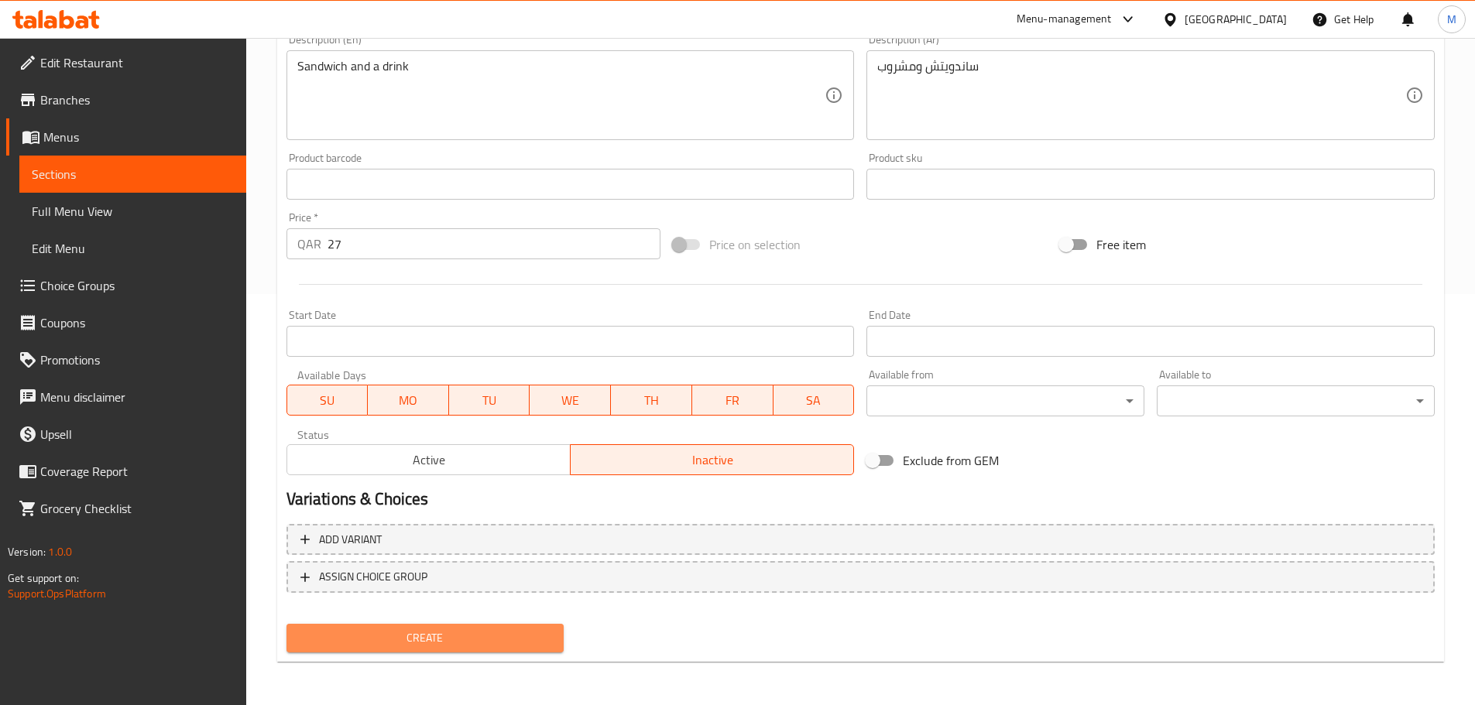
click at [427, 426] on span "Create" at bounding box center [425, 638] width 253 height 19
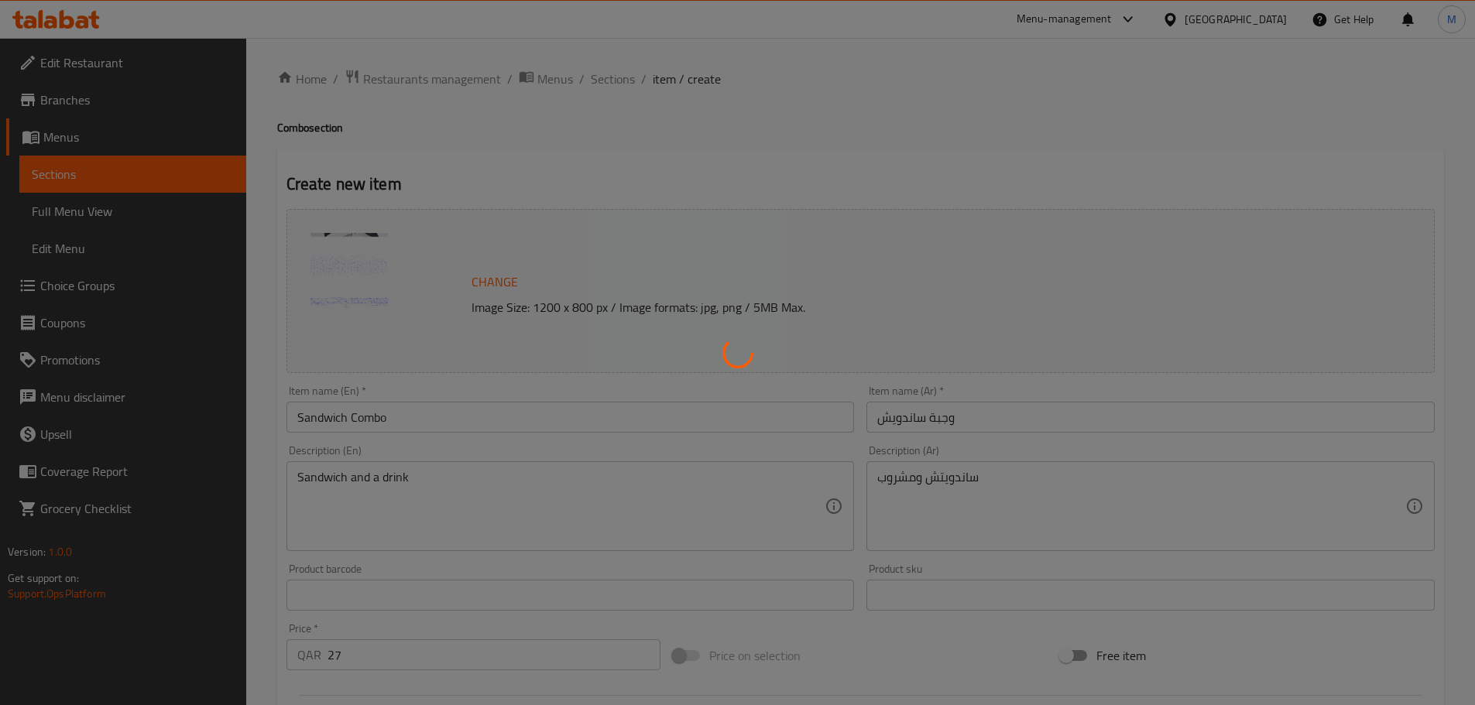
type input "0"
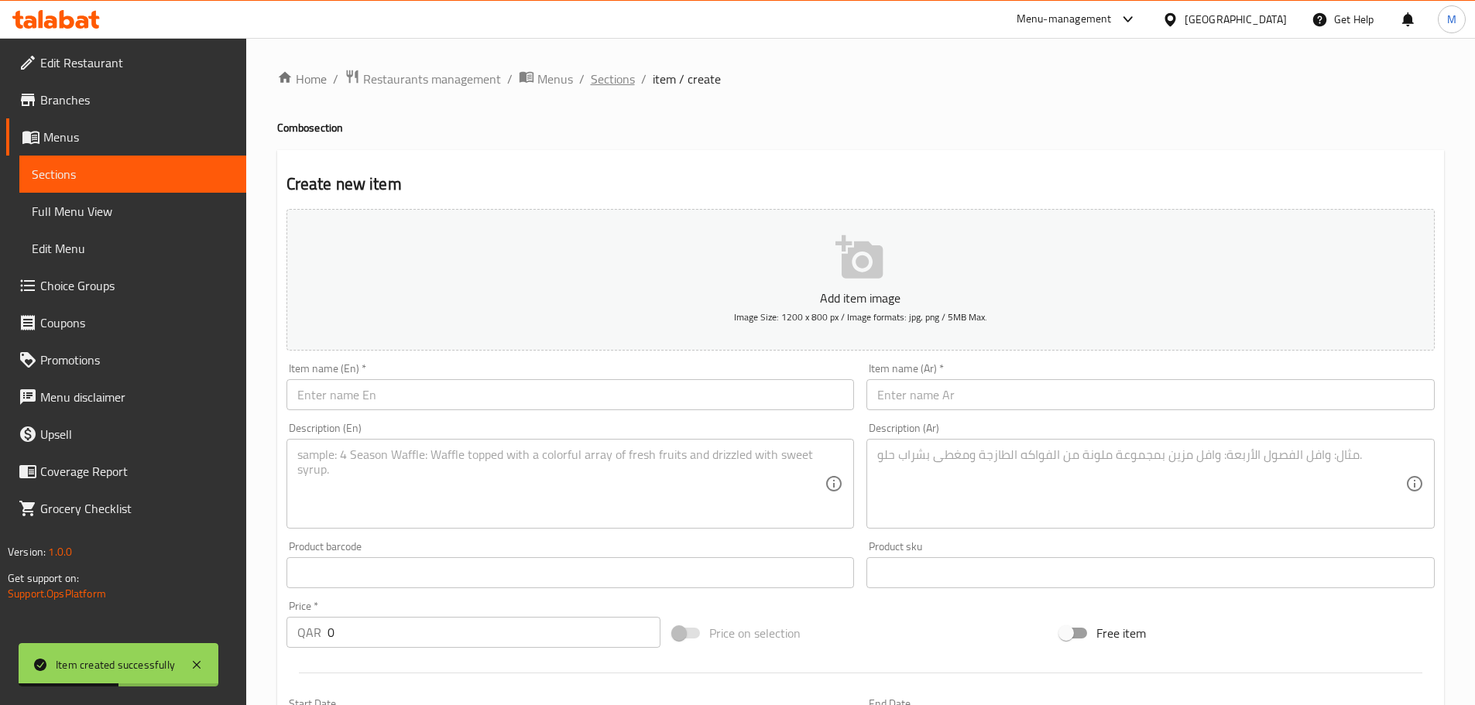
click at [602, 83] on span "Sections" at bounding box center [613, 79] width 44 height 19
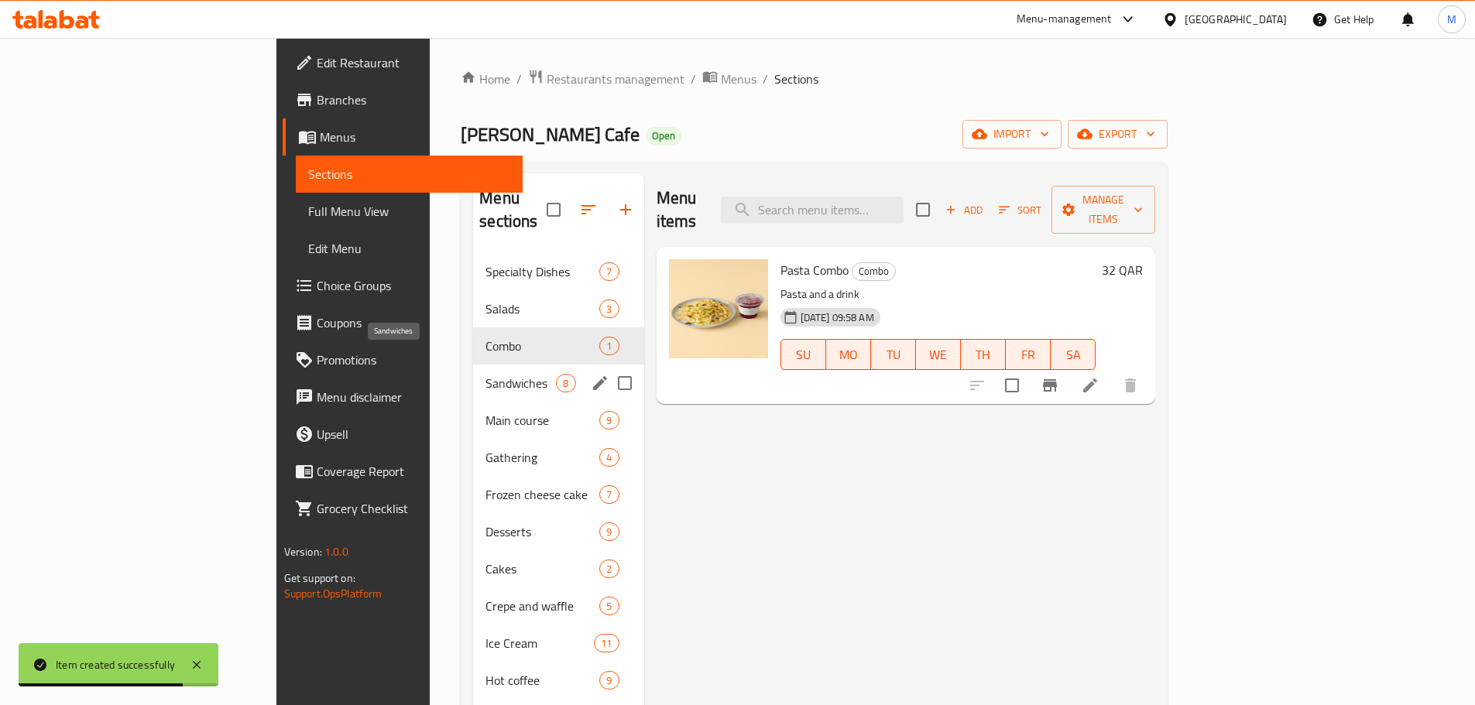
click at [485, 374] on span "Sandwiches" at bounding box center [520, 383] width 70 height 19
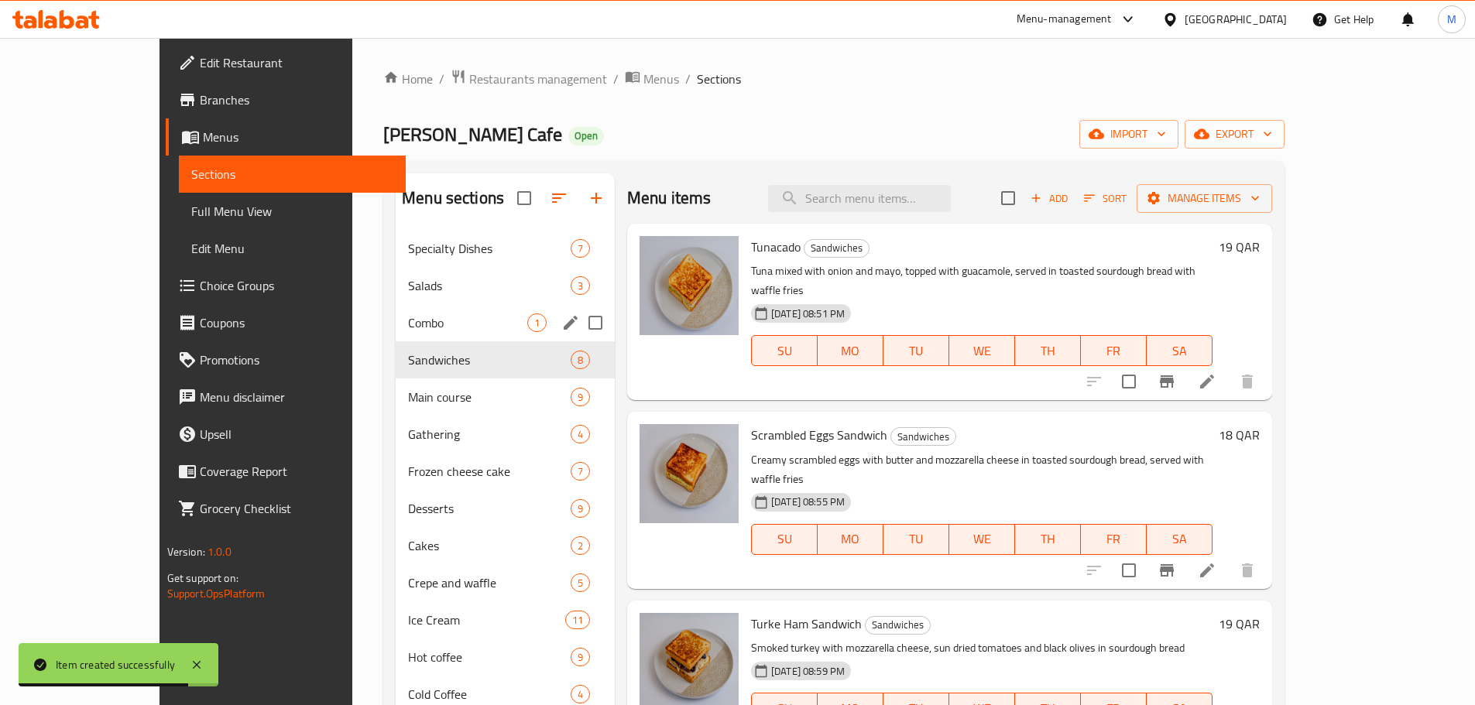
click at [436, 323] on span "Combo" at bounding box center [467, 323] width 119 height 19
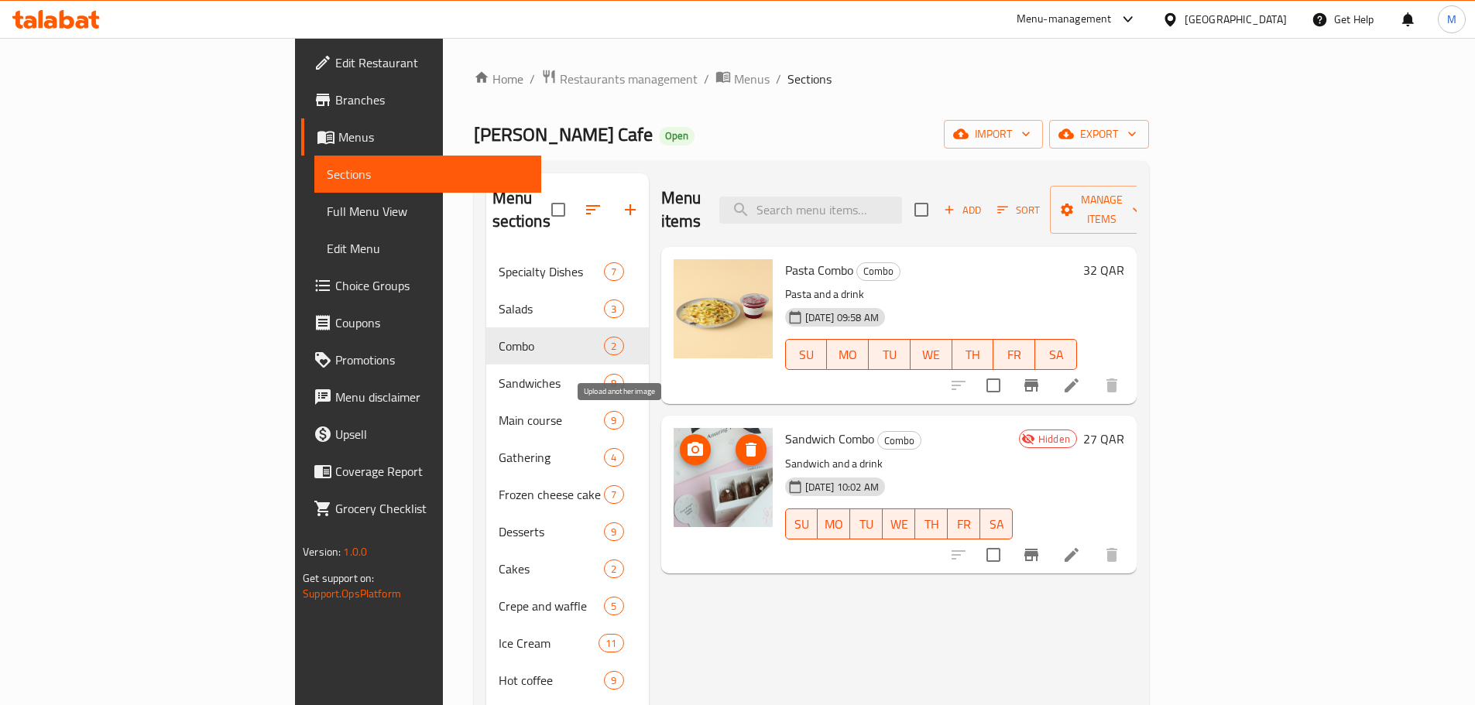
click at [688, 426] on icon "upload picture" at bounding box center [695, 449] width 15 height 14
click at [680, 426] on button "upload picture" at bounding box center [695, 449] width 31 height 31
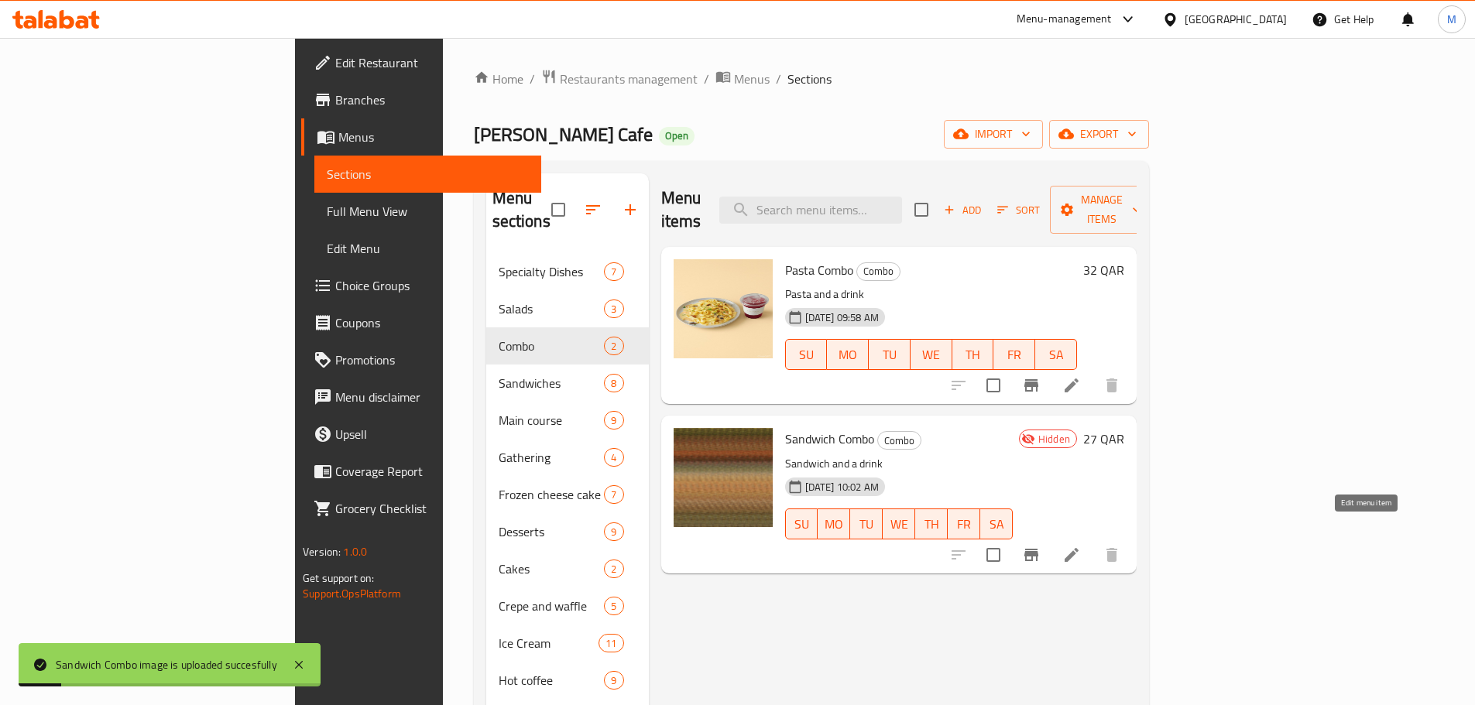
click at [979, 426] on icon at bounding box center [1071, 555] width 19 height 19
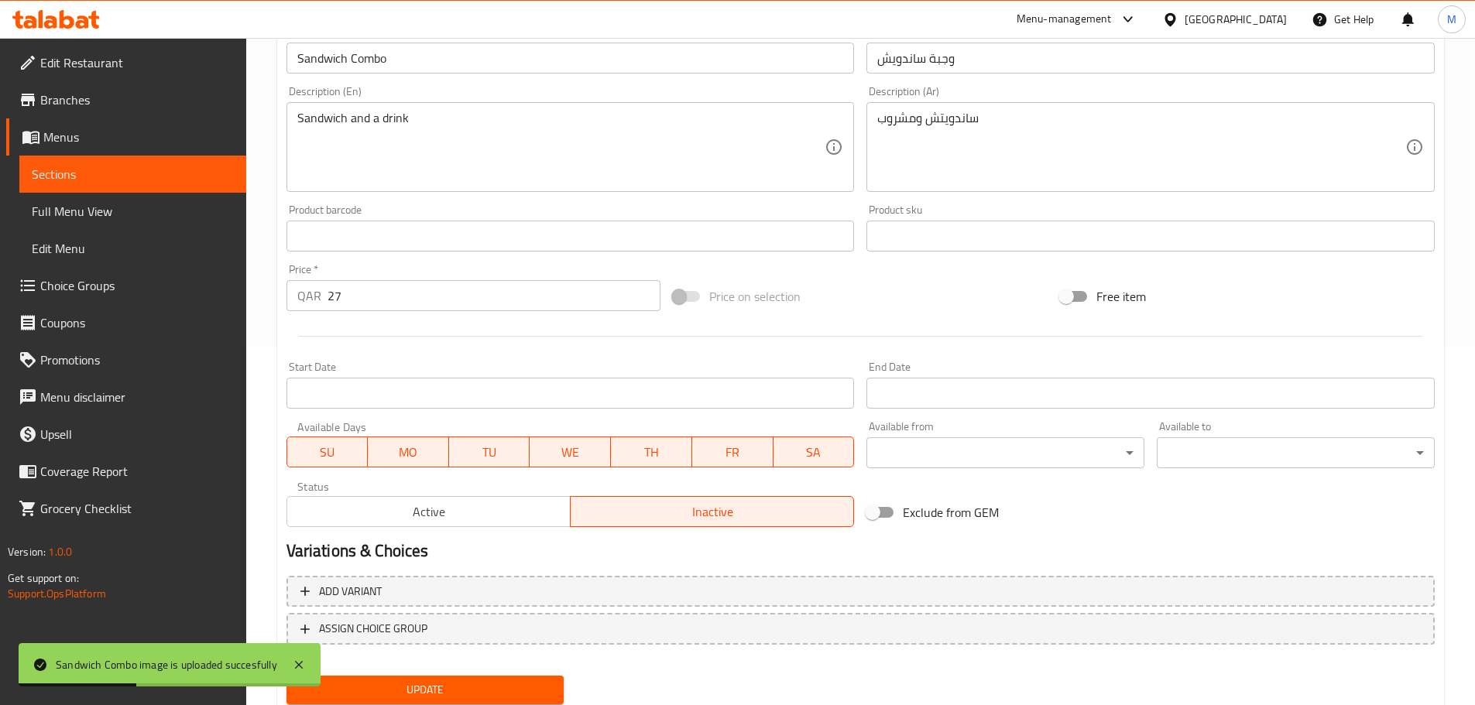
scroll to position [411, 0]
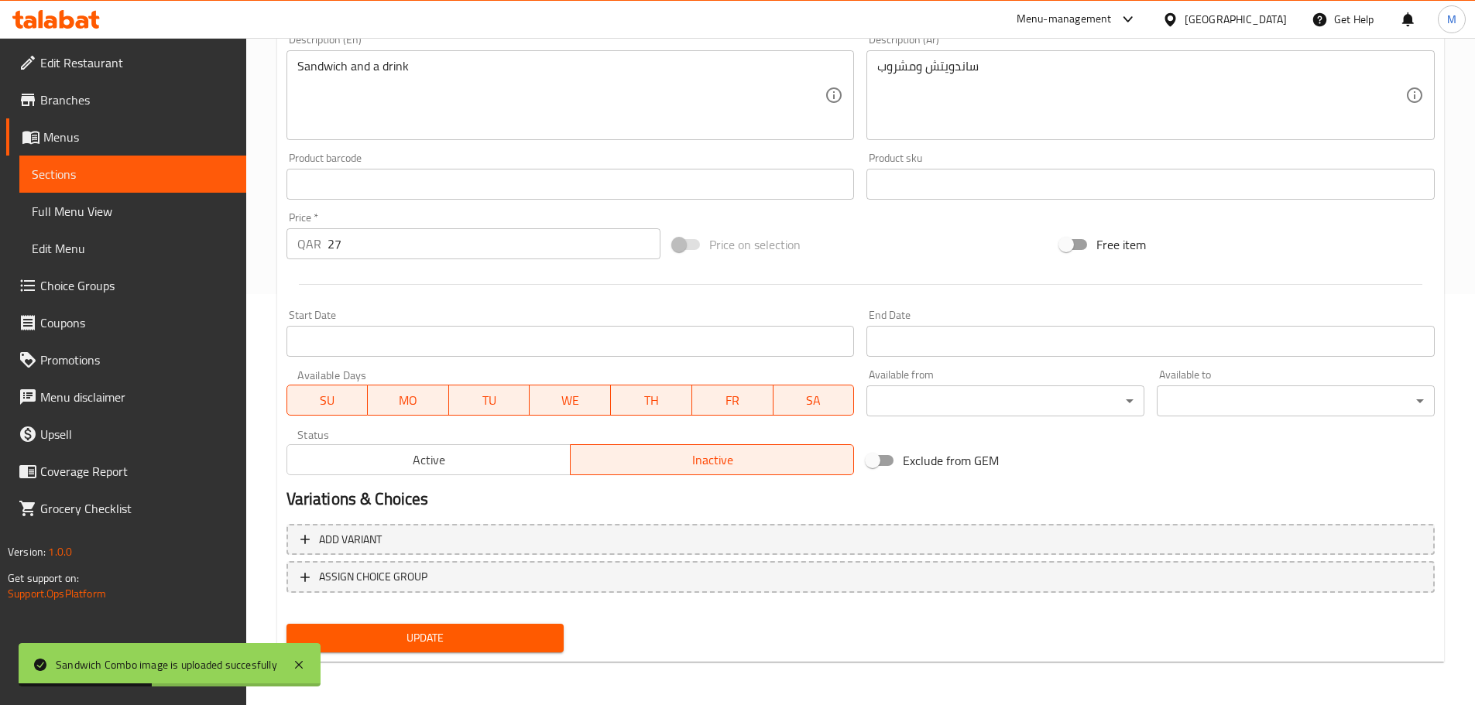
click at [431, 426] on span "Active" at bounding box center [428, 460] width 271 height 22
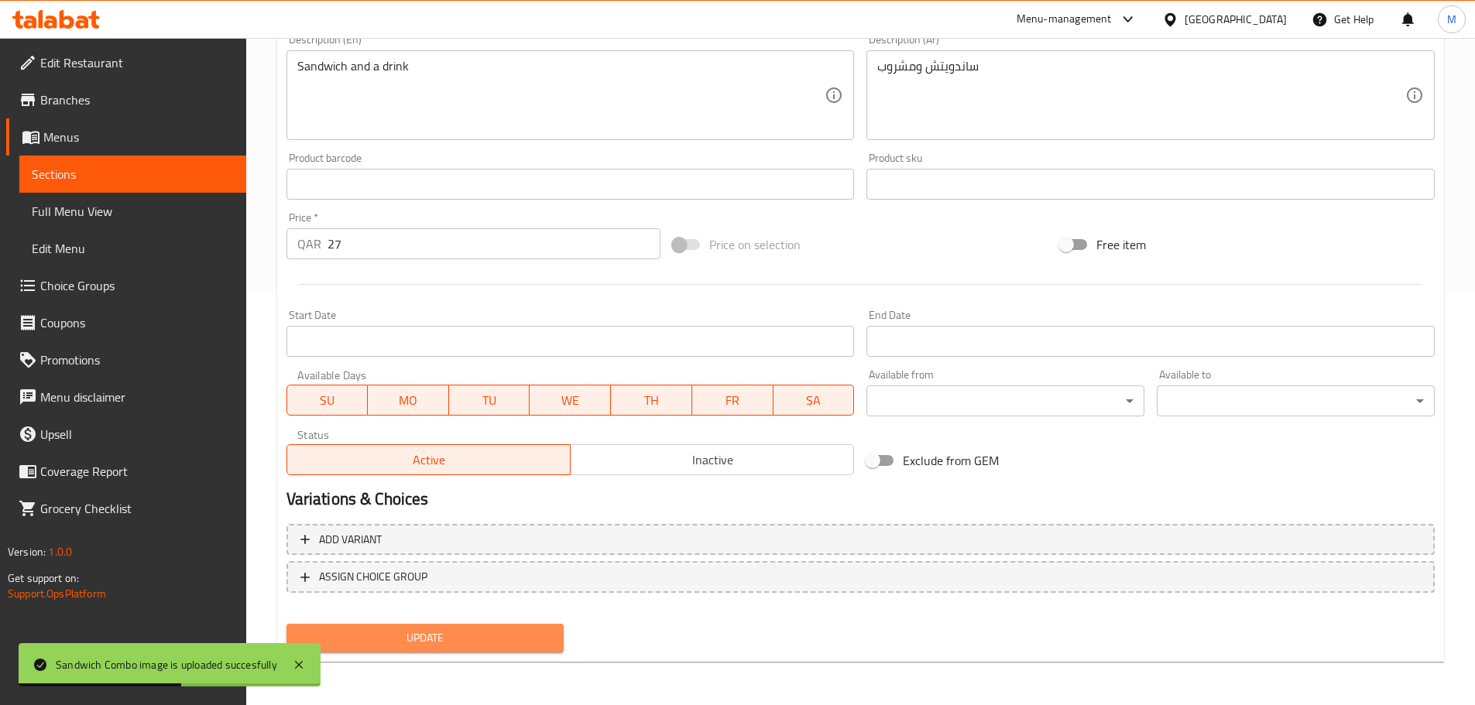
click at [437, 426] on span "Update" at bounding box center [425, 638] width 253 height 19
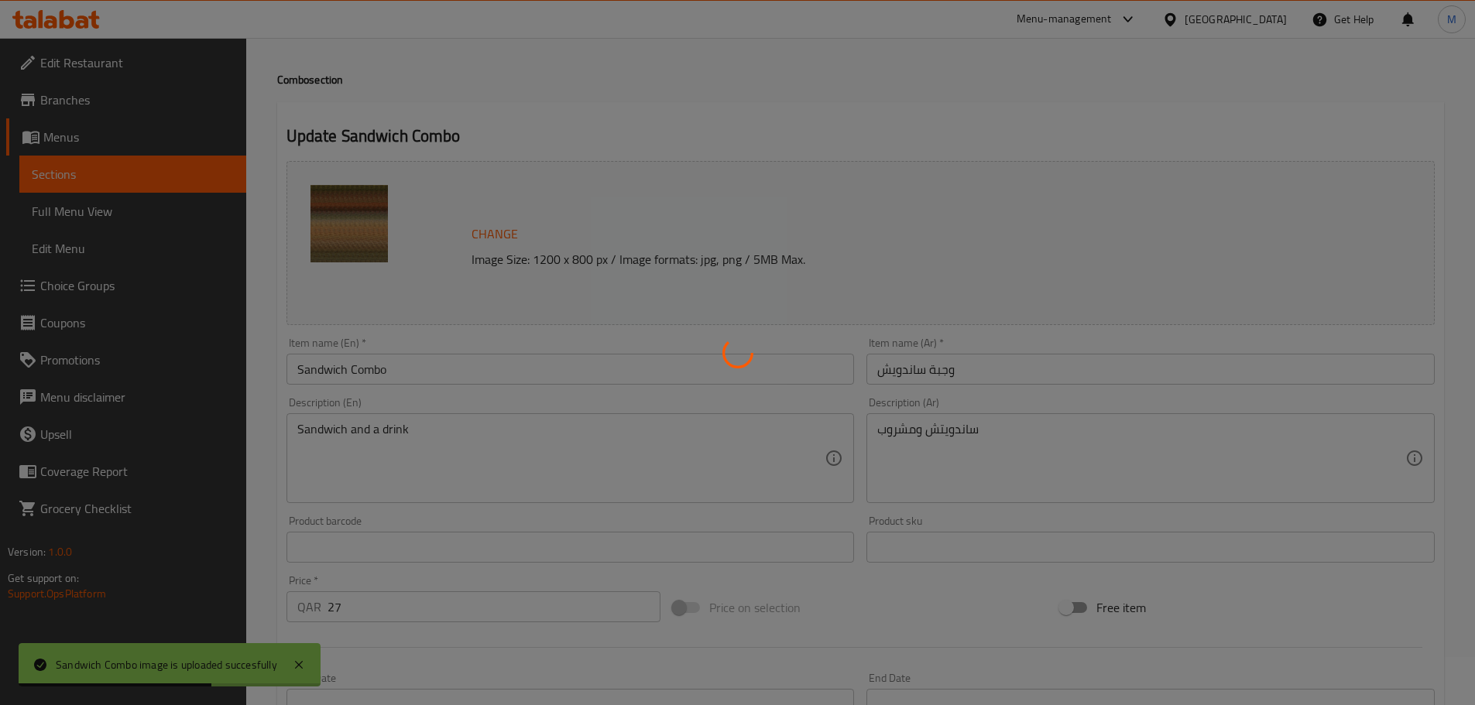
scroll to position [0, 0]
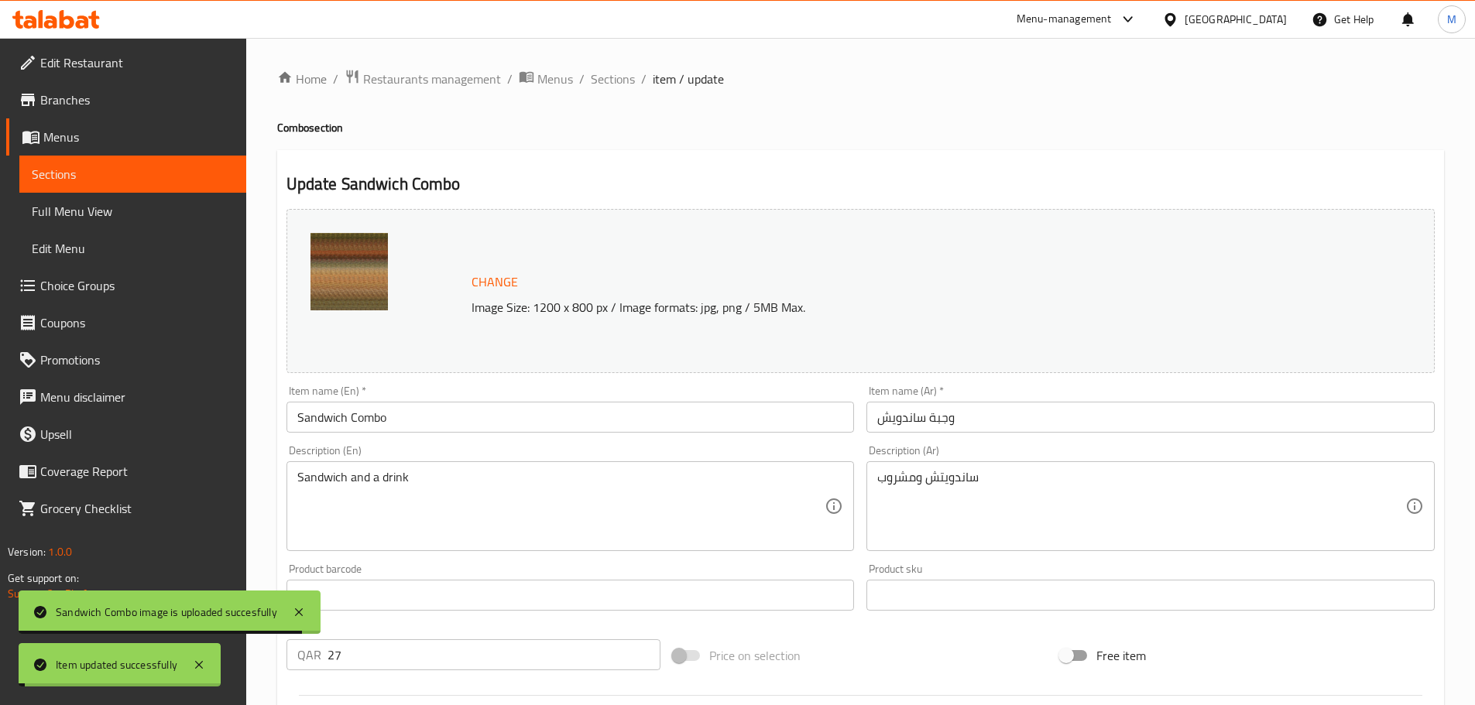
click at [612, 79] on span "Sections" at bounding box center [613, 79] width 44 height 19
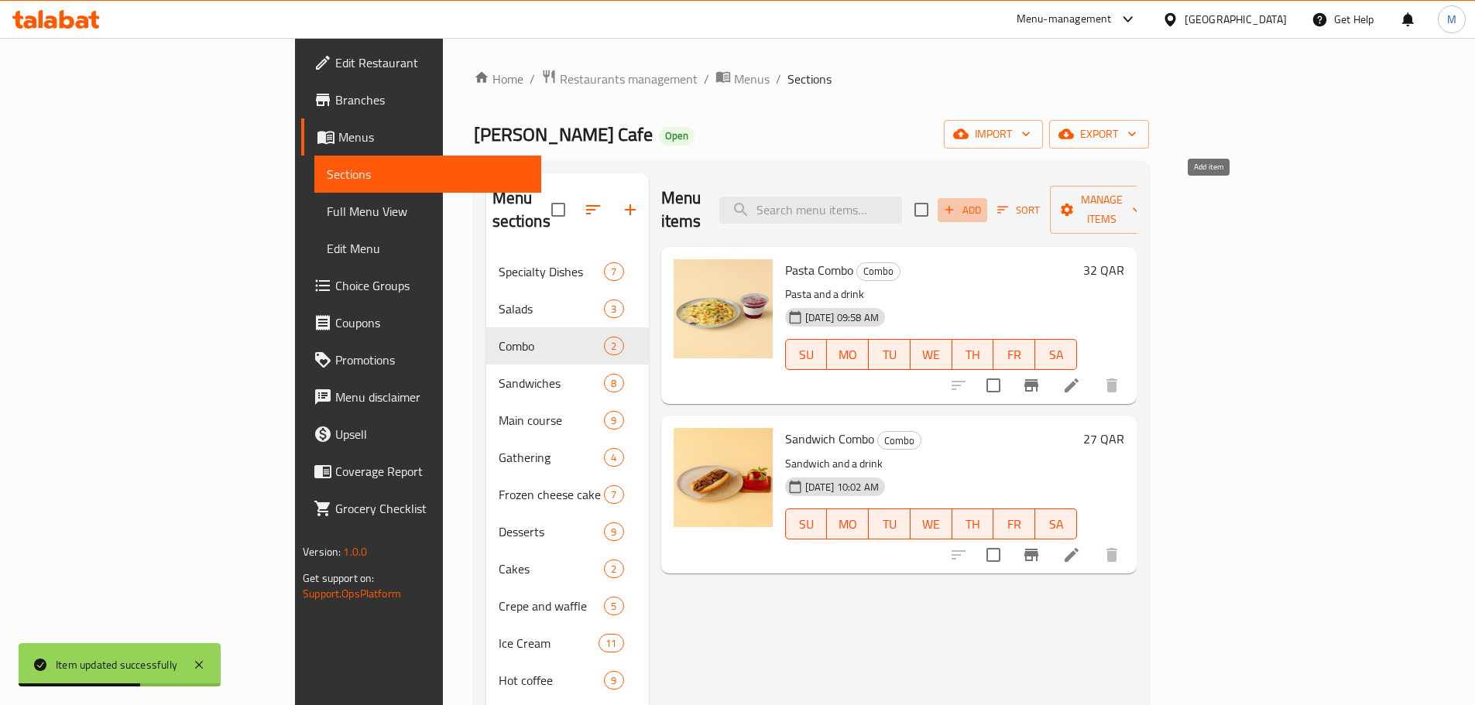
click at [979, 201] on span "Add" at bounding box center [963, 210] width 42 height 18
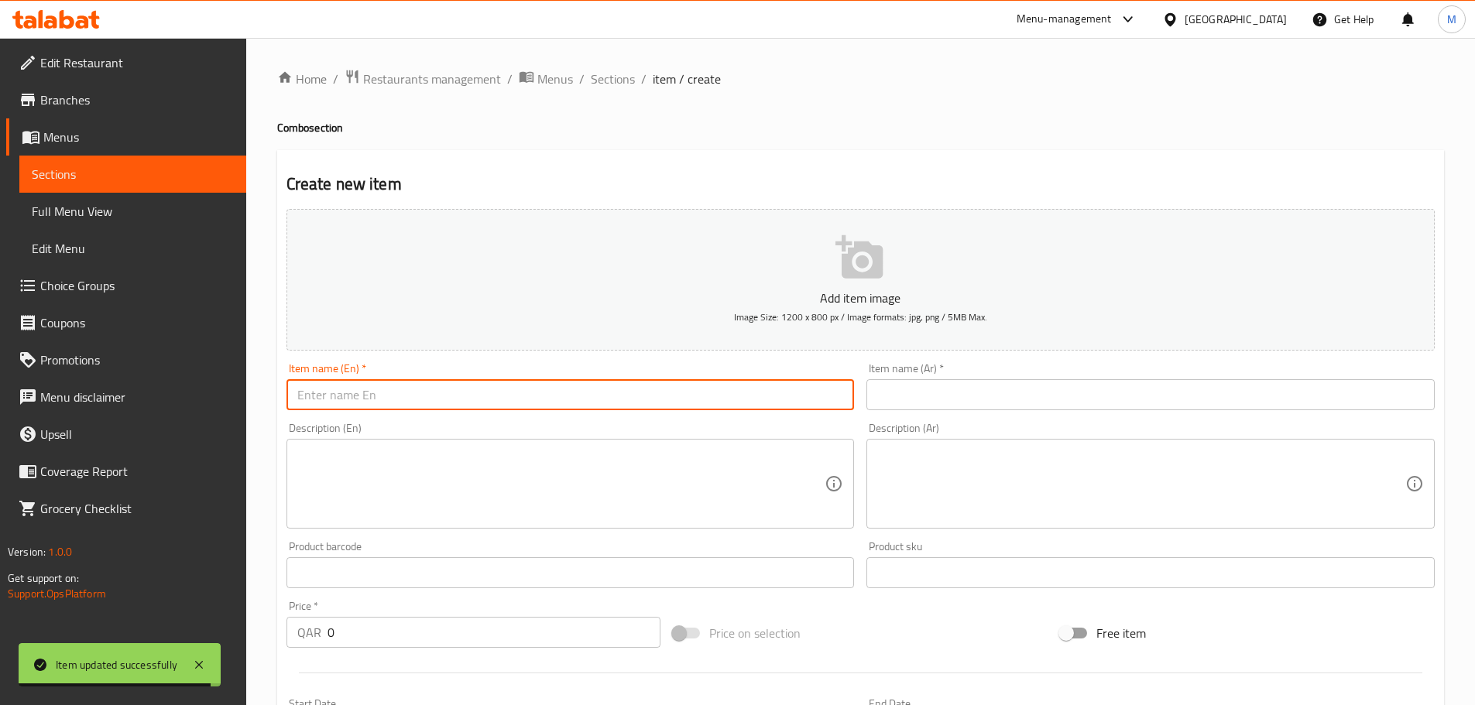
click at [399, 398] on input "text" at bounding box center [570, 394] width 568 height 31
paste input "Cheesecake combo"
type input "Cheesecake combo"
click at [929, 397] on input "text" at bounding box center [1150, 394] width 568 height 31
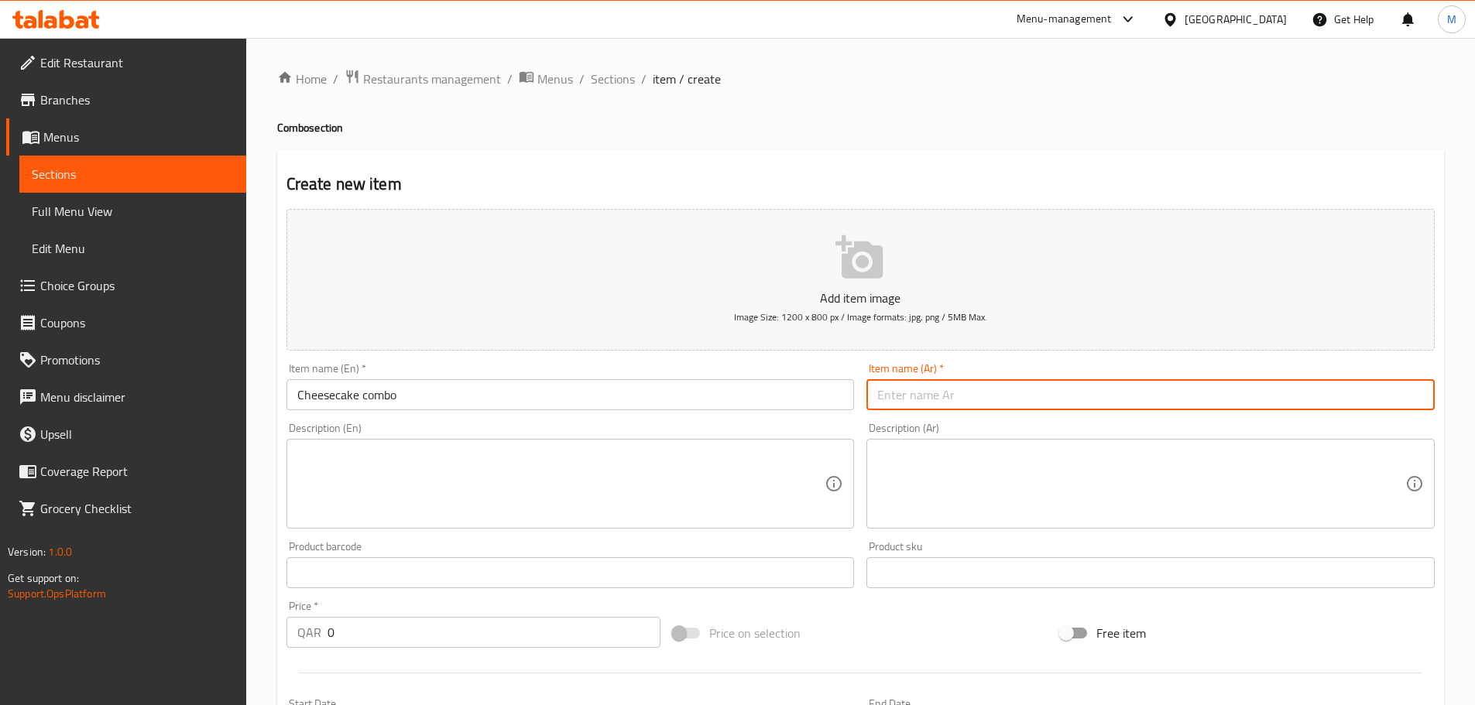
paste input "وجبة جيز كيك"
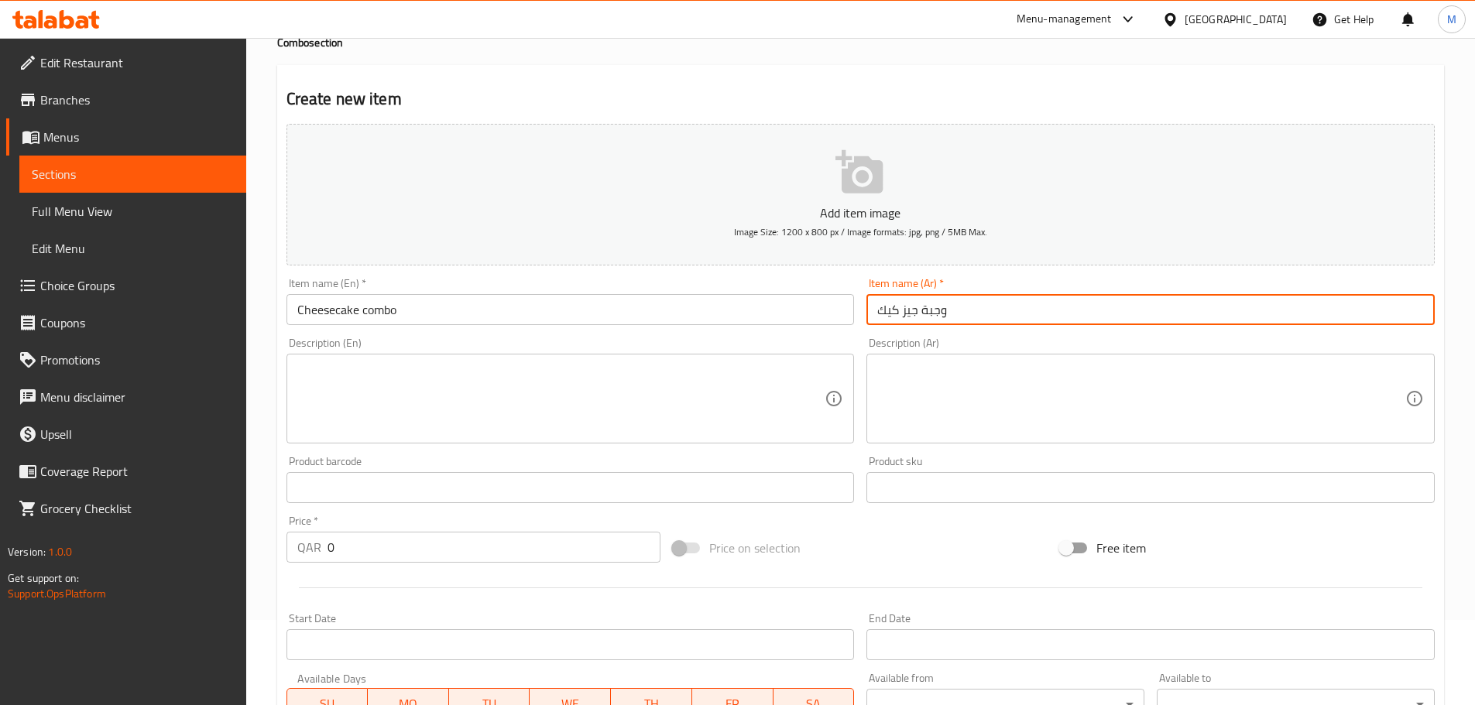
scroll to position [232, 0]
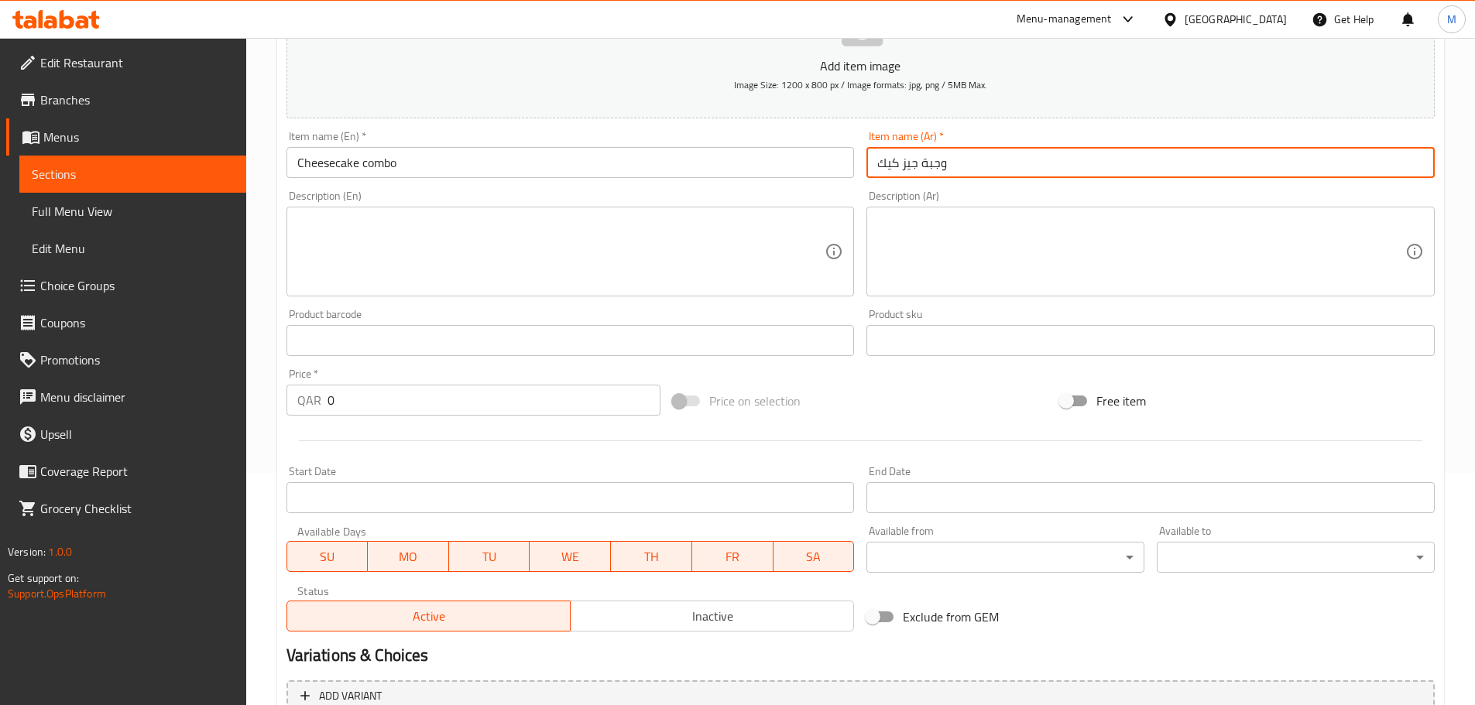
type input "وجبة جيز كيك"
click at [362, 233] on textarea at bounding box center [561, 252] width 528 height 74
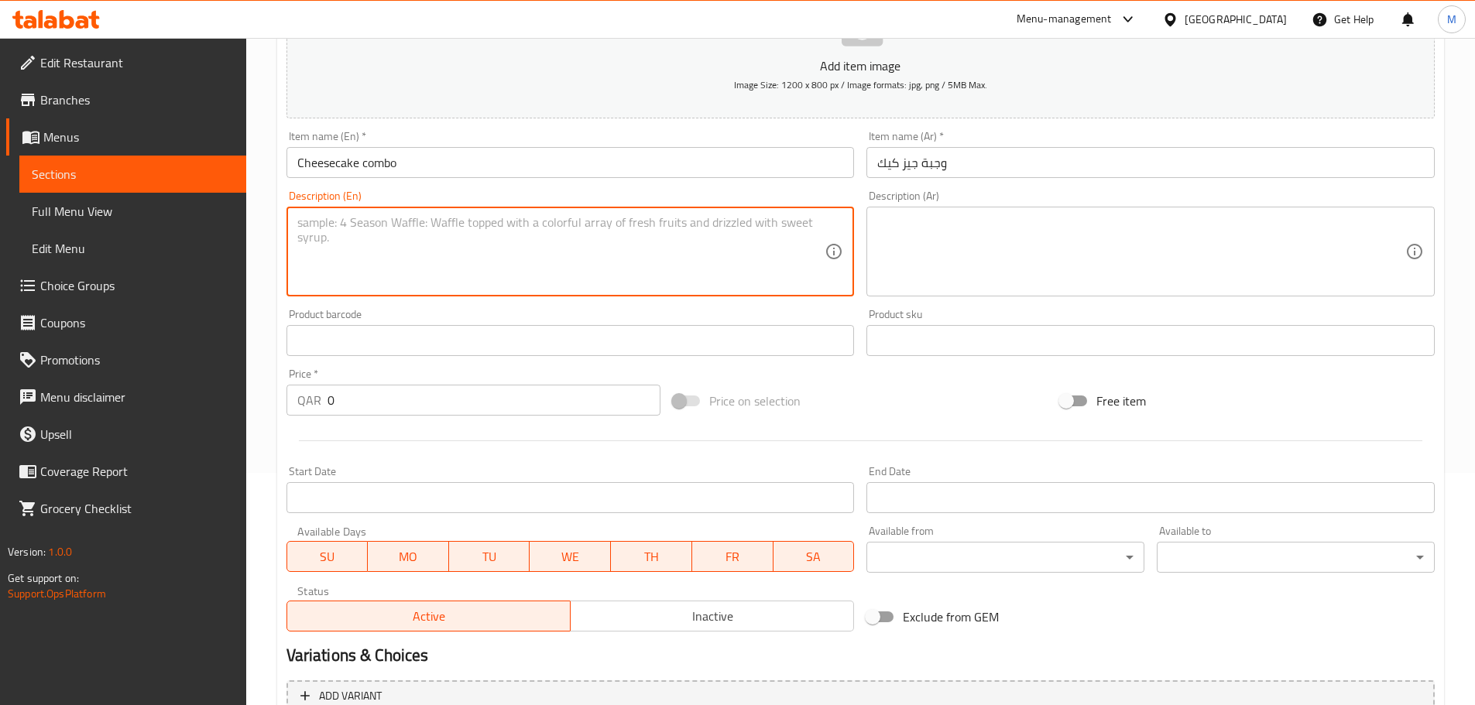
click at [527, 238] on textarea at bounding box center [561, 252] width 528 height 74
click at [388, 345] on input "text" at bounding box center [570, 340] width 568 height 31
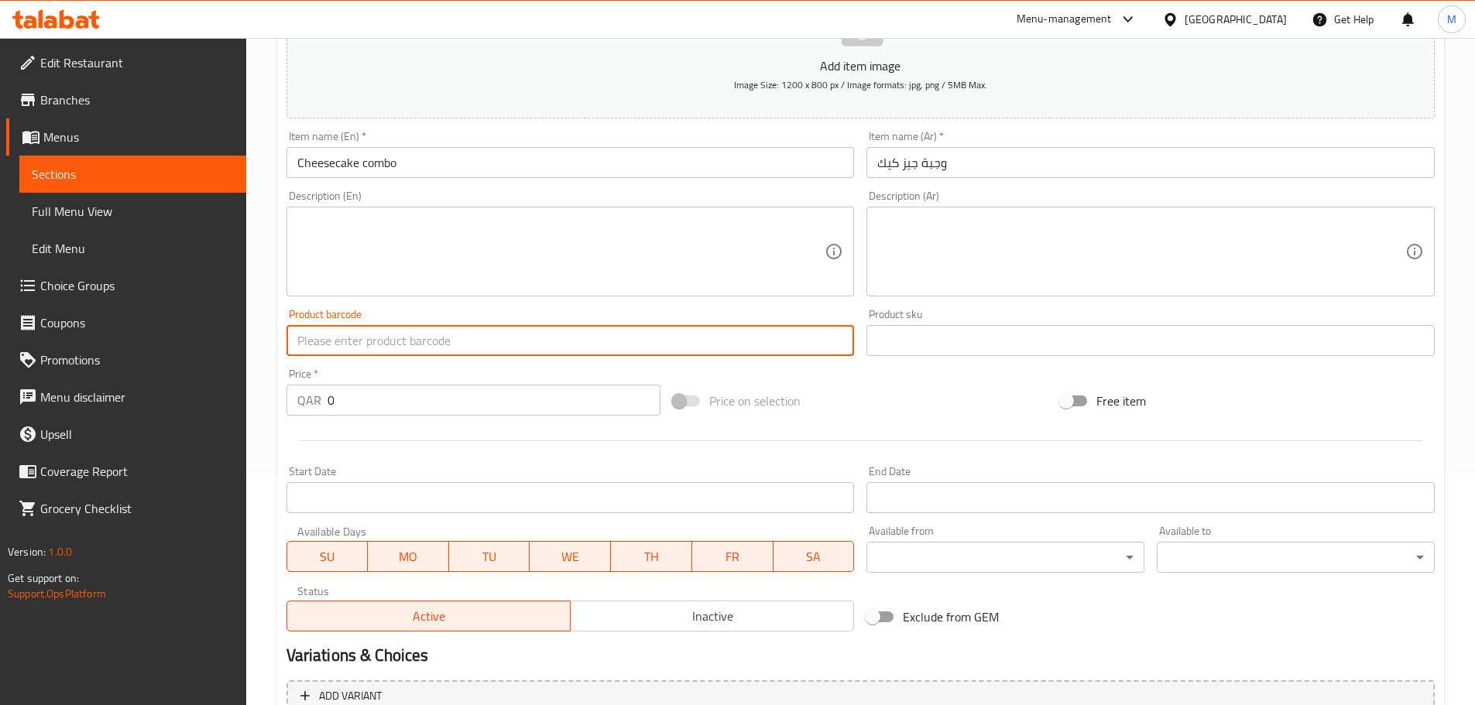
click at [444, 232] on textarea at bounding box center [561, 252] width 528 height 74
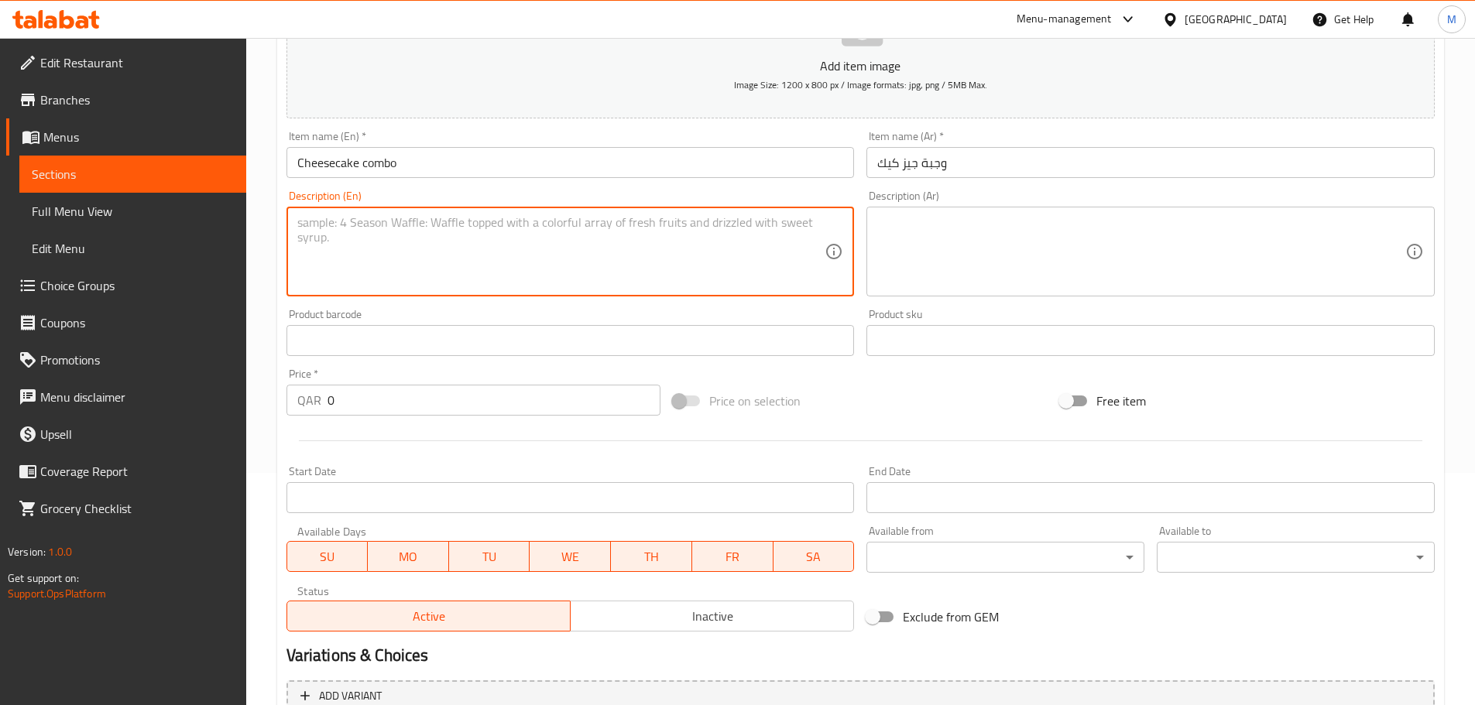
paste textarea "Cheesecake slice and coffee"
type textarea "Cheesecake slice and coffee"
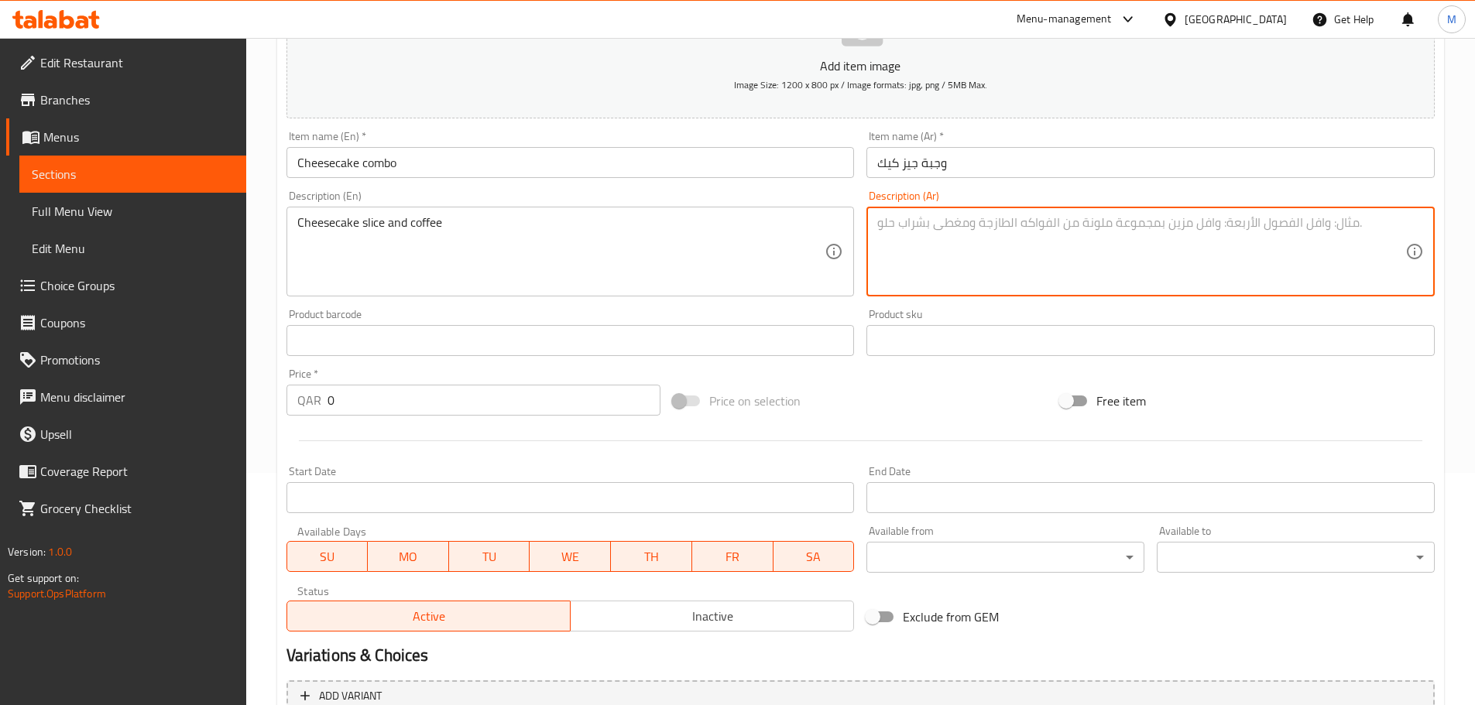
click at [921, 262] on textarea at bounding box center [1141, 252] width 528 height 74
paste textarea "(شريحة تشيز كيك وقهوة"
click at [881, 221] on textarea "(شريحة تشيز كيك وقهوة" at bounding box center [1141, 252] width 528 height 74
type textarea "شريحة تشيز كيك وقهوة"
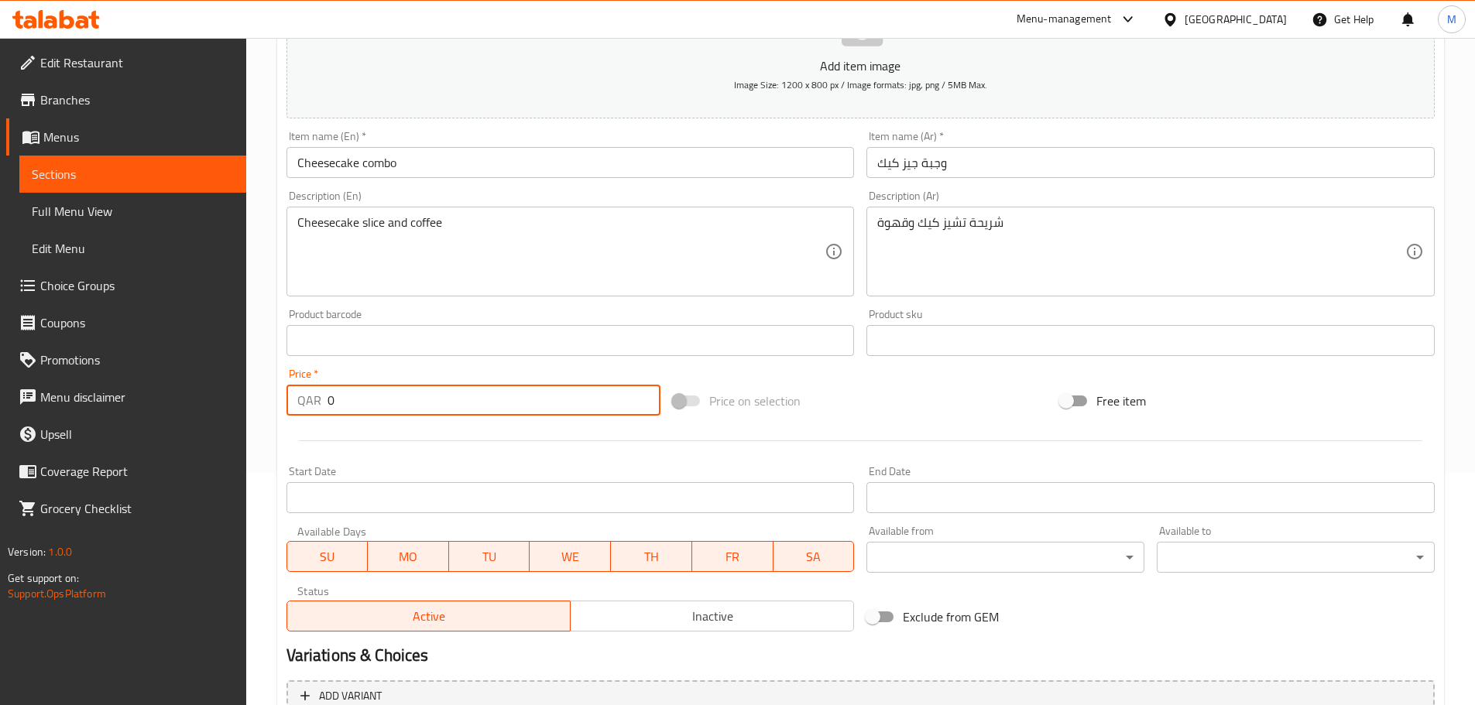
drag, startPoint x: 420, startPoint y: 405, endPoint x: 320, endPoint y: 399, distance: 100.1
click at [320, 399] on div "QAR 0 Price *" at bounding box center [473, 400] width 375 height 31
paste input "29"
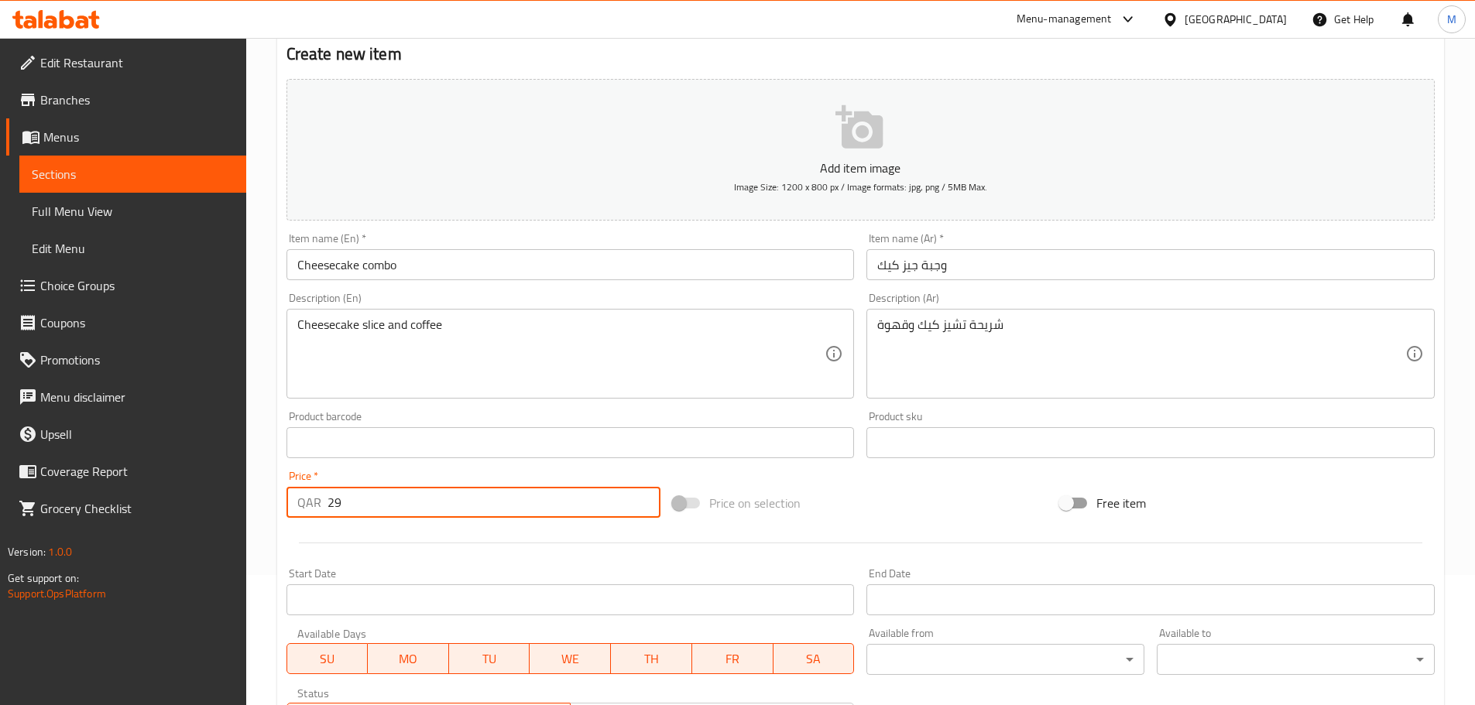
scroll to position [0, 0]
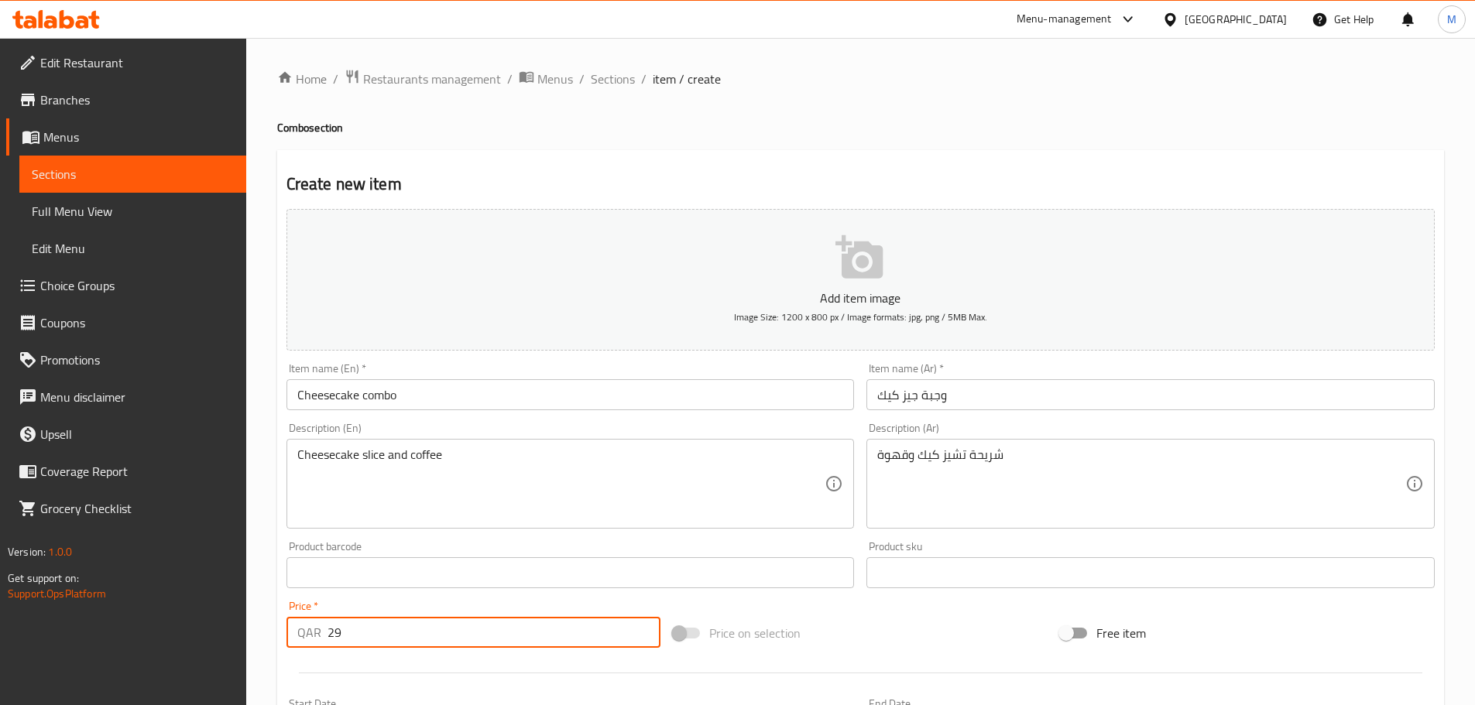
type input "29"
click at [819, 260] on button "Add item image Image Size: 1200 x 800 px / Image formats: jpg, png / 5MB Max." at bounding box center [860, 280] width 1148 height 142
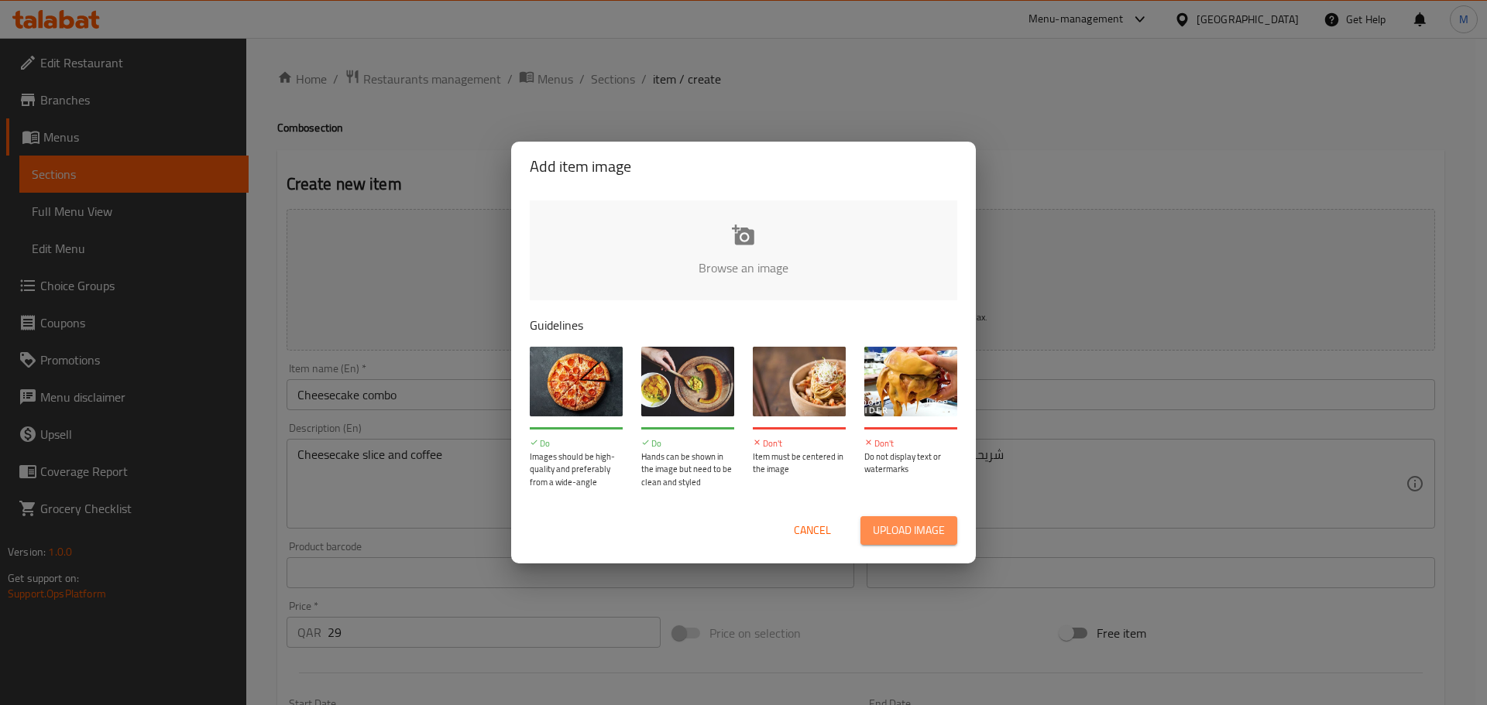
click at [938, 426] on span "Upload image" at bounding box center [909, 530] width 72 height 19
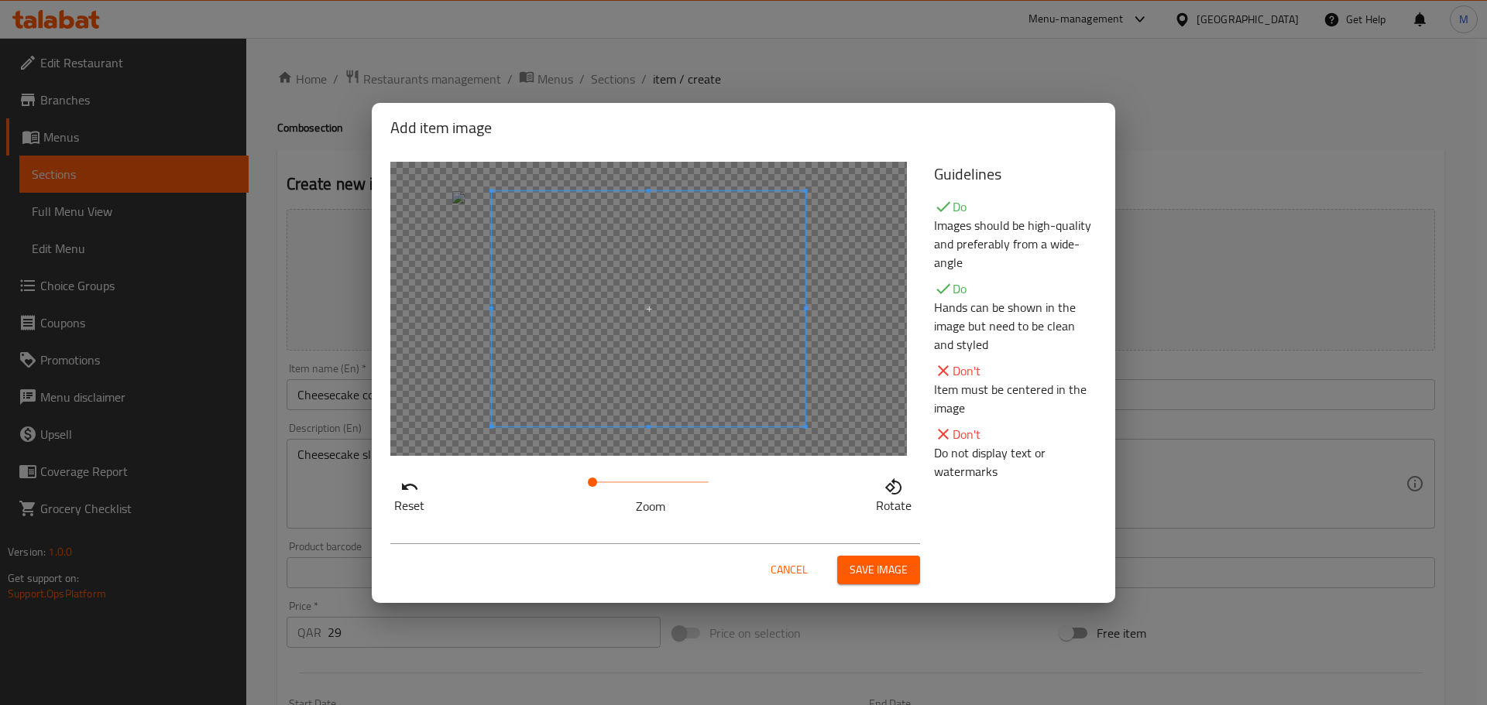
click at [829, 426] on div "Save image" at bounding box center [867, 570] width 106 height 29
click at [880, 426] on span "Save image" at bounding box center [878, 570] width 58 height 19
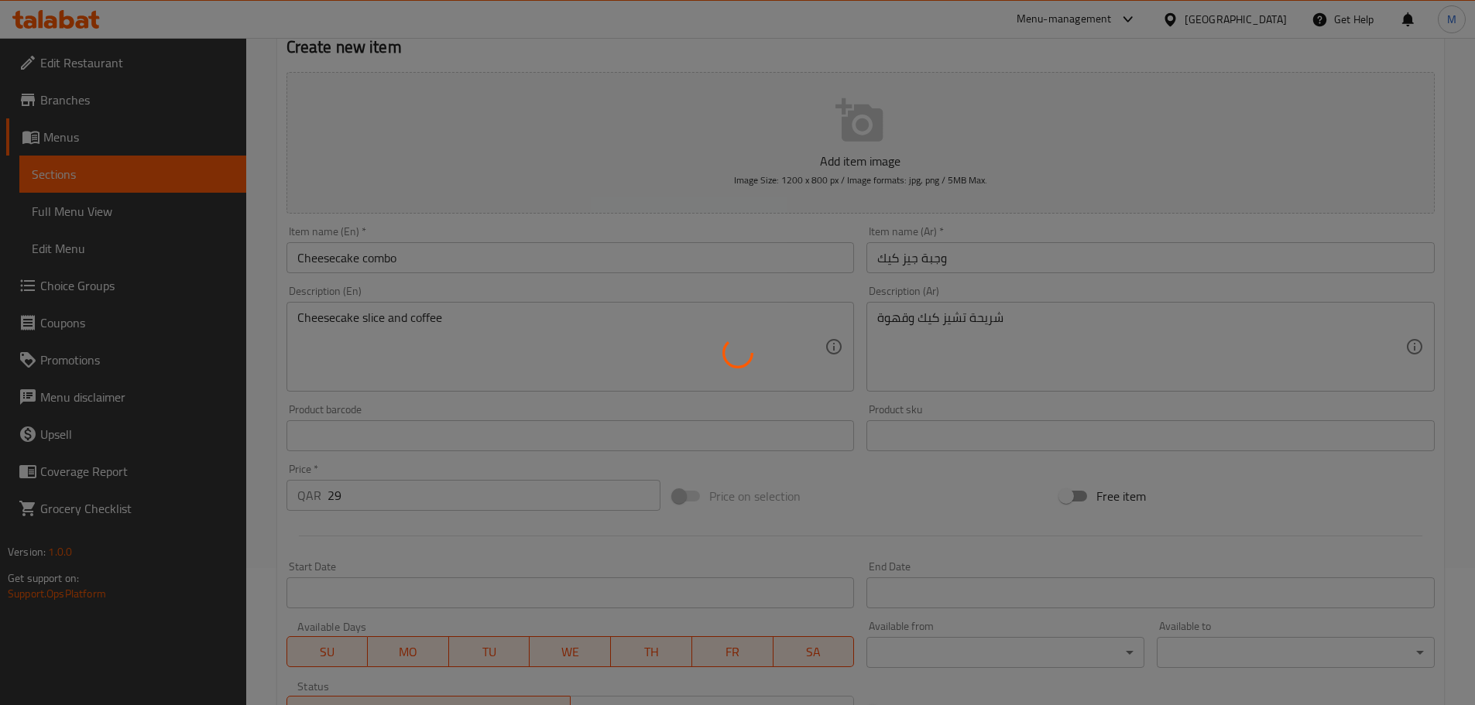
scroll to position [389, 0]
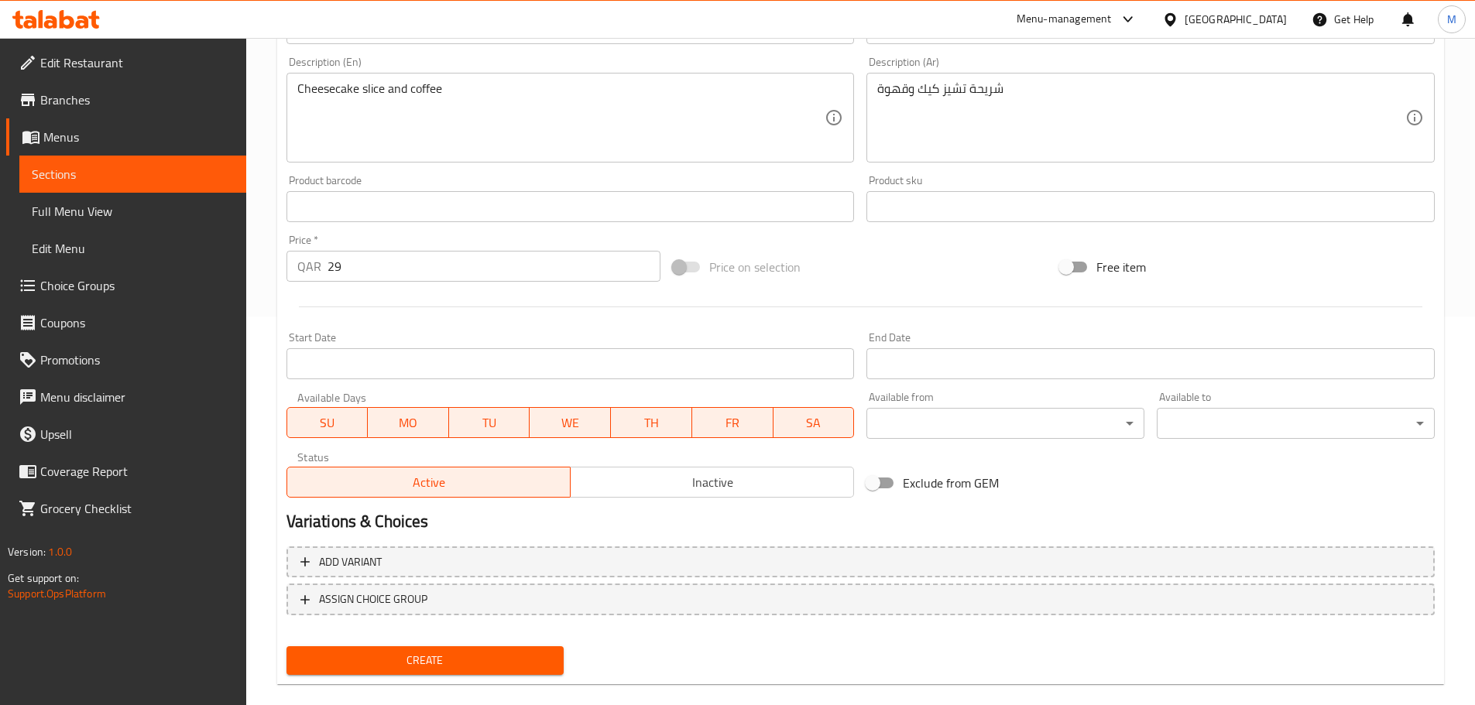
drag, startPoint x: 494, startPoint y: 667, endPoint x: 828, endPoint y: 484, distance: 381.1
click at [830, 426] on div "Change Image Size: 1200 x 800 px / Image formats: jpg, png / 5MB Max. Item name…" at bounding box center [860, 247] width 1161 height 867
click at [826, 426] on span "Inactive" at bounding box center [712, 483] width 271 height 22
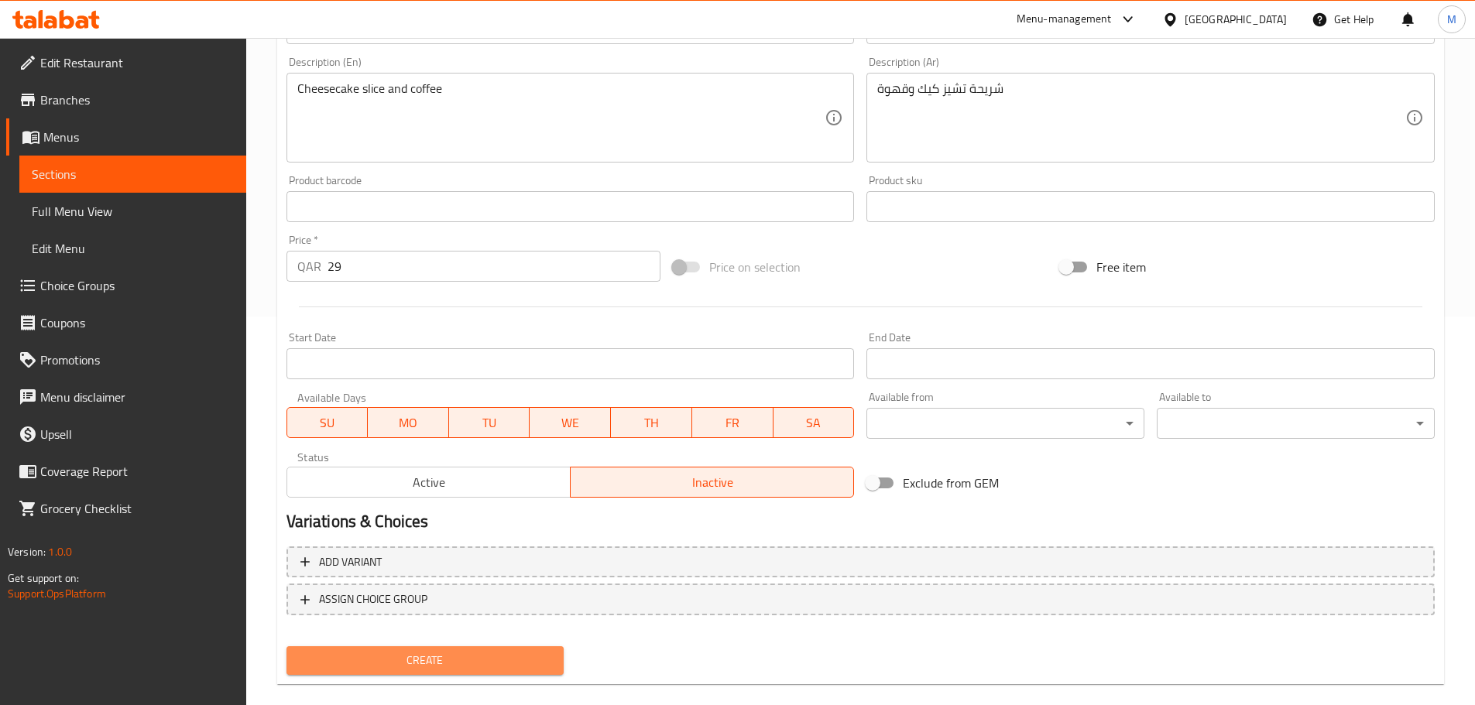
click at [457, 426] on span "Create" at bounding box center [425, 660] width 253 height 19
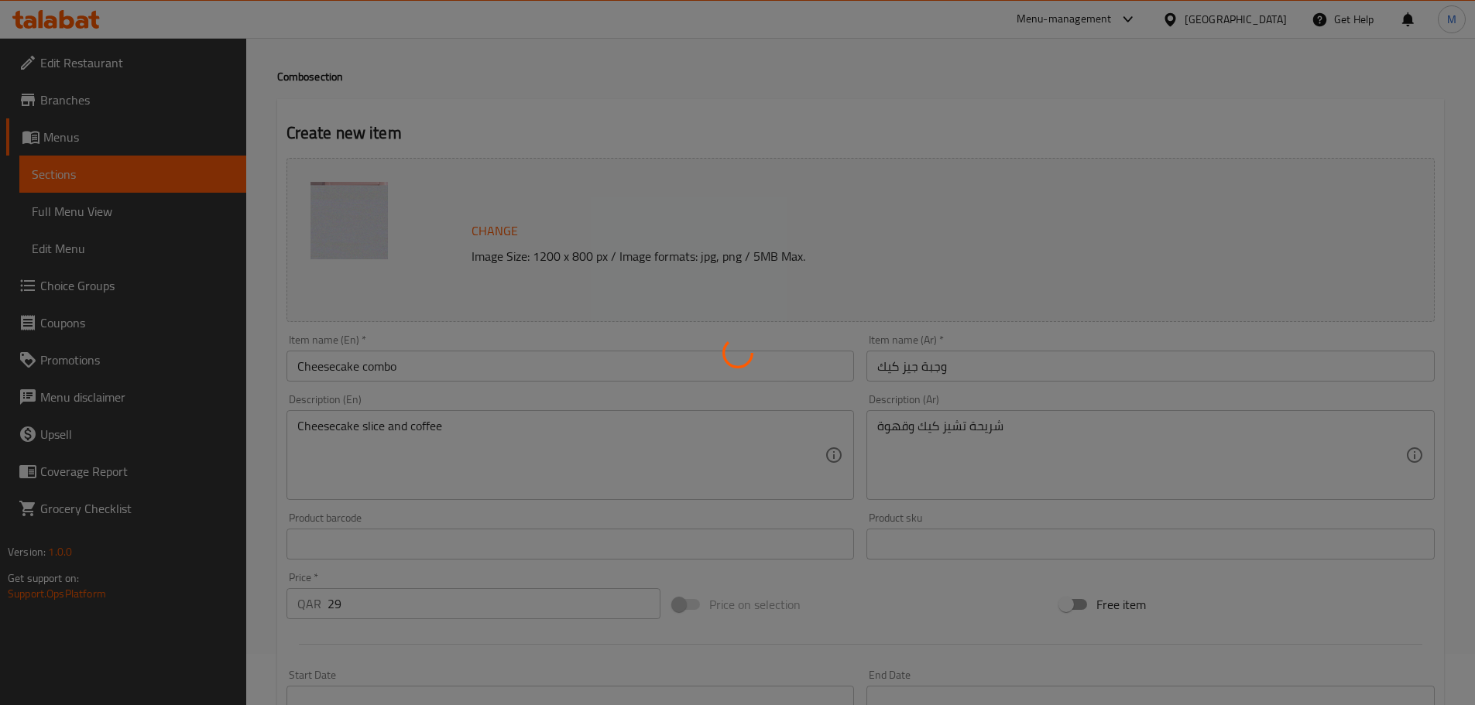
scroll to position [0, 0]
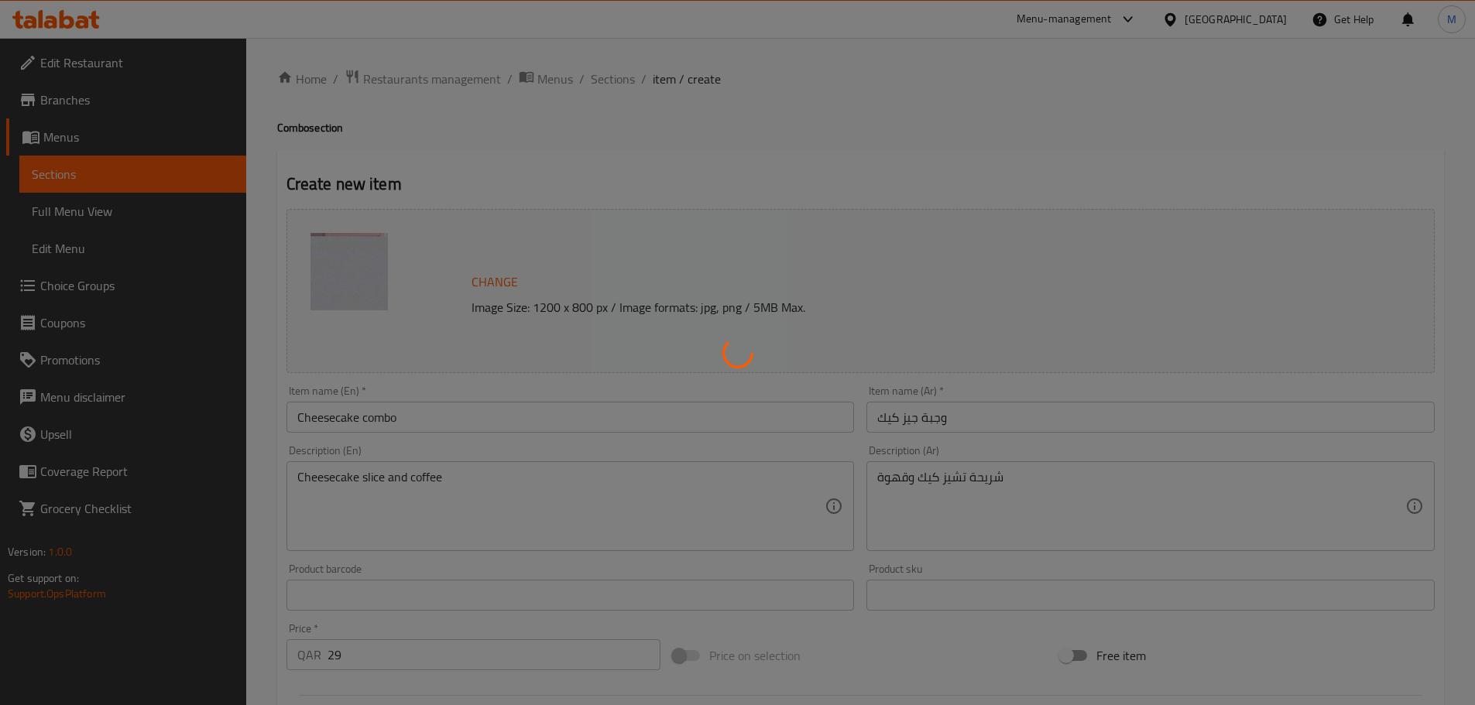
type input "0"
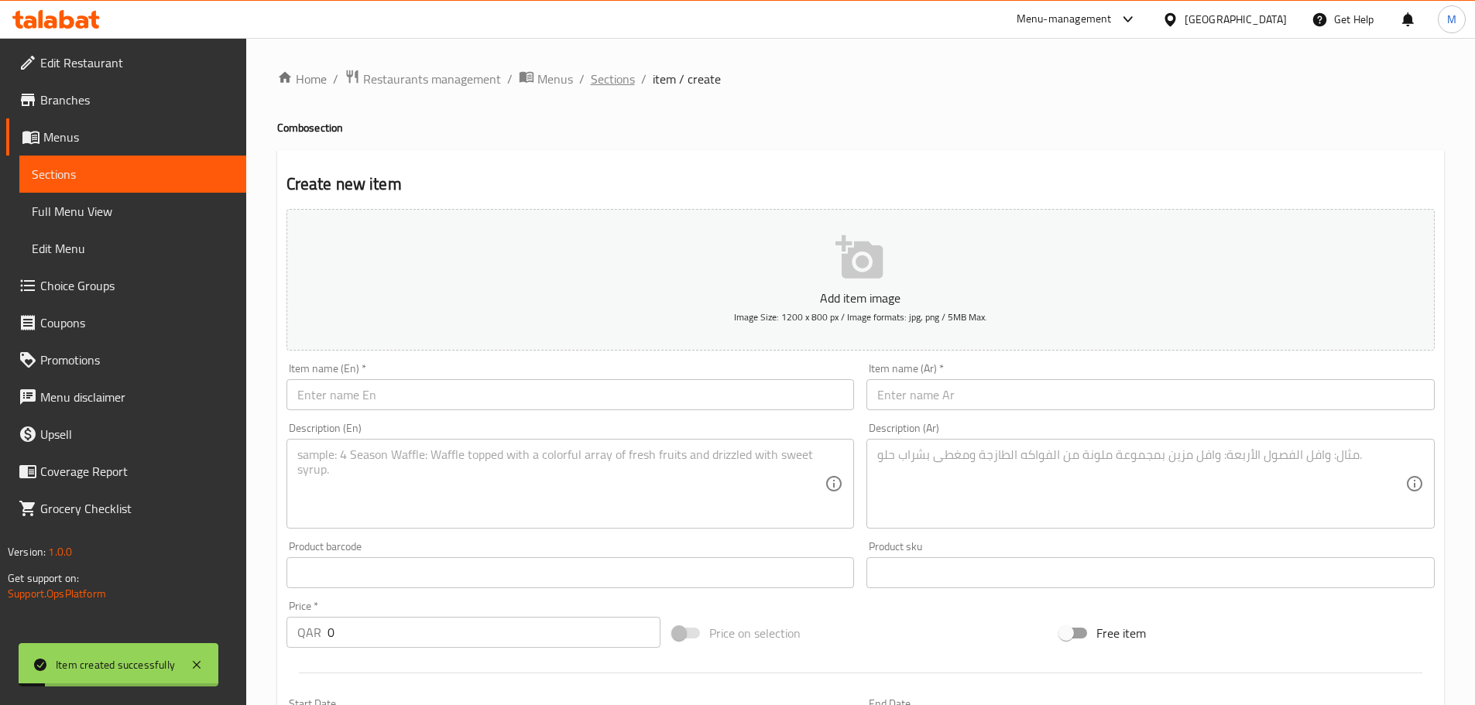
click at [610, 82] on span "Sections" at bounding box center [613, 79] width 44 height 19
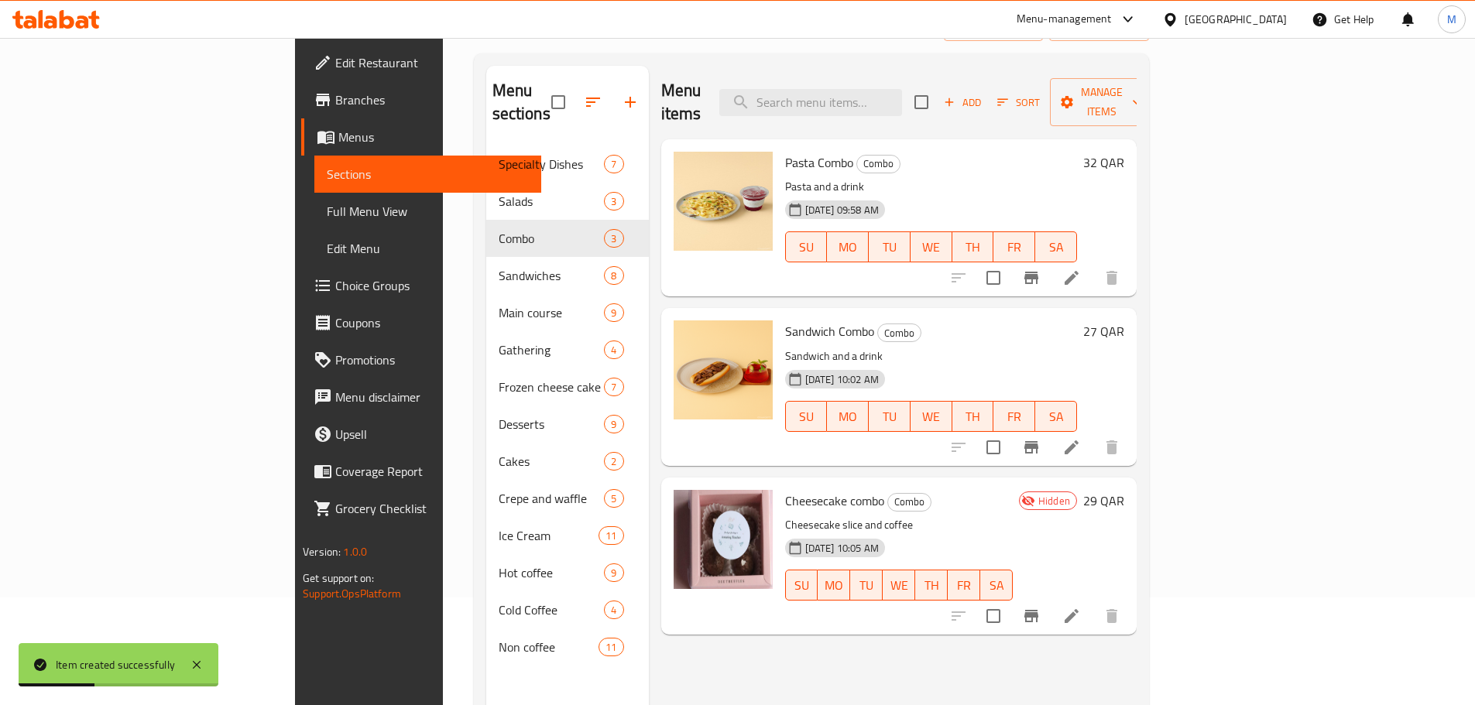
scroll to position [155, 0]
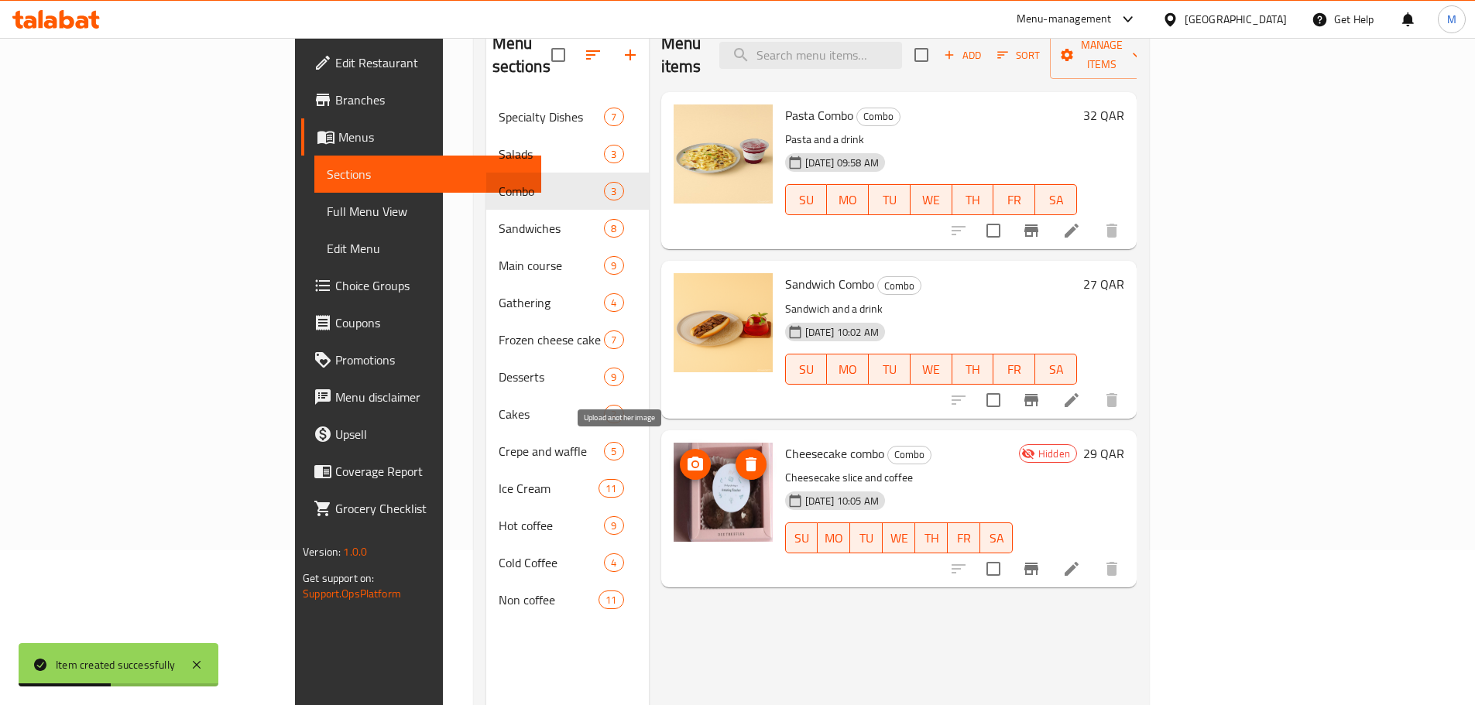
click at [688, 426] on icon "upload picture" at bounding box center [695, 464] width 15 height 14
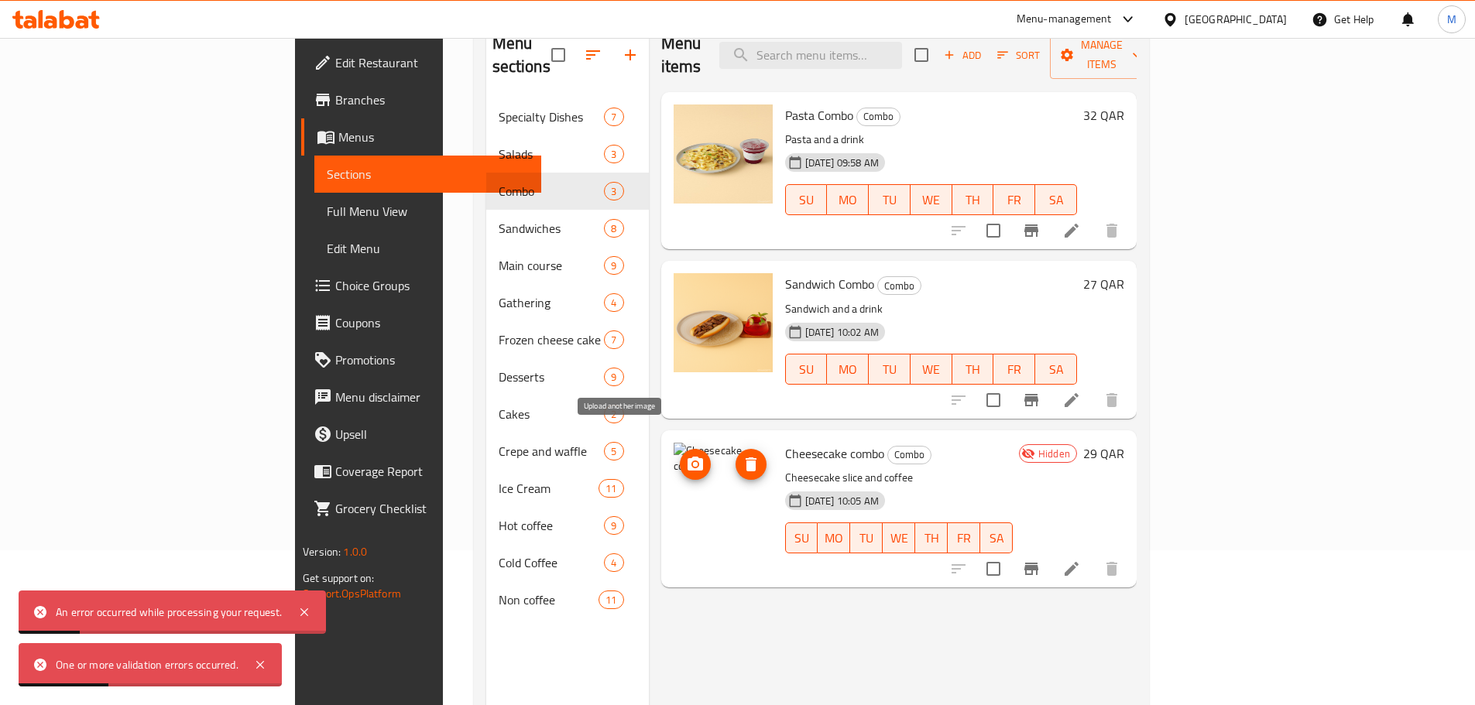
click at [688, 426] on icon "upload picture" at bounding box center [695, 464] width 15 height 14
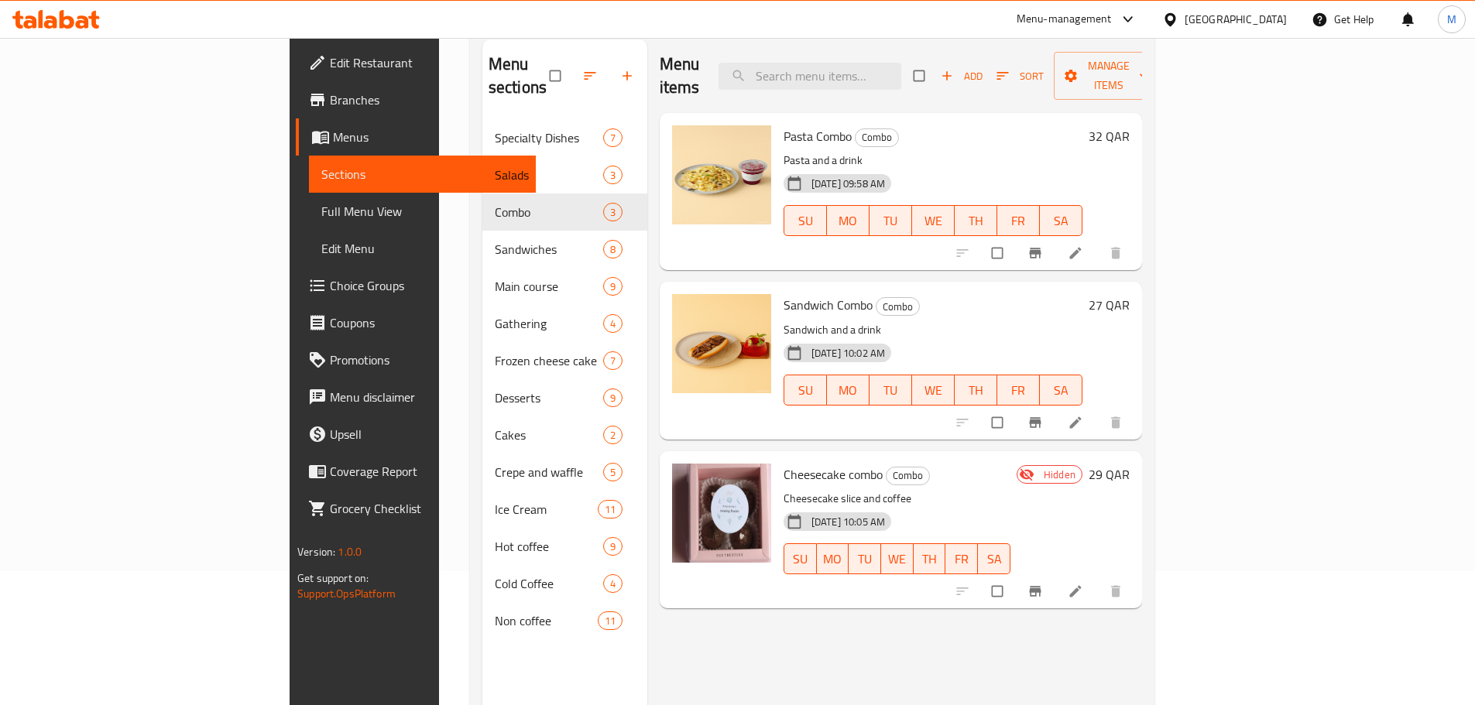
scroll to position [217, 0]
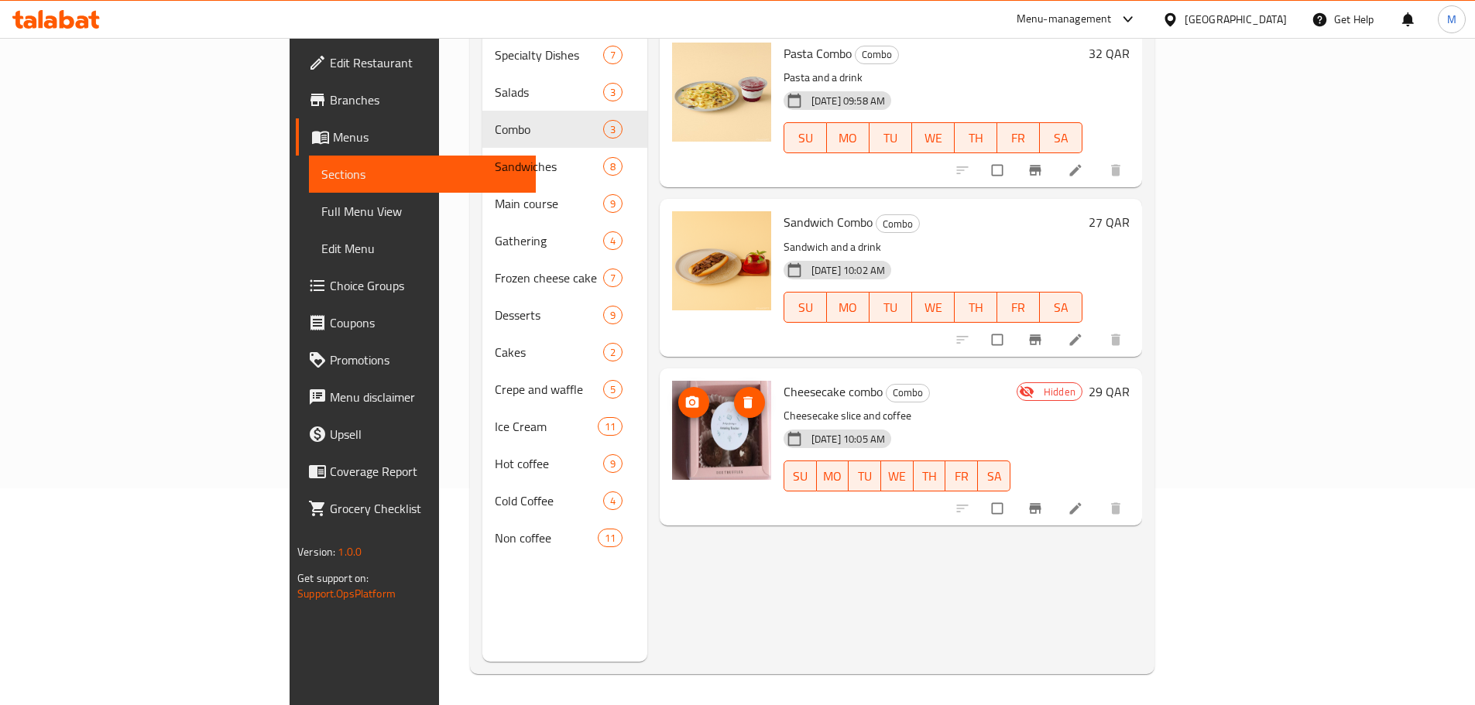
click at [684, 395] on icon "upload picture" at bounding box center [691, 402] width 15 height 15
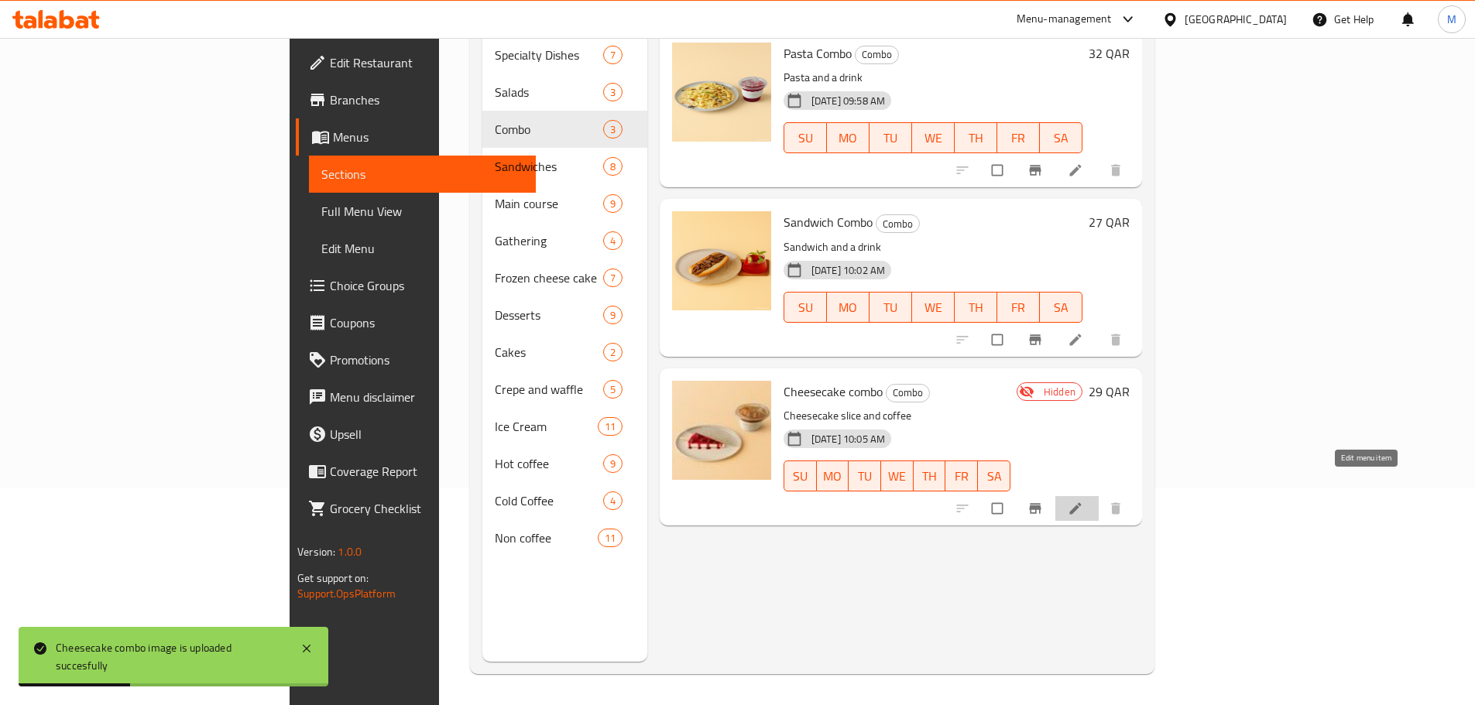
click at [1083, 501] on icon at bounding box center [1075, 508] width 15 height 15
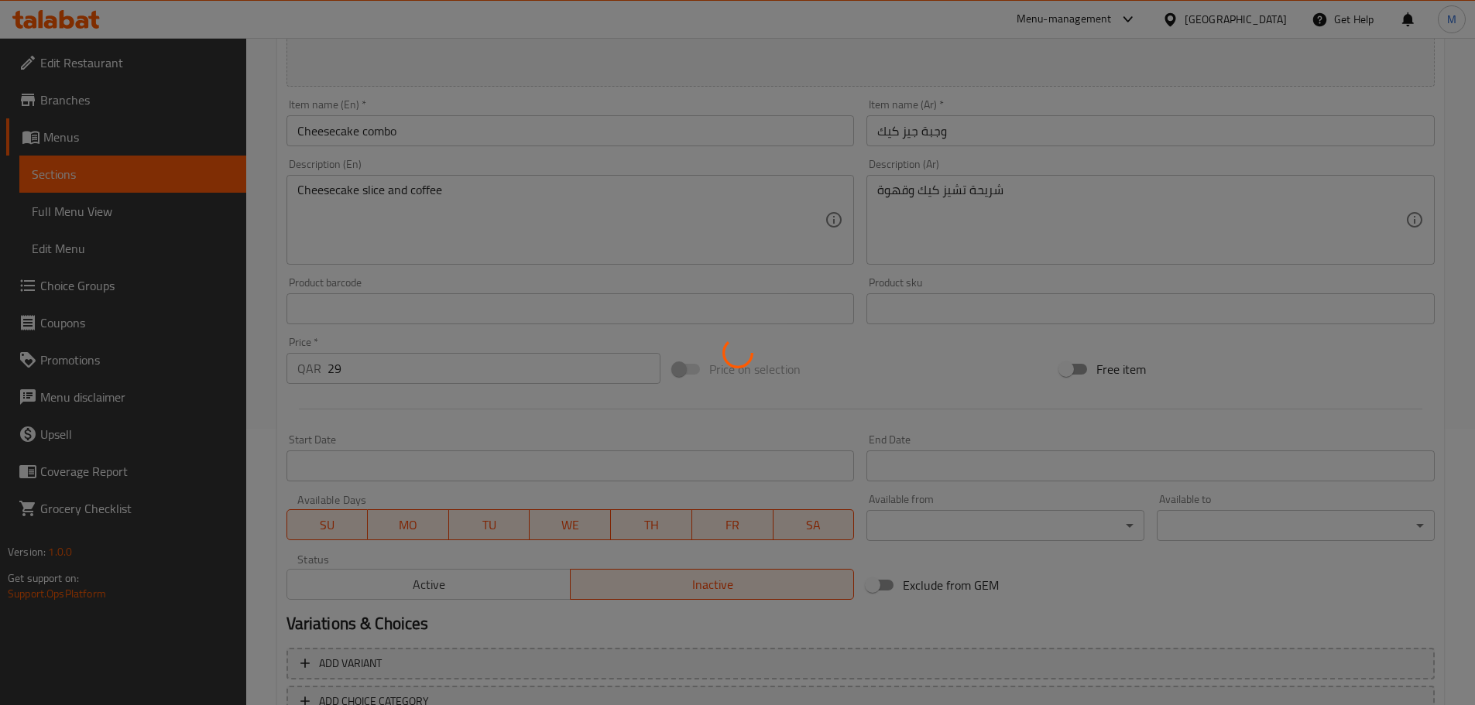
scroll to position [389, 0]
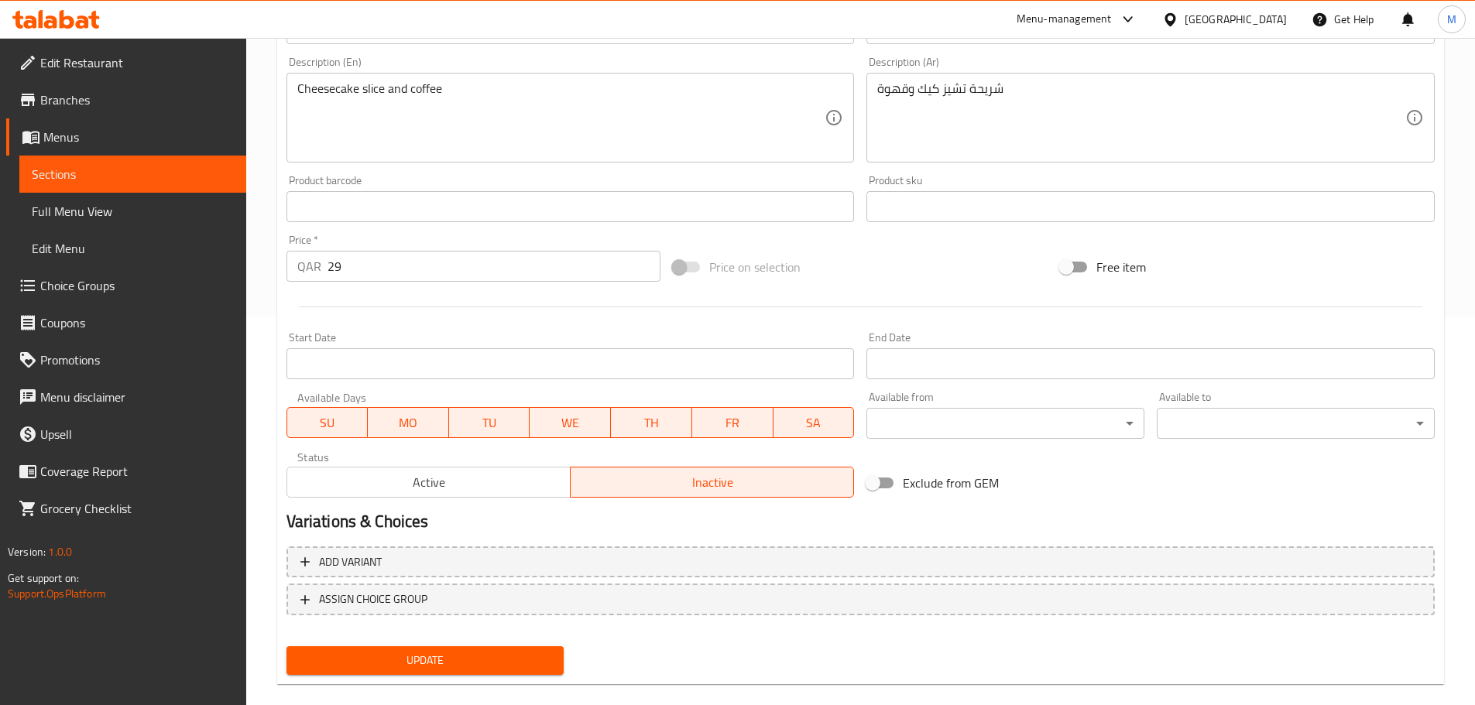
click at [494, 488] on span "Active" at bounding box center [428, 483] width 271 height 22
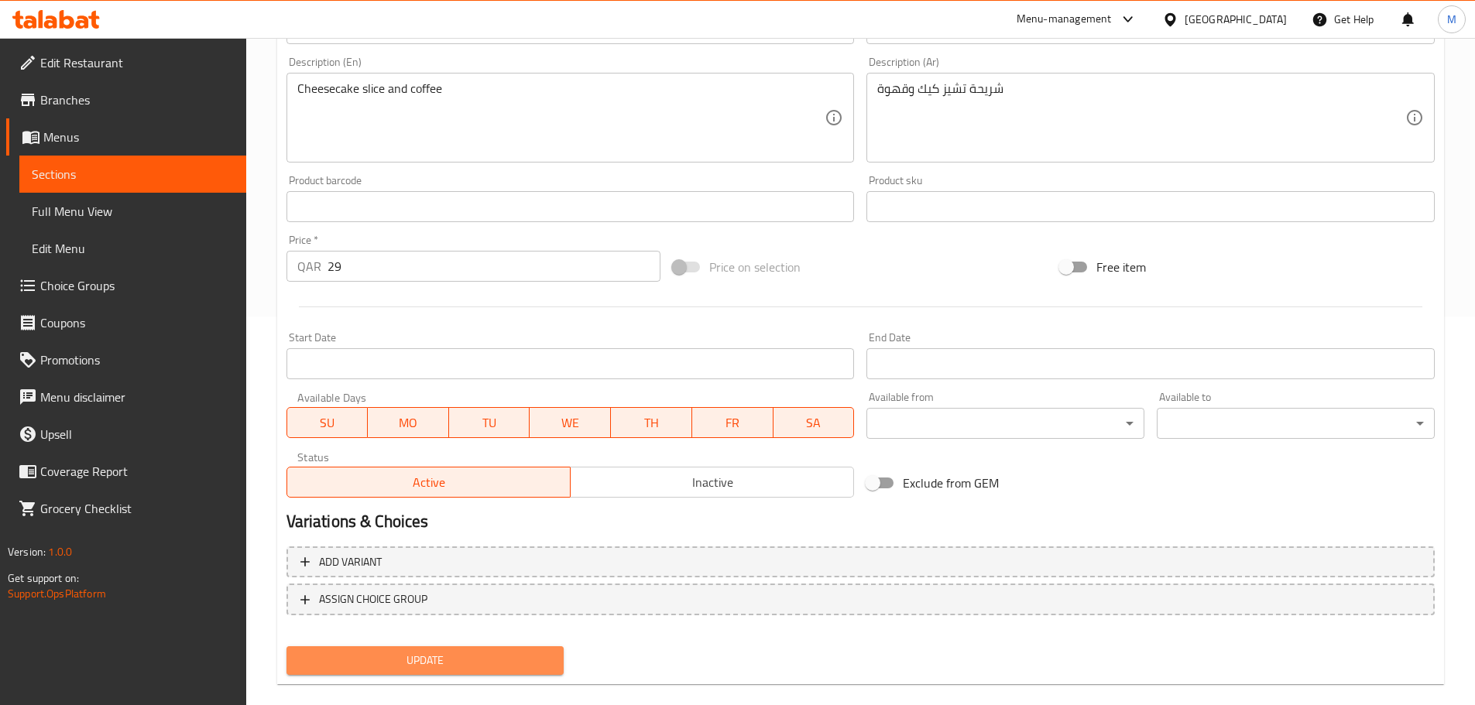
click at [476, 653] on span "Update" at bounding box center [425, 660] width 253 height 19
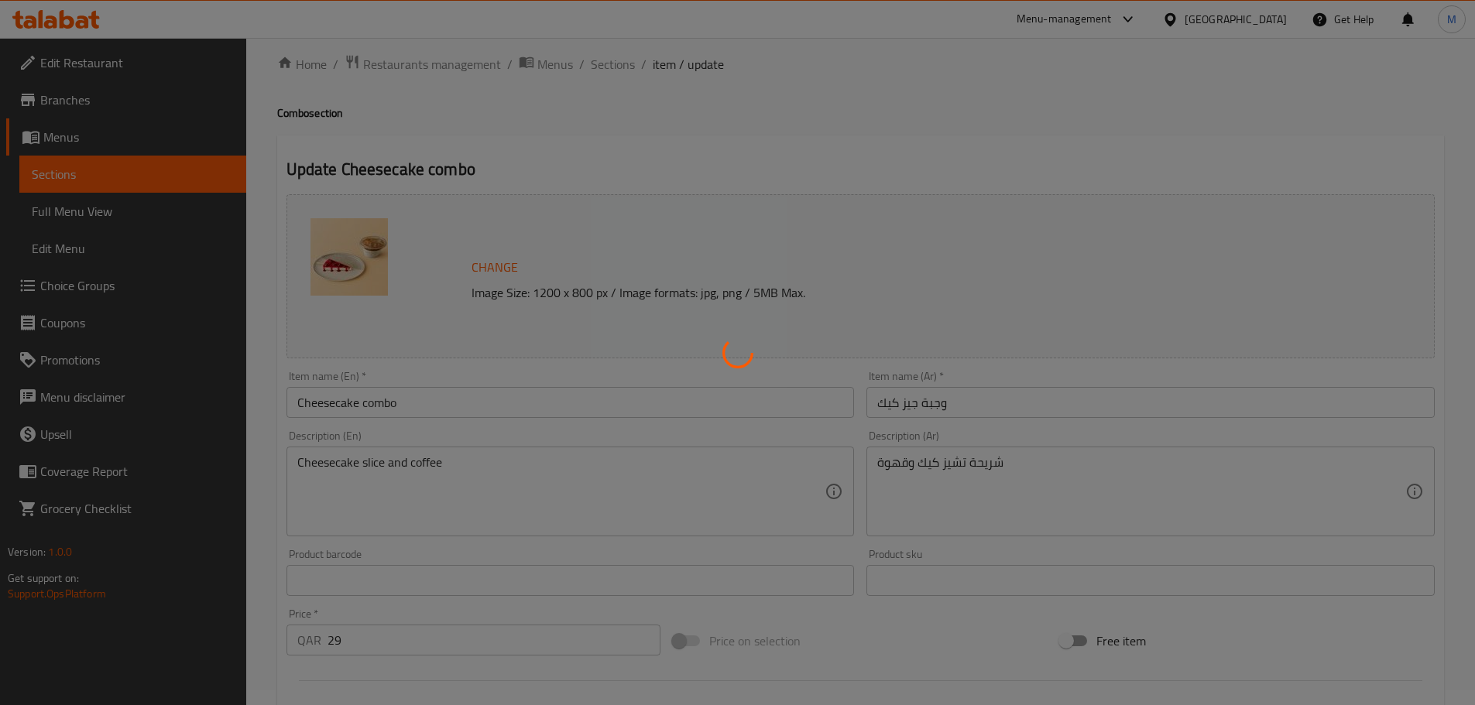
scroll to position [0, 0]
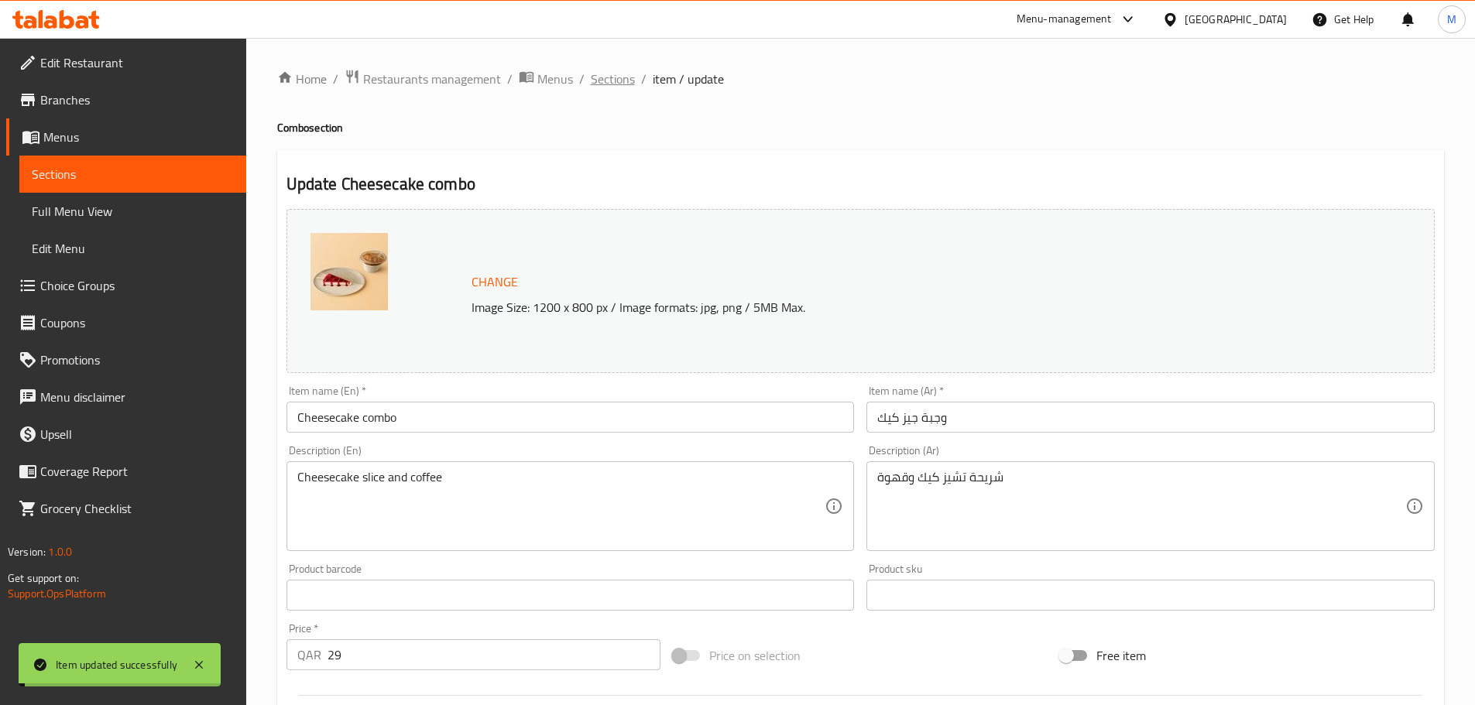
click at [614, 75] on span "Sections" at bounding box center [613, 79] width 44 height 19
